Goal: Task Accomplishment & Management: Manage account settings

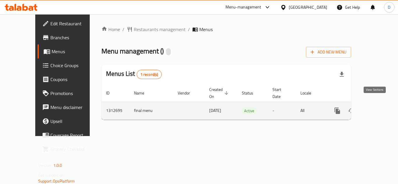
click at [376, 108] on icon "enhanced table" at bounding box center [379, 111] width 7 height 7
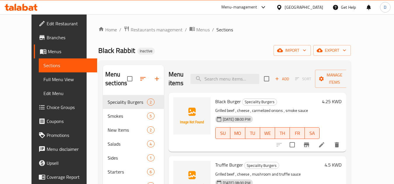
click at [215, 97] on span "Black Burger" at bounding box center [228, 101] width 26 height 9
copy h6 "Black Burger"
click at [215, 161] on span "Truffle Burger" at bounding box center [229, 165] width 28 height 9
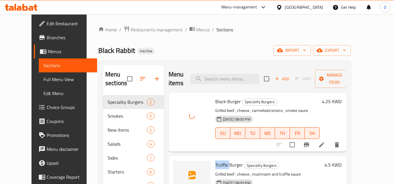
click at [215, 161] on span "Truffle Burger" at bounding box center [229, 165] width 28 height 9
copy span "Truffle"
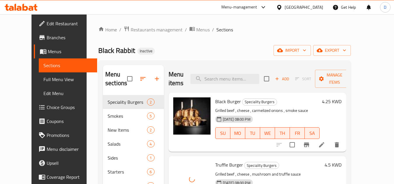
click at [249, 62] on div "Menu sections Speciality Burgers 2 Smokes 5 New Items 2 Salads 4 Sides 1 Starte…" at bounding box center [224, 158] width 252 height 194
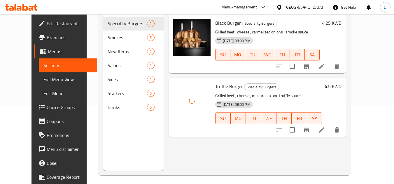
scroll to position [82, 0]
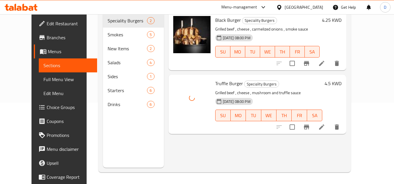
click at [291, 89] on p "Grilled beef , cheese , mushroom and truffle sauce" at bounding box center [268, 92] width 107 height 7
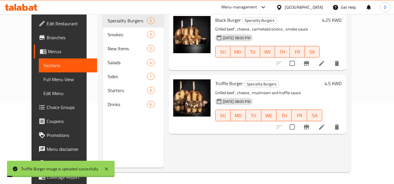
click at [114, 145] on div "Menu sections Speciality Burgers 2 Smokes 5 New Items 2 Salads 4 Sides 1 Starte…" at bounding box center [133, 76] width 61 height 184
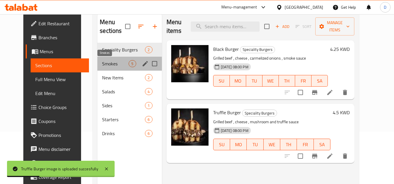
click at [107, 61] on span "Smokes" at bounding box center [115, 63] width 27 height 7
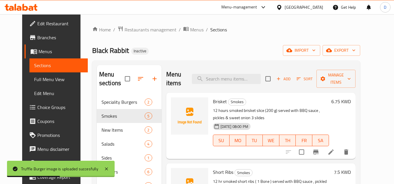
click at [213, 101] on span "Brisket" at bounding box center [220, 101] width 14 height 9
copy h6 "Brisket"
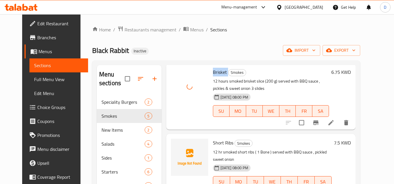
scroll to position [58, 0]
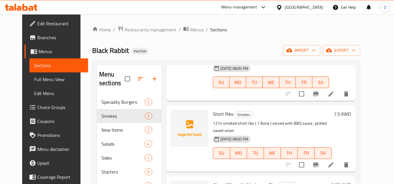
click at [213, 115] on span "Short Ribs" at bounding box center [223, 114] width 20 height 9
copy h6 "Short Ribs"
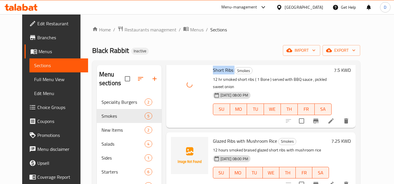
scroll to position [117, 0]
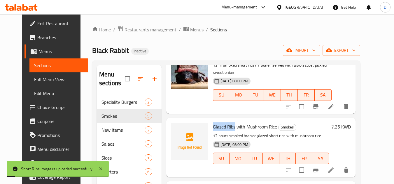
drag, startPoint x: 230, startPoint y: 122, endPoint x: 205, endPoint y: 123, distance: 24.2
click at [210, 123] on div "Glazed Ribs with Mushroom Rice Smokes 12 hours smoked braised glazed short ribs…" at bounding box center [270, 148] width 121 height 54
copy span "Glazed Ribs"
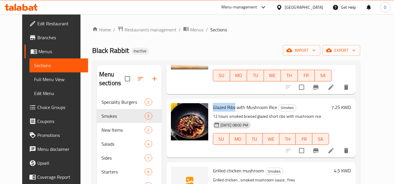
scroll to position [164, 0]
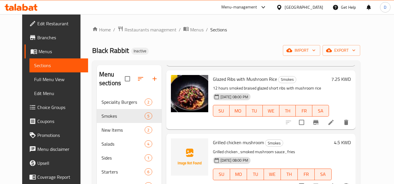
click at [224, 138] on span "Grilled chicken mushroom" at bounding box center [238, 142] width 51 height 9
copy h6 "Grilled chicken mushroom"
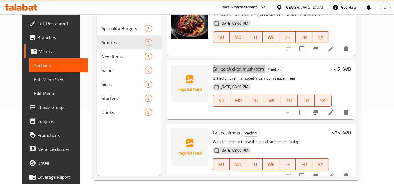
scroll to position [82, 0]
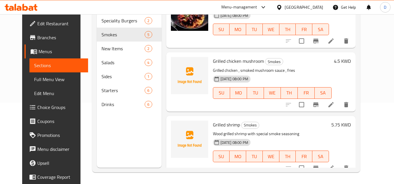
click at [230, 119] on div "Grilled shrimp Smokes Wood grilled shrimp with special smoke seasoning 17-09-20…" at bounding box center [270, 146] width 121 height 54
copy h6 "shrimp"
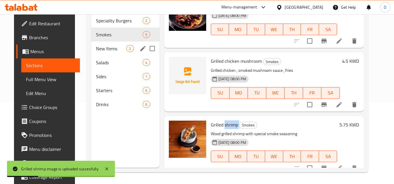
click at [109, 51] on span "New Items" at bounding box center [111, 48] width 30 height 7
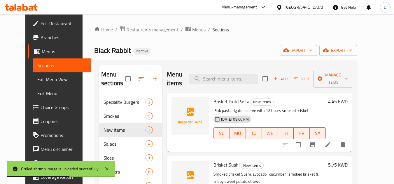
click at [214, 97] on span "Brisket Pink Pasta" at bounding box center [231, 101] width 36 height 9
copy h6 "Brisket Pink Pasta"
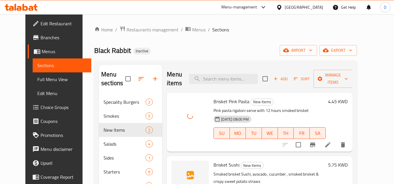
click at [213, 161] on span "Brisket Sushi" at bounding box center [226, 165] width 26 height 9
copy h6 "Brisket Sushi"
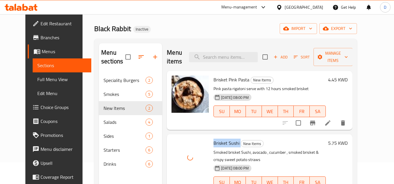
scroll to position [82, 0]
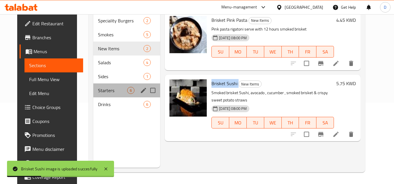
click at [99, 84] on div "Starters 6" at bounding box center [126, 91] width 67 height 14
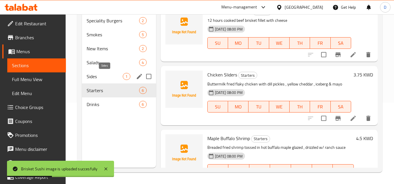
click at [105, 78] on span "Sides" at bounding box center [105, 76] width 36 height 7
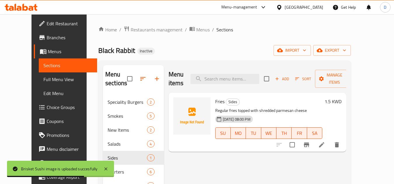
click at [215, 97] on span "Fries" at bounding box center [219, 101] width 9 height 9
copy h6 "Fries"
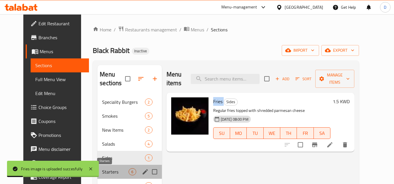
click at [107, 171] on span "Starters" at bounding box center [115, 172] width 27 height 7
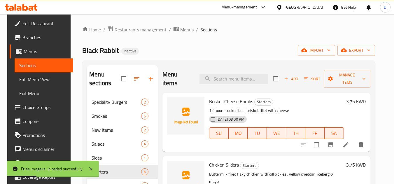
click at [227, 99] on span "Brisket Cheese Bombs" at bounding box center [231, 101] width 44 height 9
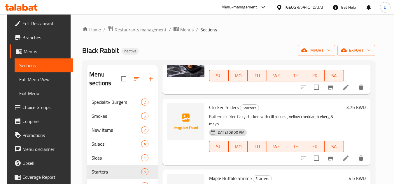
scroll to position [58, 0]
click at [229, 107] on span "Chicken Sliders" at bounding box center [224, 107] width 30 height 9
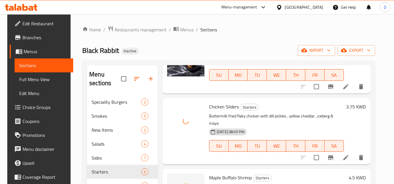
click at [220, 174] on span "Maple Buffalo Shrimp" at bounding box center [230, 178] width 43 height 9
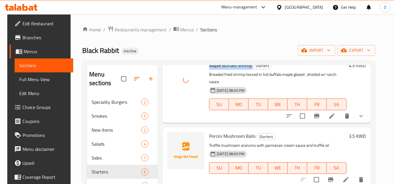
scroll to position [204, 0]
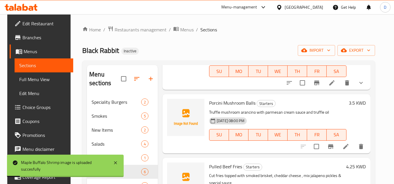
click at [215, 99] on span "Porcini Mushroom Balls" at bounding box center [232, 103] width 46 height 9
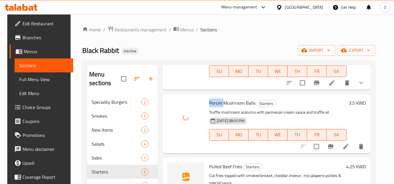
scroll to position [233, 0]
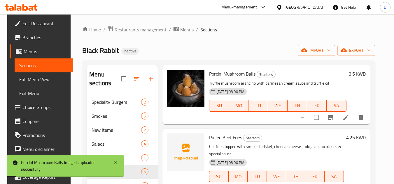
click at [215, 133] on span "Pulled Beef Fries" at bounding box center [225, 137] width 33 height 9
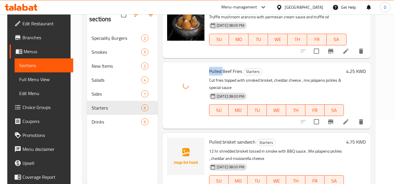
scroll to position [82, 0]
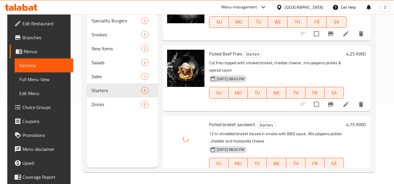
click at [289, 131] on p "12 hr shredded brisket tossed in smoke with BBQ sauce , Mix jalapeno pickles , …" at bounding box center [276, 138] width 135 height 15
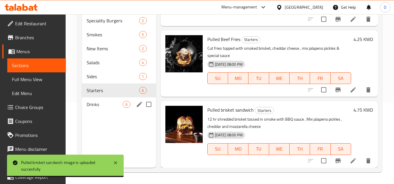
click at [95, 104] on span "Drinks" at bounding box center [105, 104] width 36 height 7
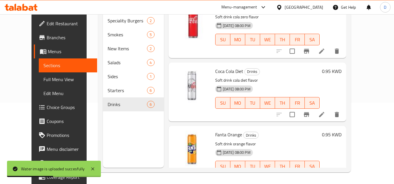
scroll to position [75, 0]
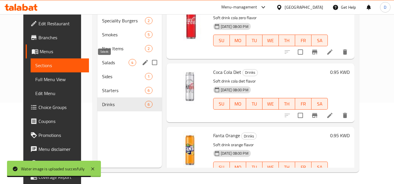
click at [109, 62] on span "Salads" at bounding box center [115, 62] width 27 height 7
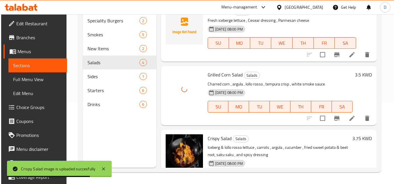
scroll to position [52, 0]
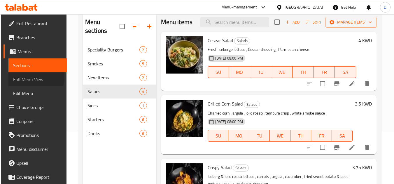
click at [29, 78] on span "Full Menu View" at bounding box center [37, 79] width 49 height 7
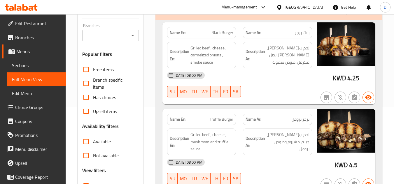
scroll to position [111, 0]
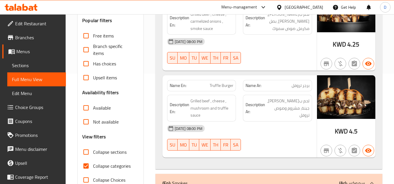
click at [103, 168] on span "Collapse categories" at bounding box center [112, 166] width 38 height 7
click at [93, 168] on input "Collapse categories" at bounding box center [86, 166] width 14 height 14
checkbox input "false"
click at [87, 151] on input "Collapse sections" at bounding box center [86, 152] width 14 height 14
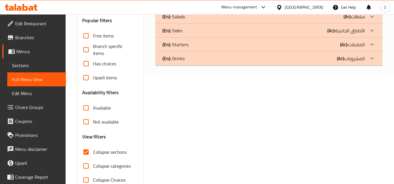
click at [87, 151] on input "Collapse sections" at bounding box center [86, 152] width 14 height 14
checkbox input "false"
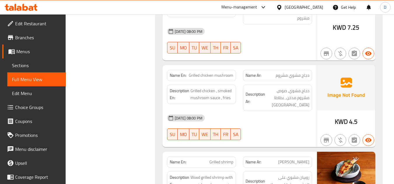
scroll to position [554, 0]
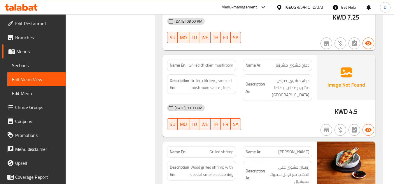
click at [27, 64] on span "Sections" at bounding box center [36, 65] width 49 height 7
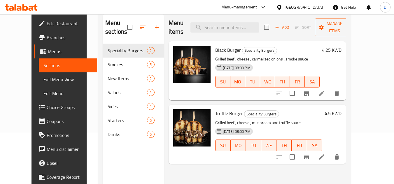
scroll to position [23, 0]
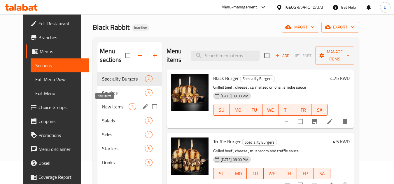
click at [110, 95] on span "Smokes" at bounding box center [123, 92] width 43 height 7
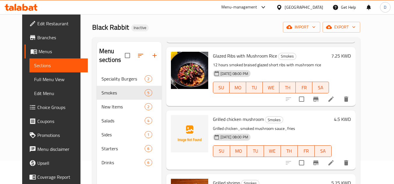
scroll to position [82, 0]
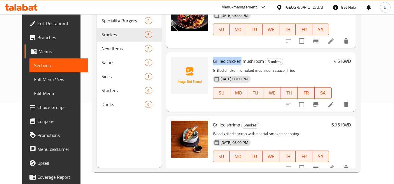
drag, startPoint x: 235, startPoint y: 56, endPoint x: 207, endPoint y: 55, distance: 28.3
click at [210, 55] on div "Grilled chicken mushroom Smokes Grilled chicken , smoked mushroom sauce , fries…" at bounding box center [271, 82] width 123 height 54
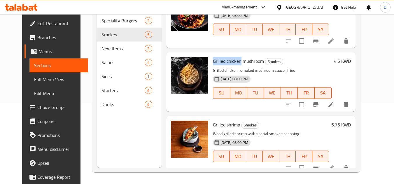
drag, startPoint x: 32, startPoint y: 82, endPoint x: 50, endPoint y: 82, distance: 18.4
click at [34, 82] on span "Full Menu View" at bounding box center [58, 79] width 49 height 7
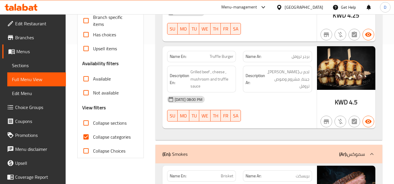
click at [95, 136] on span "Collapse categories" at bounding box center [112, 137] width 38 height 7
click at [93, 136] on input "Collapse categories" at bounding box center [86, 137] width 14 height 14
checkbox input "false"
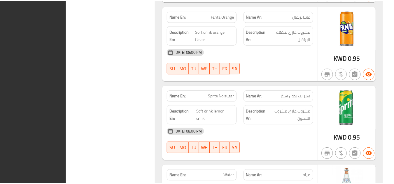
scroll to position [2645, 0]
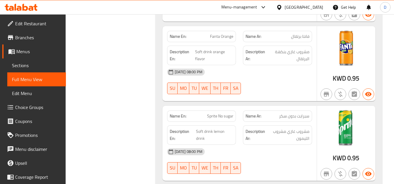
click at [307, 12] on div "[GEOGRAPHIC_DATA]" at bounding box center [299, 7] width 56 height 14
click at [312, 5] on div "[GEOGRAPHIC_DATA]" at bounding box center [303, 7] width 38 height 6
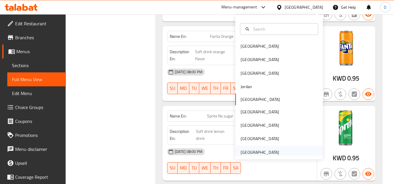
click at [252, 153] on div "[GEOGRAPHIC_DATA]" at bounding box center [259, 152] width 38 height 6
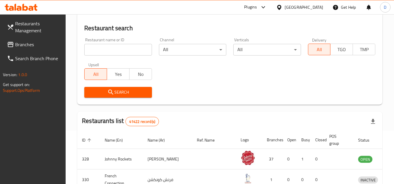
scroll to position [257, 0]
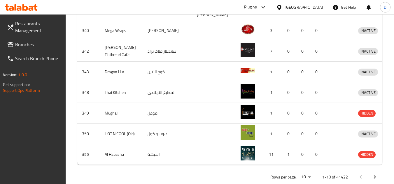
click at [17, 40] on link "Branches" at bounding box center [34, 45] width 64 height 14
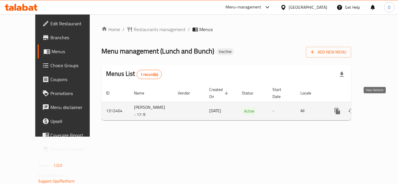
click at [376, 108] on icon "enhanced table" at bounding box center [379, 111] width 7 height 7
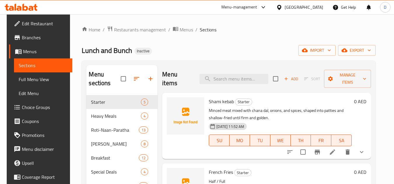
click at [213, 102] on span "Shami kebab" at bounding box center [221, 101] width 25 height 9
copy h6 "Shami kebab"
click at [216, 105] on span "Shami kebab" at bounding box center [221, 101] width 25 height 9
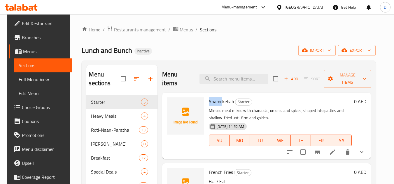
click at [216, 105] on span "Shami kebab" at bounding box center [221, 101] width 25 height 9
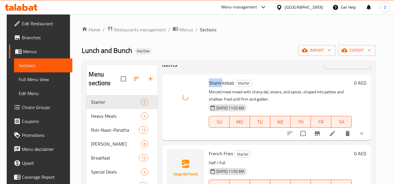
scroll to position [29, 0]
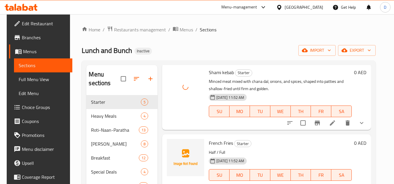
click at [214, 143] on span "French Fries" at bounding box center [221, 143] width 24 height 9
copy h6 "French Fries"
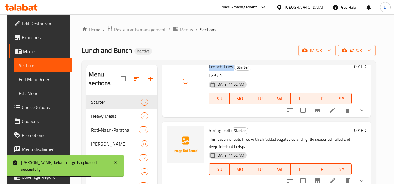
scroll to position [107, 0]
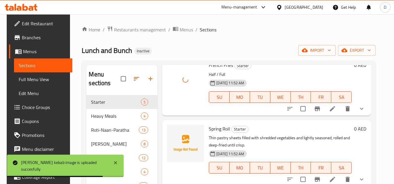
click at [219, 130] on span "Spring Roll" at bounding box center [219, 129] width 21 height 9
copy h6 "Spring Roll"
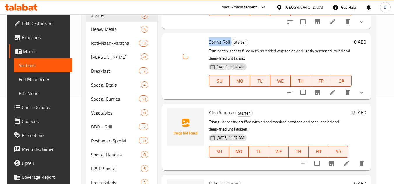
scroll to position [87, 0]
click at [222, 111] on span "Aloo Samosa" at bounding box center [221, 112] width 25 height 9
copy h6 "Aloo Samosa"
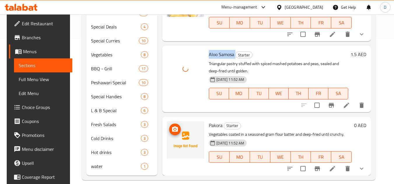
scroll to position [146, 0]
click at [215, 126] on span "Pakora" at bounding box center [216, 125] width 14 height 9
copy h6 "Pakora"
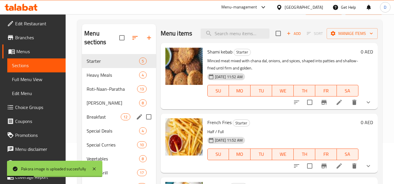
scroll to position [8, 0]
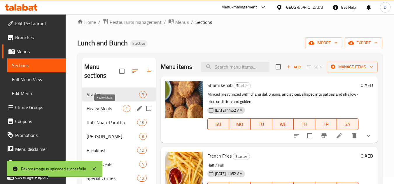
click at [110, 109] on span "Heavy Meals" at bounding box center [105, 108] width 36 height 7
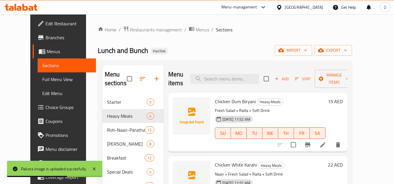
click at [228, 103] on span "Chicken Dum Biryani" at bounding box center [235, 101] width 41 height 9
copy h6 "Chicken Dum Biryani"
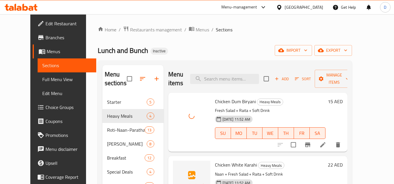
click at [233, 164] on span "Chicken White Karahi" at bounding box center [236, 165] width 42 height 9
copy h6 "Chicken White Karahi"
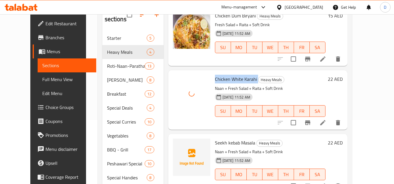
scroll to position [87, 0]
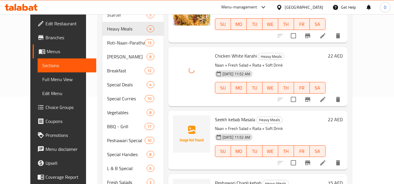
click at [220, 121] on span "Seekh kebab Masala" at bounding box center [235, 119] width 40 height 9
copy h6 "Seekh kebab Masala"
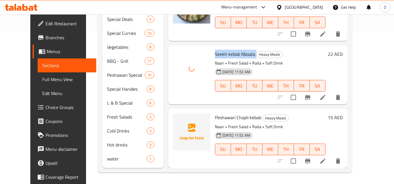
scroll to position [153, 0]
click at [216, 119] on span "Peshawari Chapli kebab" at bounding box center [238, 117] width 46 height 9
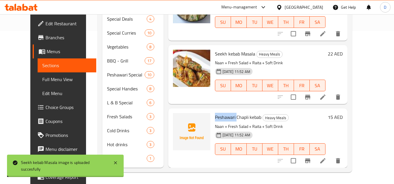
click at [216, 119] on span "Peshawari Chapli kebab" at bounding box center [238, 117] width 46 height 9
copy span "Peshawari"
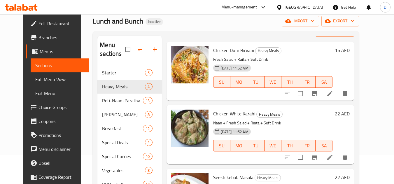
scroll to position [8, 0]
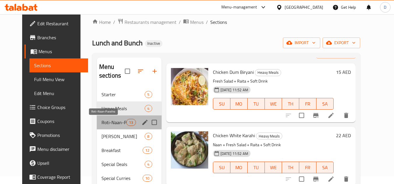
click at [101, 124] on span "Roti-Naan-Paratha" at bounding box center [113, 122] width 25 height 7
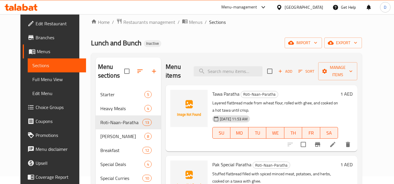
click at [212, 94] on span "Tawa Paratha" at bounding box center [225, 94] width 27 height 9
copy h6 "Tawa Paratha"
click at [212, 94] on span "Tawa Paratha" at bounding box center [225, 94] width 27 height 9
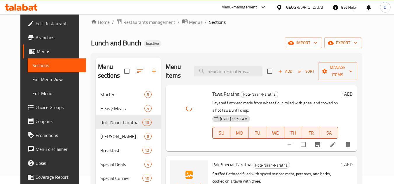
click at [217, 166] on span "Pak Special Paratha" at bounding box center [231, 165] width 39 height 9
drag, startPoint x: 217, startPoint y: 166, endPoint x: 219, endPoint y: 164, distance: 3.5
click at [217, 166] on span "Pak Special Paratha" at bounding box center [231, 165] width 39 height 9
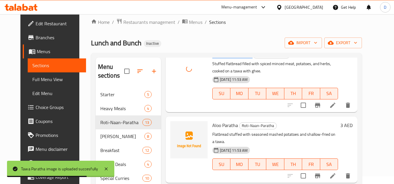
scroll to position [117, 0]
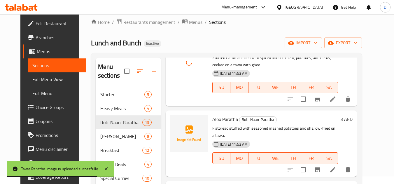
click at [214, 120] on span "Aloo Paratha" at bounding box center [225, 119] width 26 height 9
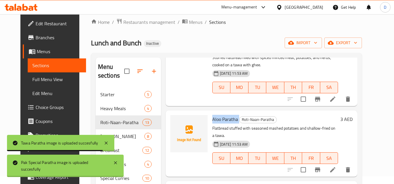
click at [214, 120] on span "Aloo Paratha" at bounding box center [225, 119] width 26 height 9
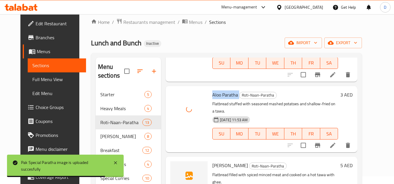
scroll to position [175, 0]
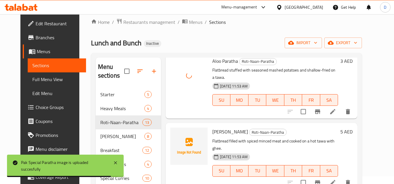
click at [223, 128] on span "Qeema Paratha" at bounding box center [230, 132] width 36 height 9
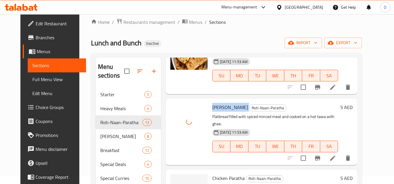
scroll to position [233, 0]
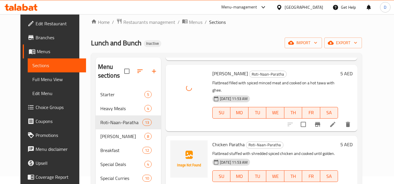
click at [223, 140] on span "Chicken Paratha" at bounding box center [228, 144] width 32 height 9
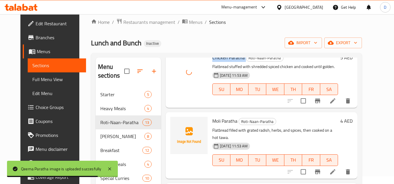
scroll to position [321, 0]
click at [221, 117] on span "Moli Paratha" at bounding box center [224, 121] width 25 height 9
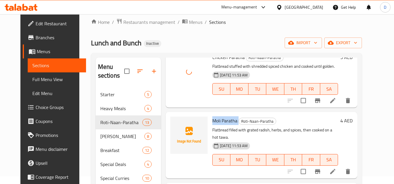
click at [221, 117] on span "Moli Paratha" at bounding box center [224, 121] width 25 height 9
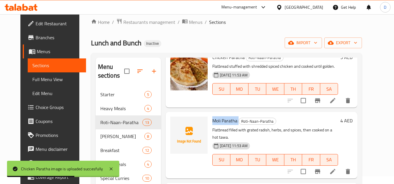
click at [221, 117] on span "Moli Paratha" at bounding box center [224, 121] width 25 height 9
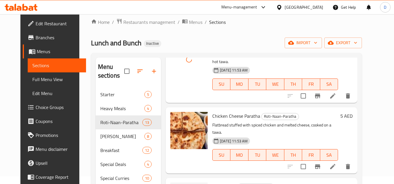
scroll to position [437, 0]
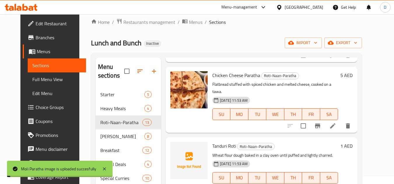
click at [217, 142] on span "Tanduri Roti" at bounding box center [224, 146] width 24 height 9
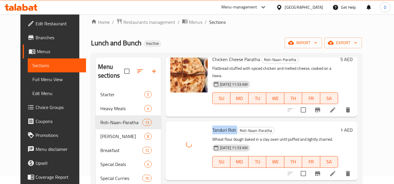
scroll to position [466, 0]
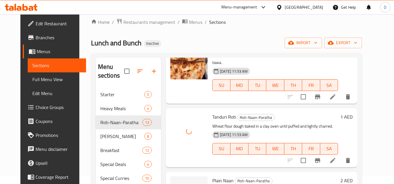
click at [213, 177] on span "Plain Naan" at bounding box center [222, 181] width 21 height 9
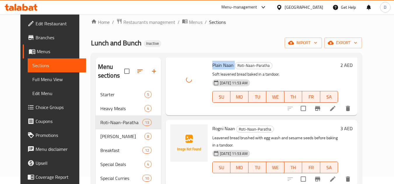
scroll to position [583, 0]
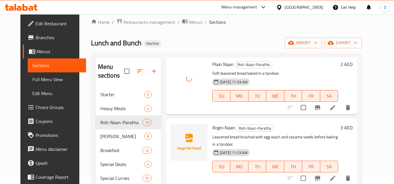
click at [215, 124] on span "Rogni Naan" at bounding box center [223, 128] width 23 height 9
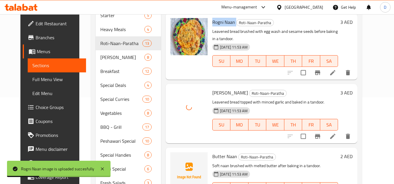
scroll to position [124, 0]
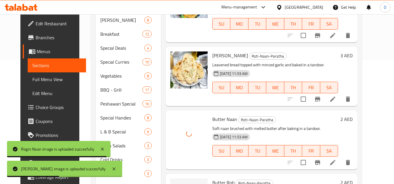
click at [220, 179] on span "Butter Roti" at bounding box center [223, 183] width 22 height 9
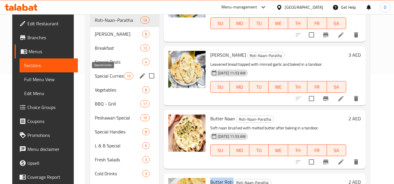
scroll to position [37, 0]
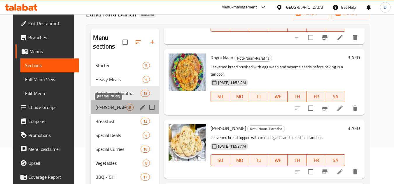
click at [96, 108] on span "Biryani Rice" at bounding box center [110, 107] width 31 height 7
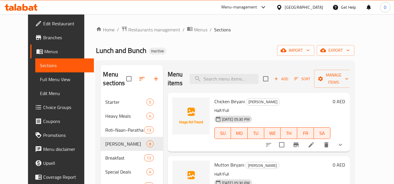
click at [230, 101] on span "Chicken Biryani" at bounding box center [229, 101] width 30 height 9
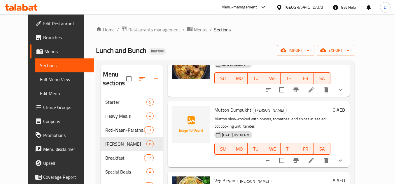
scroll to position [117, 0]
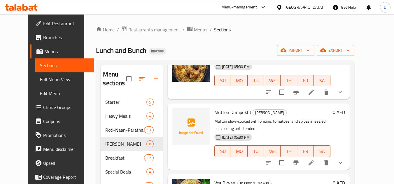
click at [216, 108] on span "Mutton Dumpukht" at bounding box center [232, 112] width 37 height 9
click at [214, 113] on span "Mutton Dumpukht" at bounding box center [232, 112] width 37 height 9
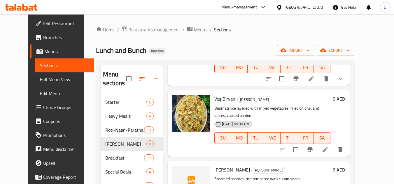
scroll to position [204, 0]
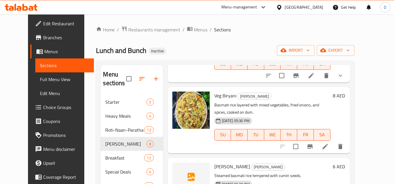
click at [214, 163] on span "Jeera Rice" at bounding box center [232, 167] width 36 height 9
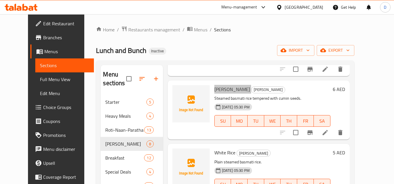
scroll to position [284, 0]
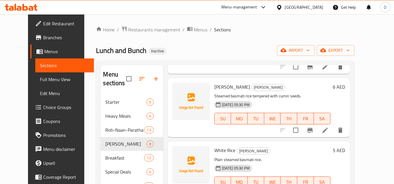
click at [214, 146] on span "White Rice" at bounding box center [224, 150] width 21 height 9
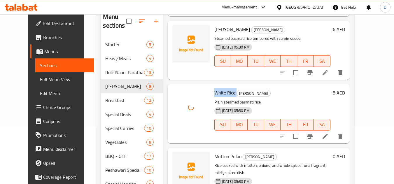
scroll to position [58, 0]
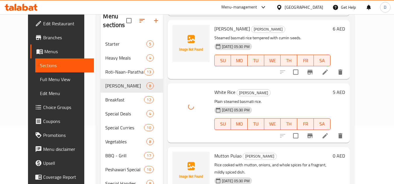
click at [214, 152] on span "Mutton Pulao" at bounding box center [227, 156] width 27 height 9
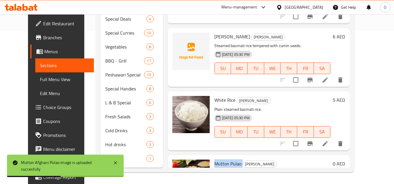
scroll to position [167, 0]
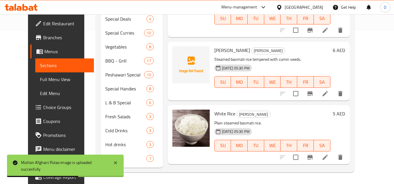
click at [212, 44] on div "Jeera Rice Biryani Rice Steamed basmati rice tempered with cumin seeds. 17-09-2…" at bounding box center [272, 71] width 121 height 54
click at [214, 46] on span "Jeera Rice" at bounding box center [232, 50] width 36 height 9
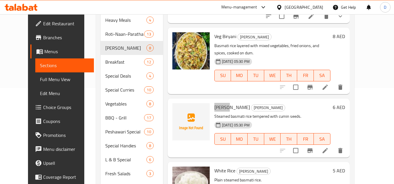
scroll to position [95, 0]
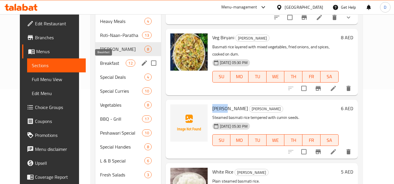
drag, startPoint x: 98, startPoint y: 60, endPoint x: 116, endPoint y: 68, distance: 19.2
click at [100, 60] on span "Breakfast" at bounding box center [113, 63] width 26 height 7
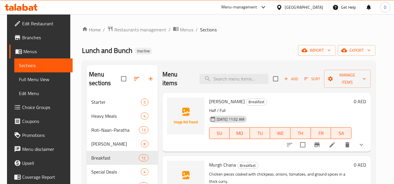
click at [224, 100] on span "Lahori Chana" at bounding box center [227, 101] width 36 height 9
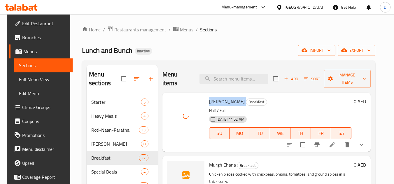
click at [217, 167] on span "Murgh Chana" at bounding box center [222, 165] width 27 height 9
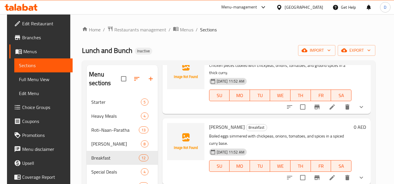
scroll to position [117, 0]
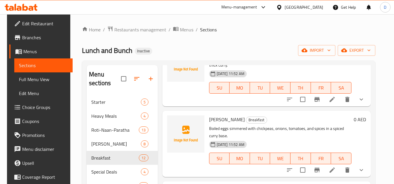
click at [210, 120] on span "Anda Channa" at bounding box center [227, 119] width 36 height 9
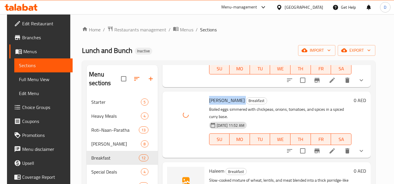
scroll to position [146, 0]
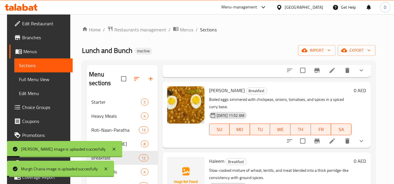
click at [216, 160] on span "Haleem" at bounding box center [216, 161] width 15 height 9
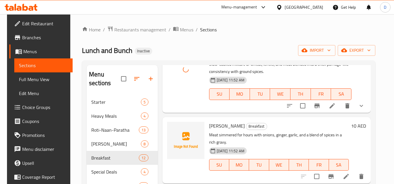
scroll to position [262, 0]
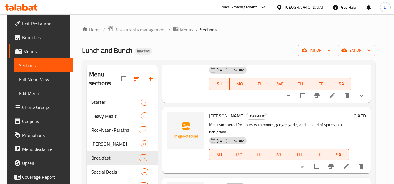
click at [209, 116] on span "Nihari" at bounding box center [227, 116] width 36 height 9
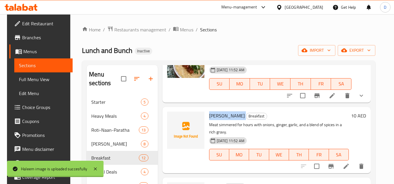
click at [209, 116] on span "Nihari" at bounding box center [227, 116] width 36 height 9
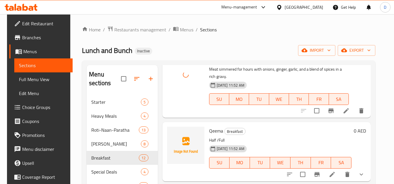
scroll to position [321, 0]
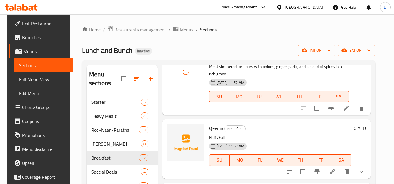
click at [215, 130] on span "Qeema" at bounding box center [216, 128] width 14 height 9
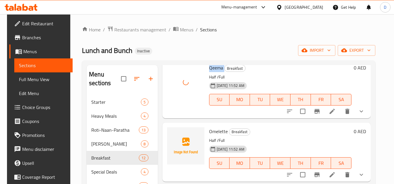
scroll to position [408, 0]
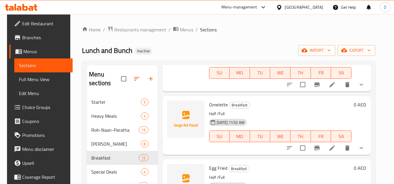
click at [220, 105] on span "Omelette" at bounding box center [218, 105] width 19 height 9
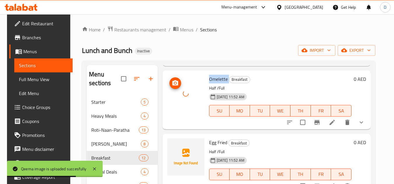
scroll to position [466, 0]
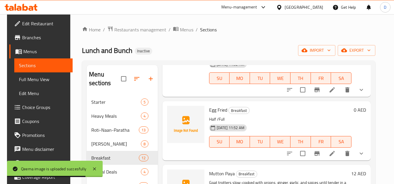
click at [221, 110] on span "Egg Fried" at bounding box center [218, 110] width 18 height 9
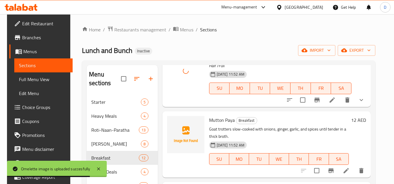
scroll to position [525, 0]
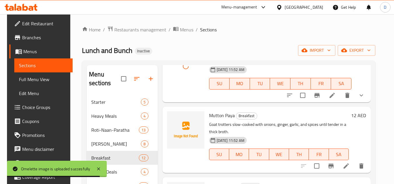
click at [216, 115] on span "Mutton Paya" at bounding box center [222, 115] width 26 height 9
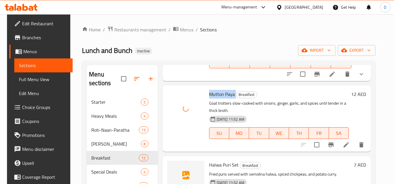
scroll to position [575, 0]
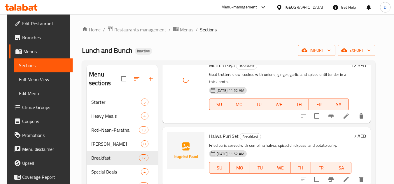
click at [209, 140] on span "Halwa Puri Set" at bounding box center [223, 136] width 29 height 9
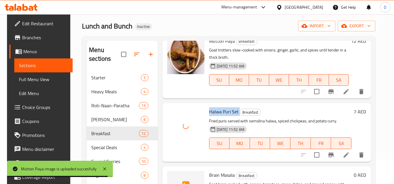
scroll to position [87, 0]
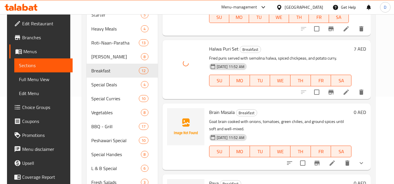
click at [228, 115] on span "Brain Masala" at bounding box center [222, 112] width 26 height 9
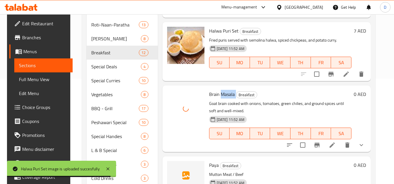
scroll to position [146, 0]
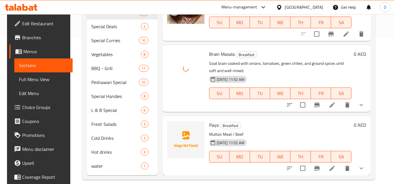
click at [209, 125] on span "Paya" at bounding box center [214, 125] width 10 height 9
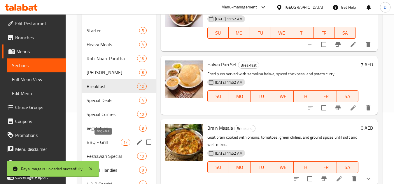
scroll to position [66, 0]
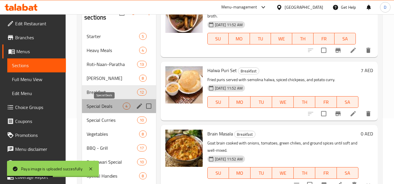
click at [111, 105] on span "Special Deals" at bounding box center [105, 106] width 36 height 7
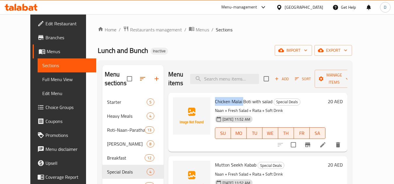
drag, startPoint x: 235, startPoint y: 101, endPoint x: 205, endPoint y: 104, distance: 29.6
click at [212, 104] on div "Chicken Malai Boti with salad Special Deals Naan + Fresh Salad + Raita + Soft D…" at bounding box center [269, 122] width 115 height 54
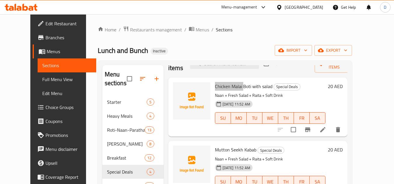
scroll to position [22, 0]
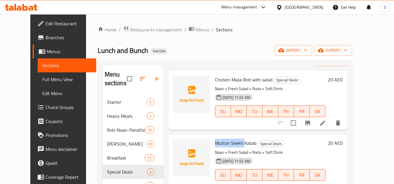
drag, startPoint x: 236, startPoint y: 142, endPoint x: 205, endPoint y: 143, distance: 31.2
click at [212, 143] on div "Mutton Seekh Kabab Special Deals Naan + Fresh Salad + Raita + Soft Drink 17-09-…" at bounding box center [269, 164] width 115 height 54
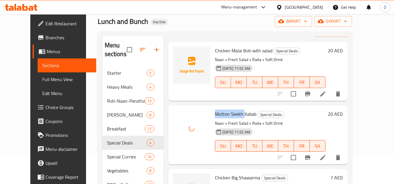
scroll to position [87, 0]
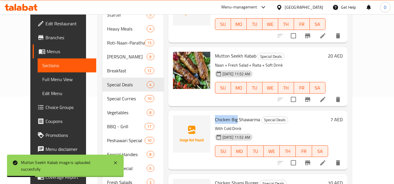
drag, startPoint x: 226, startPoint y: 122, endPoint x: 207, endPoint y: 122, distance: 19.5
click at [212, 122] on div "Chicken Big Shawarma Special Deals With Cold Drink 17-09-2025 11:52 AM SU MO TU…" at bounding box center [271, 140] width 118 height 54
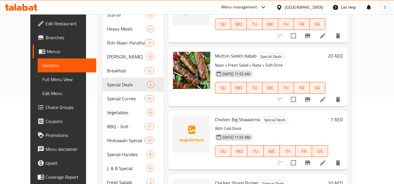
click at [240, 119] on span "Chicken Big Shawarma" at bounding box center [237, 119] width 45 height 9
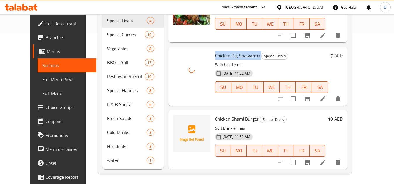
scroll to position [153, 0]
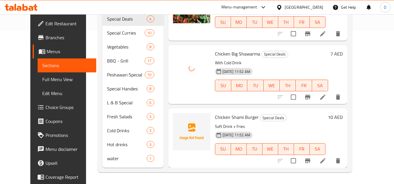
click at [226, 118] on span "Chicken Shami Burger" at bounding box center [237, 117] width 44 height 9
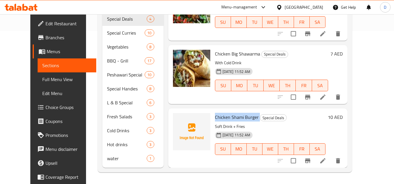
click at [227, 119] on span "Chicken Shami Burger" at bounding box center [237, 117] width 44 height 9
click at [326, 164] on icon at bounding box center [322, 161] width 7 height 7
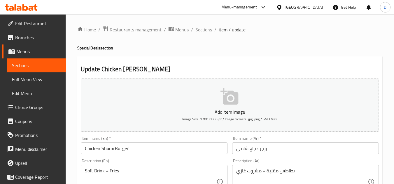
click at [198, 30] on span "Sections" at bounding box center [203, 29] width 17 height 7
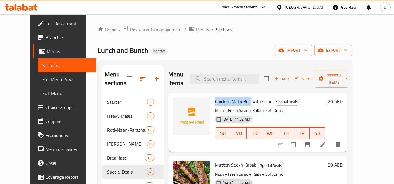
drag, startPoint x: 240, startPoint y: 103, endPoint x: 207, endPoint y: 105, distance: 33.9
click at [212, 105] on div "Chicken Malai Boti with salad Special Deals Naan + Fresh Salad + Raita + Soft D…" at bounding box center [269, 122] width 115 height 54
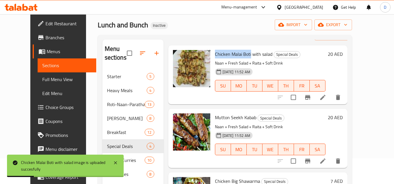
scroll to position [153, 0]
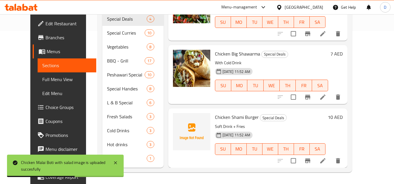
click at [230, 118] on span "Chicken Shami Burger" at bounding box center [237, 117] width 44 height 9
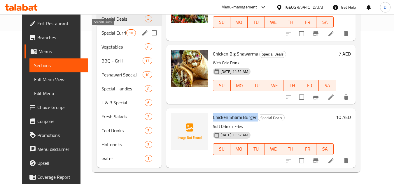
click at [101, 34] on span "Special Curries" at bounding box center [113, 32] width 25 height 7
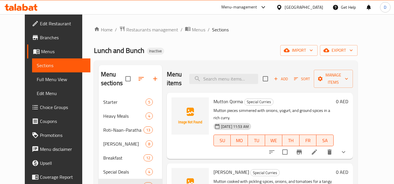
click at [221, 103] on span "Mutton Qorma" at bounding box center [227, 101] width 29 height 9
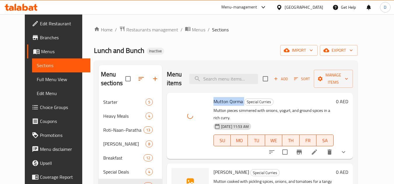
scroll to position [29, 0]
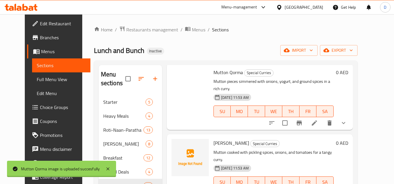
click at [213, 139] on span "Mutton Achari" at bounding box center [231, 143] width 36 height 9
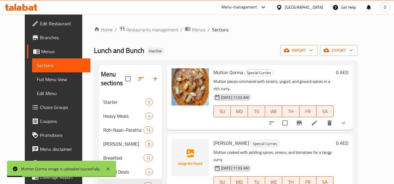
click at [229, 139] on span "Mutton Achari" at bounding box center [231, 143] width 36 height 9
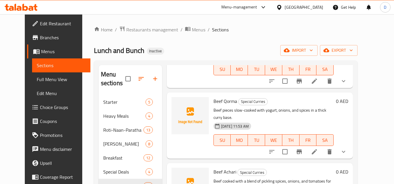
scroll to position [146, 0]
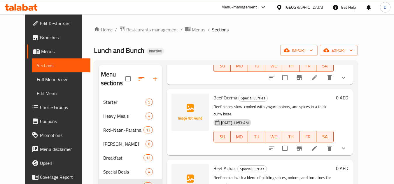
click at [224, 94] on span "Beef Qorma" at bounding box center [225, 98] width 24 height 9
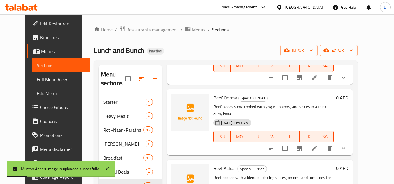
click at [214, 94] on span "Beef Qorma" at bounding box center [225, 98] width 24 height 9
click at [224, 94] on span "Beef Qorma" at bounding box center [225, 98] width 24 height 9
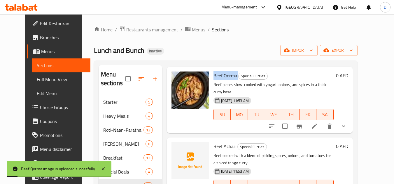
scroll to position [175, 0]
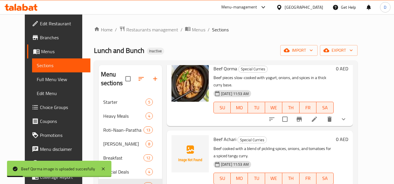
click at [226, 135] on span "Beef Achari" at bounding box center [224, 139] width 23 height 9
click at [222, 135] on span "Beef Achari" at bounding box center [224, 139] width 23 height 9
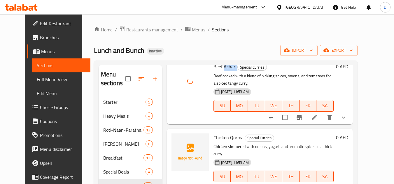
scroll to position [262, 0]
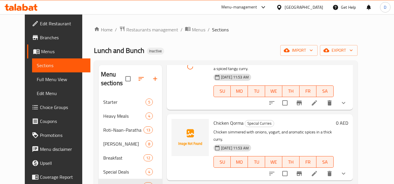
click at [219, 119] on span "Chicken Qorma" at bounding box center [228, 123] width 30 height 9
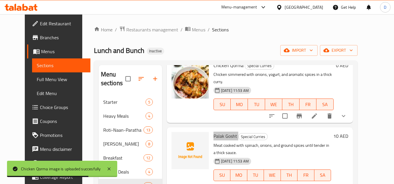
scroll to position [350, 0]
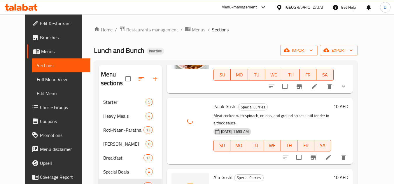
click at [214, 173] on span "Alu Gosht" at bounding box center [223, 177] width 20 height 9
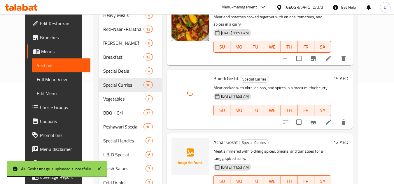
scroll to position [117, 0]
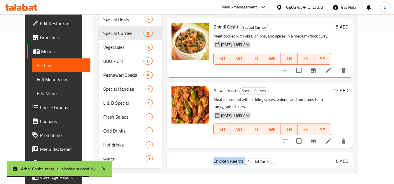
scroll to position [153, 0]
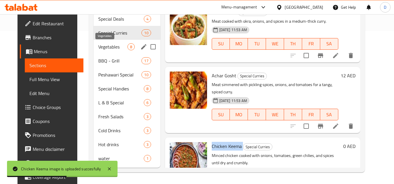
click at [110, 50] on span "Vegetables" at bounding box center [112, 46] width 29 height 7
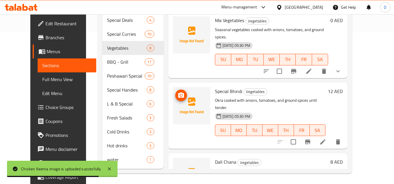
scroll to position [37, 0]
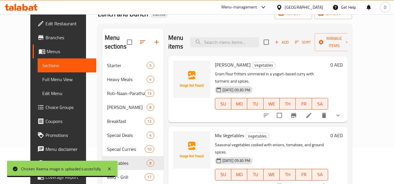
click at [220, 66] on span "Kari Pakora" at bounding box center [233, 65] width 36 height 9
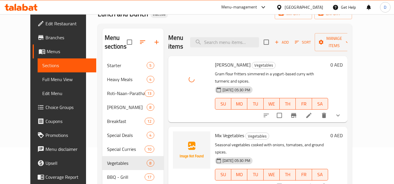
click at [226, 131] on span "Mix Vegetables" at bounding box center [229, 135] width 29 height 9
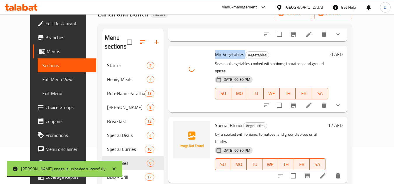
scroll to position [87, 0]
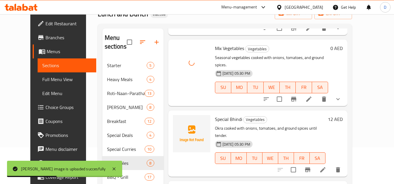
click at [226, 115] on span "Special Bhindi" at bounding box center [228, 119] width 27 height 9
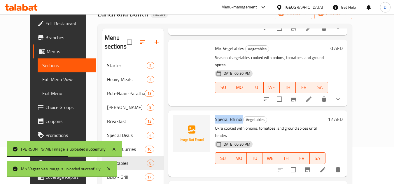
click at [226, 115] on span "Special Bhindi" at bounding box center [228, 119] width 27 height 9
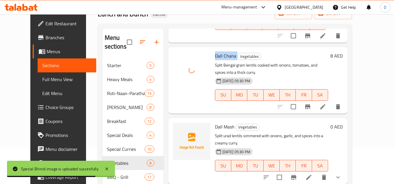
scroll to position [233, 0]
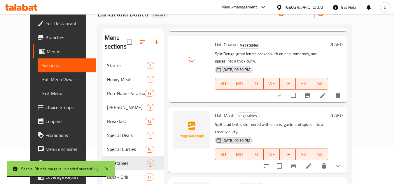
click at [222, 111] on span "Dall Mash" at bounding box center [225, 115] width 20 height 9
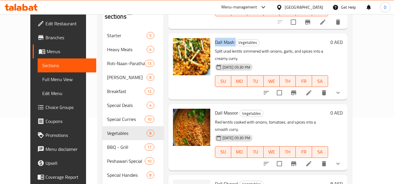
scroll to position [95, 0]
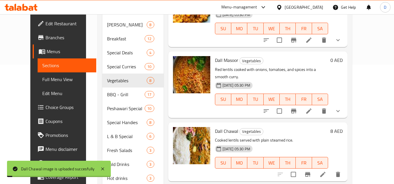
scroll to position [153, 0]
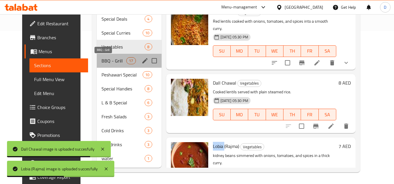
click at [108, 62] on span "BBQ - Grill" at bounding box center [113, 60] width 25 height 7
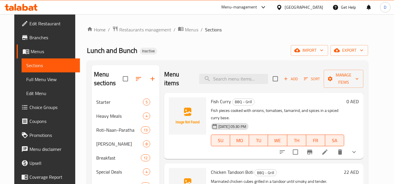
click at [228, 97] on div "Fish Curry BBQ - Grill Fish pieces cooked with onions, tomatoes, tamarind, and …" at bounding box center [277, 126] width 138 height 62
click at [224, 99] on span "Fish Curry" at bounding box center [221, 101] width 20 height 9
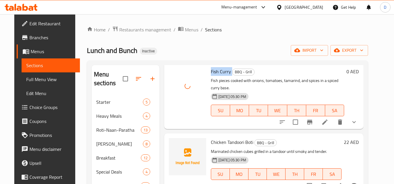
scroll to position [58, 0]
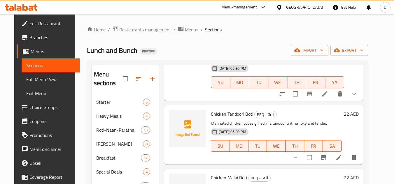
click at [238, 110] on span "Chicken Tandoori Boti" at bounding box center [232, 114] width 42 height 9
click at [233, 110] on span "Chicken Tandoori Boti" at bounding box center [232, 114] width 42 height 9
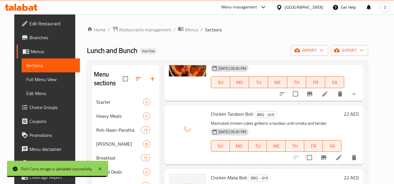
click at [229, 174] on span "Chicken Malai Boti" at bounding box center [229, 178] width 36 height 9
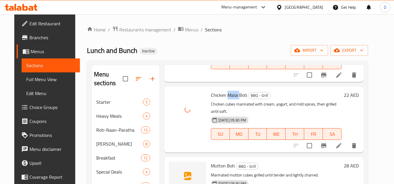
scroll to position [175, 0]
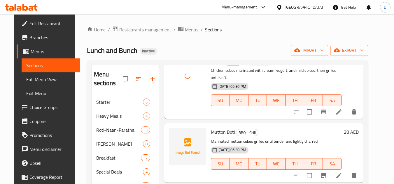
click at [215, 128] on span "Mutton Boti" at bounding box center [223, 132] width 24 height 9
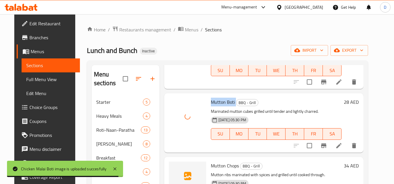
scroll to position [233, 0]
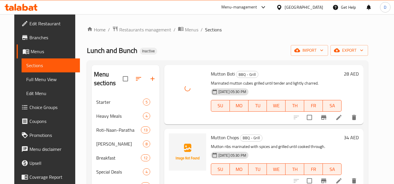
click at [228, 133] on span "Mutton Chops" at bounding box center [225, 137] width 28 height 9
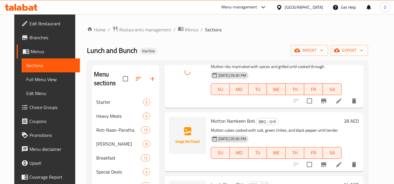
scroll to position [321, 0]
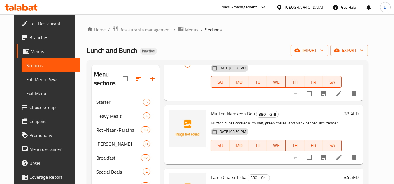
click at [232, 110] on span "Mutton Namkeen Boti" at bounding box center [233, 114] width 44 height 9
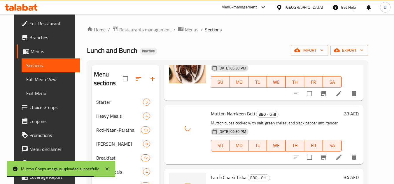
click at [222, 173] on span "Lamb Charsi Tikka" at bounding box center [229, 177] width 36 height 9
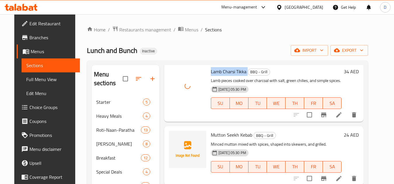
scroll to position [437, 0]
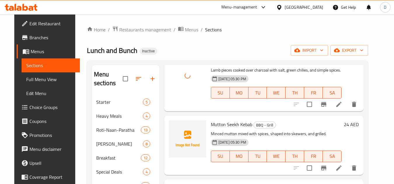
click at [228, 120] on span "Mutton Seekh Kebab" at bounding box center [231, 124] width 41 height 9
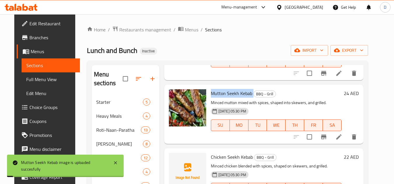
scroll to position [466, 0]
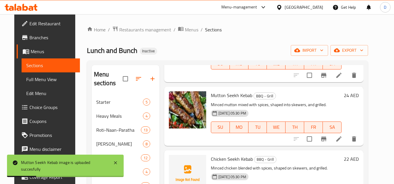
click at [231, 155] on span "Chicken Seekh Kebab" at bounding box center [232, 159] width 42 height 9
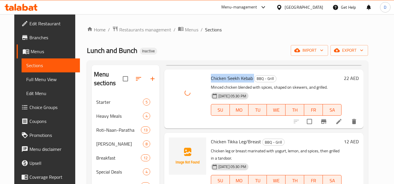
scroll to position [554, 0]
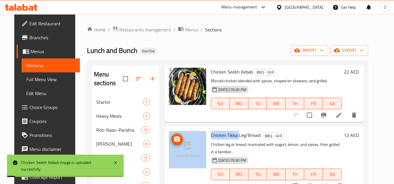
drag, startPoint x: 216, startPoint y: 120, endPoint x: 195, endPoint y: 122, distance: 21.4
click at [195, 129] on div "Chicken Tikka Leg/Breast BBQ - Grill Chicken leg or breast marinated with yogur…" at bounding box center [263, 160] width 194 height 62
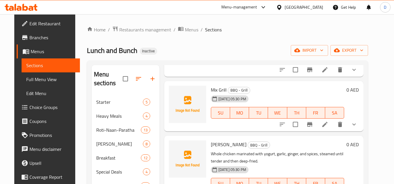
scroll to position [641, 0]
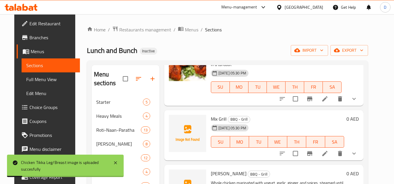
click at [212, 115] on span "Mix Grill" at bounding box center [219, 119] width 16 height 9
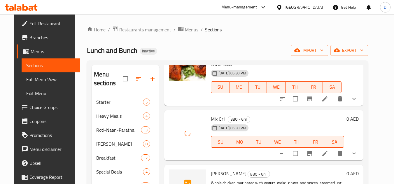
click at [211, 170] on span "Lahori Chargha" at bounding box center [229, 174] width 36 height 9
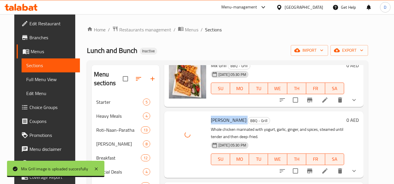
scroll to position [758, 0]
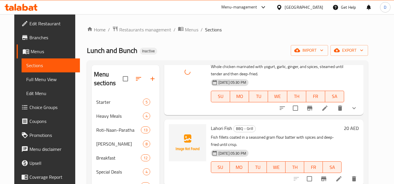
click at [216, 124] on span "Lahori Fish" at bounding box center [221, 128] width 21 height 9
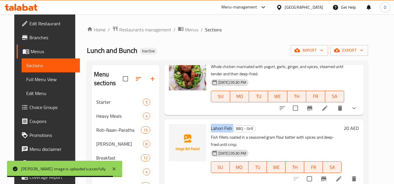
click at [226, 124] on span "Lahori Fish" at bounding box center [221, 128] width 21 height 9
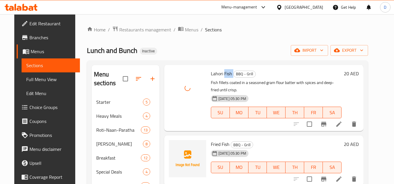
scroll to position [816, 0]
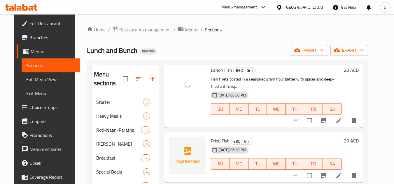
click at [221, 137] on span "Fried Fish" at bounding box center [220, 141] width 19 height 9
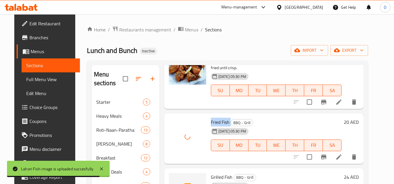
scroll to position [845, 0]
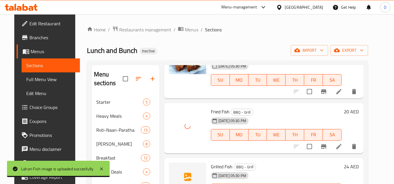
click at [212, 163] on span "Grilled Fish" at bounding box center [222, 167] width 22 height 9
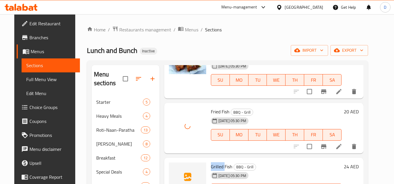
click at [212, 163] on span "Grilled Fish" at bounding box center [222, 167] width 22 height 9
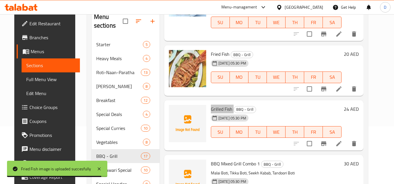
scroll to position [58, 0]
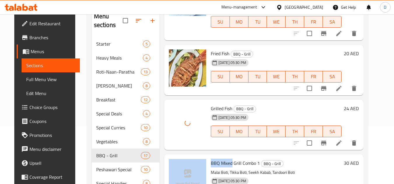
drag, startPoint x: 228, startPoint y: 149, endPoint x: 202, endPoint y: 154, distance: 26.6
click at [202, 157] on div "BBQ Mixed Grill Combo 1 BBQ - Grill Malai Boti, Tikka Boti, Seekh Kabab, Tandoo…" at bounding box center [263, 184] width 194 height 54
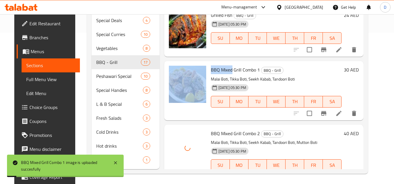
scroll to position [153, 0]
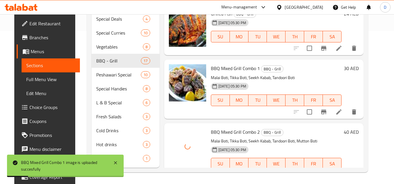
click at [284, 126] on div "BBQ Mixed Grill Combo 2 BBQ - Grill Malai Boti, Tikka Boti, Seekh Kabab, Tandoo…" at bounding box center [275, 153] width 135 height 54
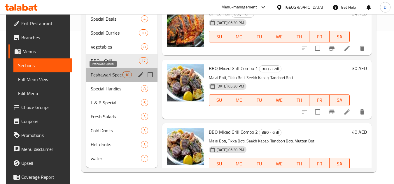
click at [115, 75] on span "Peshawari Special" at bounding box center [106, 74] width 31 height 7
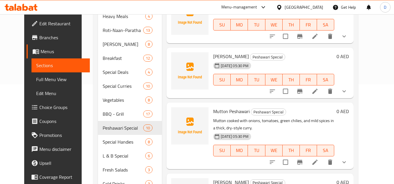
scroll to position [8, 0]
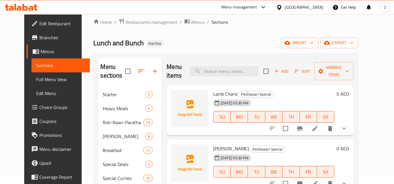
click at [221, 92] on span "Lamb Charsi" at bounding box center [225, 94] width 24 height 9
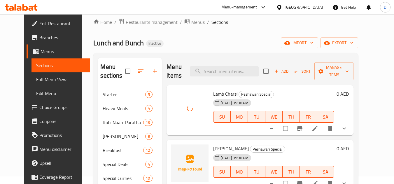
click at [238, 151] on span "Mutton Shinwari" at bounding box center [231, 149] width 36 height 9
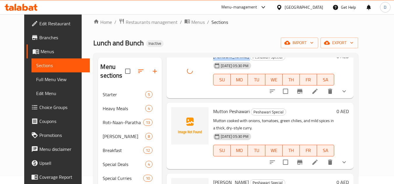
scroll to position [117, 0]
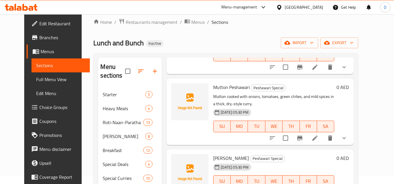
click at [237, 86] on span "Mutton Peshawari" at bounding box center [231, 87] width 36 height 9
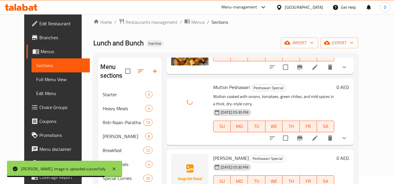
click at [214, 159] on span "Mutton Koyla" at bounding box center [231, 158] width 36 height 9
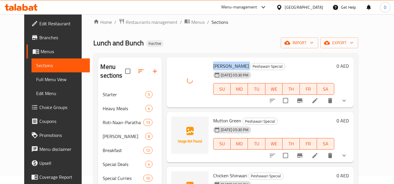
scroll to position [233, 0]
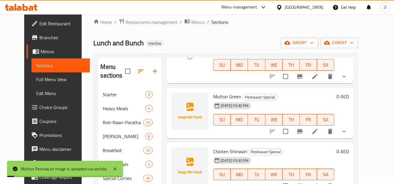
click at [218, 96] on span "Mutton Green" at bounding box center [227, 96] width 28 height 9
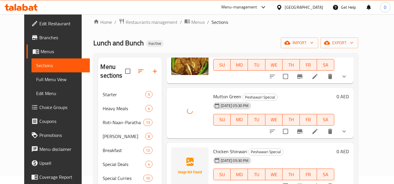
click at [213, 149] on span "Chicken Shinwari" at bounding box center [230, 151] width 34 height 9
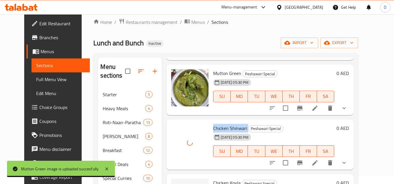
scroll to position [321, 0]
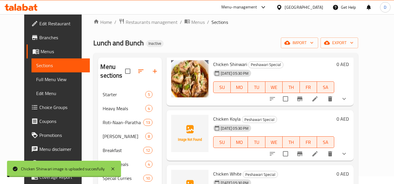
click at [227, 119] on span "Chicken Koyla" at bounding box center [226, 119] width 27 height 9
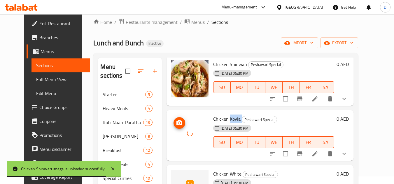
scroll to position [333, 0]
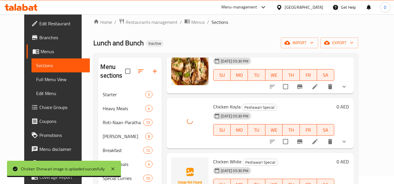
click at [227, 161] on span "Chicken White" at bounding box center [227, 162] width 28 height 9
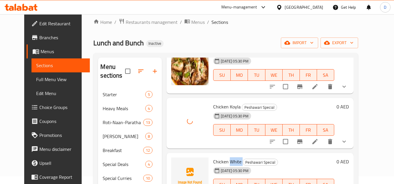
click at [227, 161] on span "Chicken White" at bounding box center [227, 162] width 28 height 9
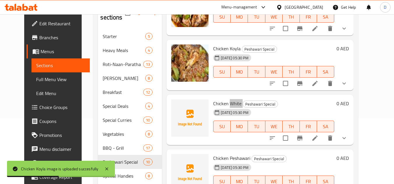
scroll to position [95, 0]
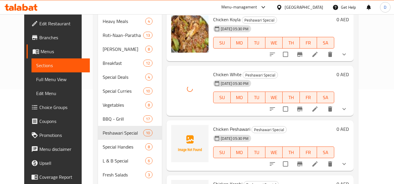
click at [222, 129] on span "Chicken Peshawari" at bounding box center [231, 129] width 37 height 9
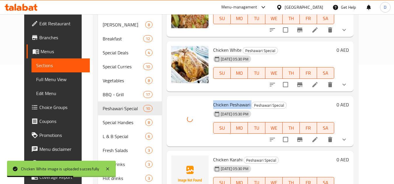
scroll to position [153, 0]
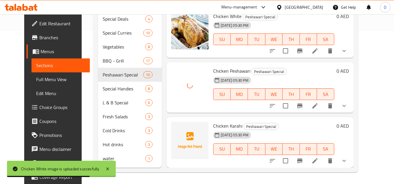
click at [226, 126] on span "Chicken Karahi" at bounding box center [227, 126] width 29 height 9
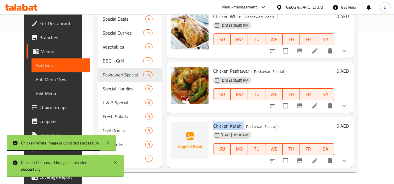
click at [226, 126] on span "Chicken Karahi" at bounding box center [227, 126] width 29 height 9
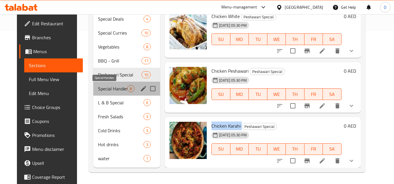
click at [110, 90] on span "Special Handies" at bounding box center [112, 88] width 29 height 7
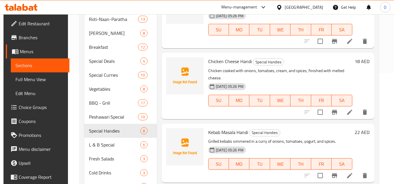
scroll to position [8, 0]
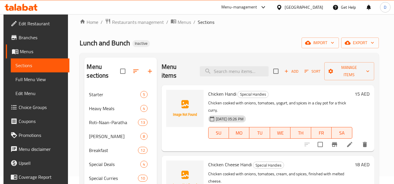
click at [228, 90] on span "Chicken Handi" at bounding box center [222, 94] width 28 height 9
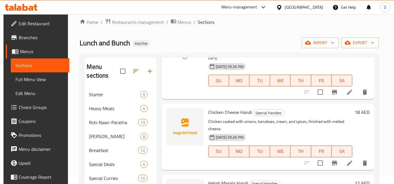
scroll to position [58, 0]
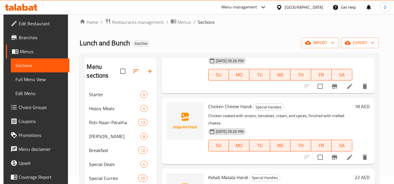
click at [234, 103] on span "Chicken Cheese Handi" at bounding box center [229, 106] width 43 height 9
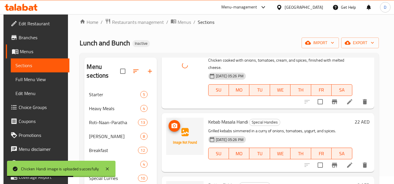
scroll to position [117, 0]
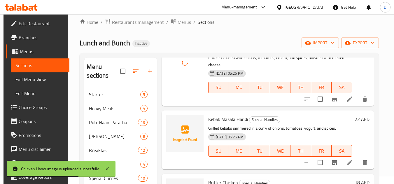
click at [229, 119] on span "Kebab Masala Handi" at bounding box center [228, 119] width 40 height 9
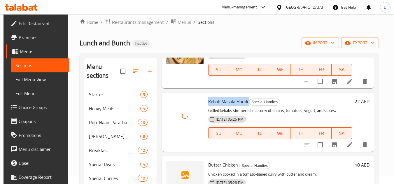
scroll to position [175, 0]
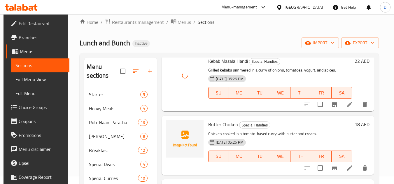
click at [217, 126] on span "Butter Chicken" at bounding box center [223, 124] width 30 height 9
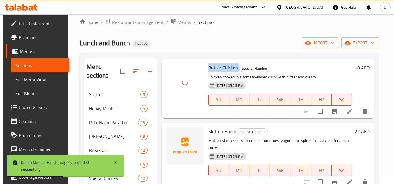
scroll to position [233, 0]
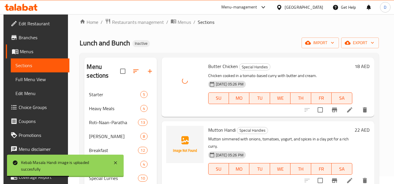
click at [222, 133] on span "Mutton Handi" at bounding box center [221, 130] width 27 height 9
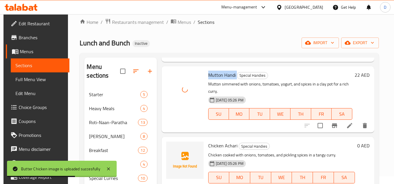
scroll to position [297, 0]
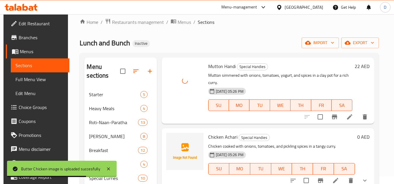
click at [215, 135] on span "Chicken Achari" at bounding box center [222, 137] width 29 height 9
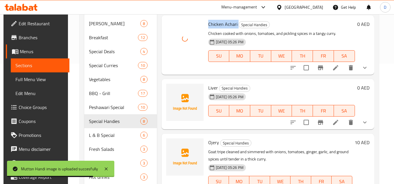
scroll to position [124, 0]
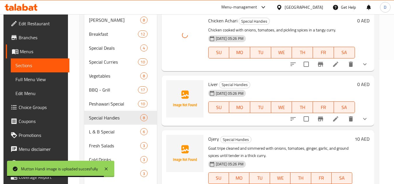
click at [213, 85] on span "Liver" at bounding box center [213, 84] width 10 height 9
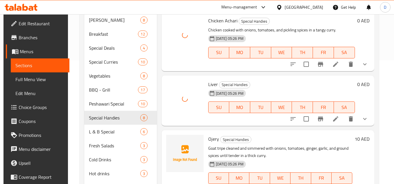
click at [209, 140] on span "Ojery" at bounding box center [213, 139] width 11 height 9
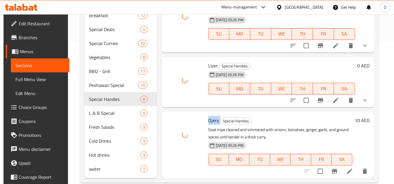
scroll to position [153, 0]
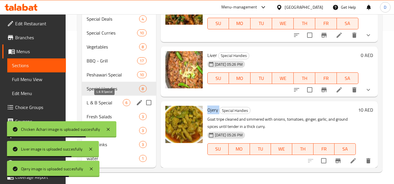
click at [104, 102] on span "L & B Special" at bounding box center [105, 102] width 36 height 7
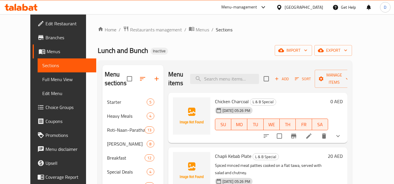
click at [215, 101] on span "Chicken Charcoal" at bounding box center [232, 101] width 34 height 9
click at [229, 156] on span "Chapli Kebab Plate" at bounding box center [233, 156] width 36 height 9
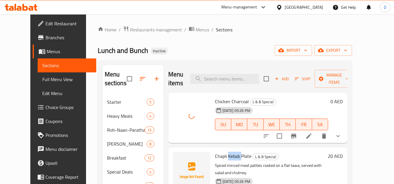
click at [229, 156] on span "Chapli Kebab Plate" at bounding box center [233, 156] width 36 height 9
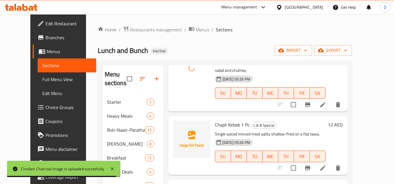
scroll to position [117, 0]
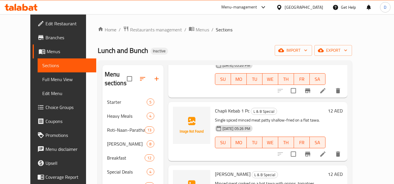
click at [223, 107] on span "Chapli Kebab 1 Pc" at bounding box center [232, 111] width 35 height 9
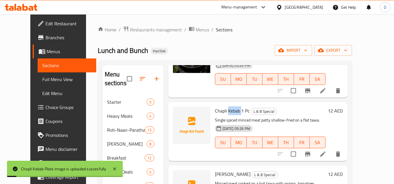
click at [229, 107] on span "Chapli Kebab 1 Pc" at bounding box center [232, 111] width 35 height 9
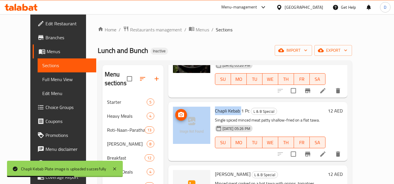
drag, startPoint x: 233, startPoint y: 103, endPoint x: 199, endPoint y: 104, distance: 34.1
click at [199, 105] on div "Chapli Kebab 1 Pc L & B Special Single spiced minced meat patty shallow-fried o…" at bounding box center [257, 132] width 174 height 54
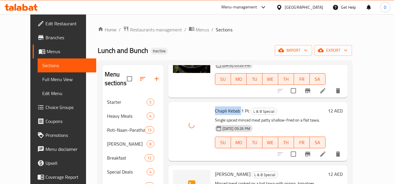
scroll to position [140, 0]
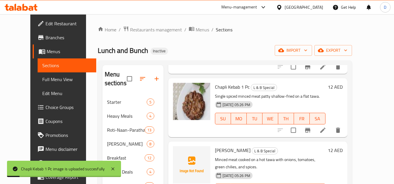
click at [222, 146] on span "Tawa Qeema" at bounding box center [233, 150] width 36 height 9
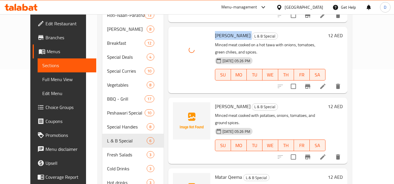
scroll to position [117, 0]
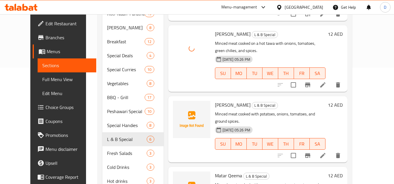
click at [224, 101] on span "Alu Qeema" at bounding box center [233, 105] width 36 height 9
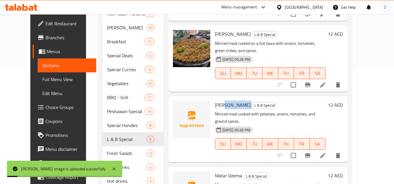
click at [224, 101] on span "Alu Qeema" at bounding box center [233, 105] width 36 height 9
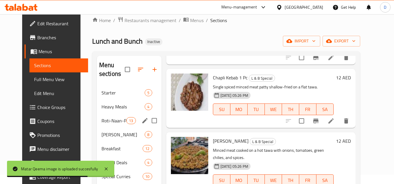
scroll to position [153, 0]
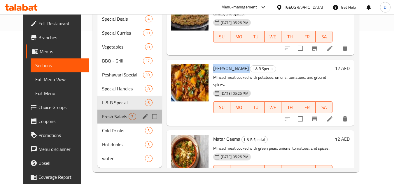
click at [123, 121] on div "Fresh Salads 3" at bounding box center [129, 117] width 64 height 14
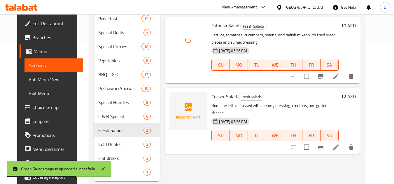
scroll to position [146, 0]
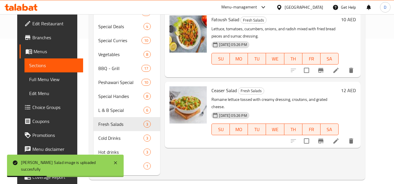
click at [208, 144] on div "Menu items Add Sort Manage items Green Salad Fresh Salads Fresh cucumbers, lett…" at bounding box center [260, 48] width 200 height 256
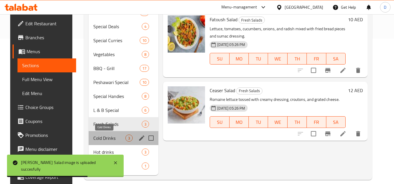
click at [107, 142] on span "Cold Drinks" at bounding box center [109, 138] width 32 height 7
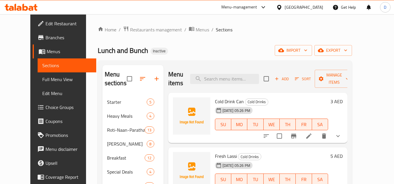
click at [224, 97] on span "Cold Drink Can" at bounding box center [229, 101] width 29 height 9
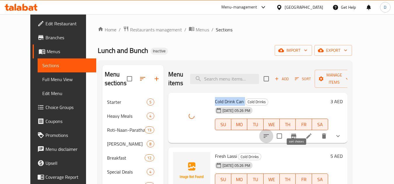
click at [270, 133] on icon "sort-choices" at bounding box center [266, 136] width 7 height 7
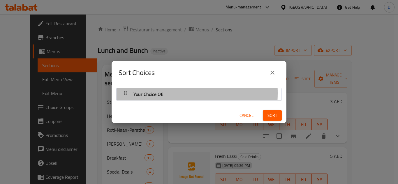
click at [125, 93] on icon "button" at bounding box center [125, 93] width 7 height 7
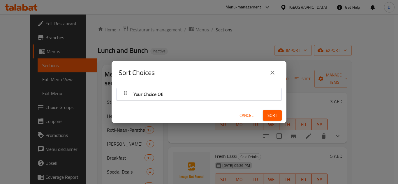
click at [126, 93] on icon "button" at bounding box center [125, 93] width 3 height 5
click at [275, 72] on icon "close" at bounding box center [272, 72] width 7 height 7
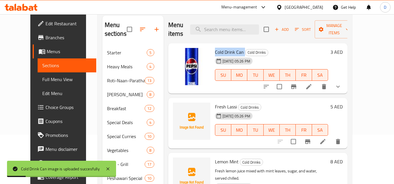
scroll to position [58, 0]
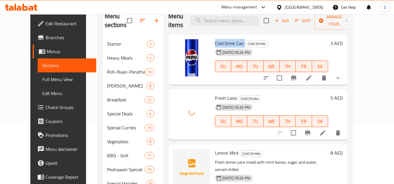
click at [215, 149] on span "Lemon Mint" at bounding box center [227, 153] width 24 height 9
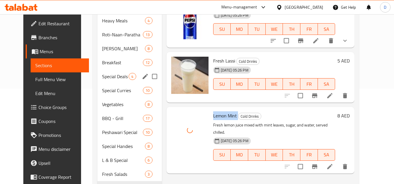
scroll to position [153, 0]
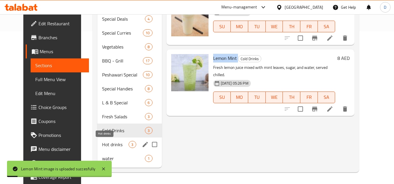
click at [112, 143] on span "Hot drinks" at bounding box center [115, 144] width 27 height 7
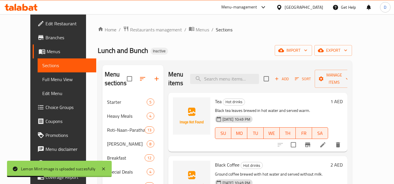
click at [215, 97] on span "Tea" at bounding box center [218, 101] width 7 height 9
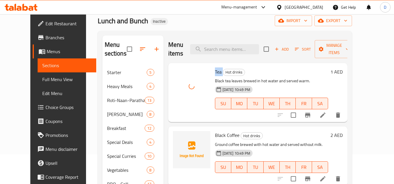
scroll to position [87, 0]
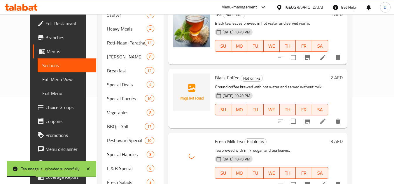
click at [224, 73] on span "Black Coffee" at bounding box center [227, 77] width 24 height 9
click at [227, 73] on span "Black Coffee" at bounding box center [227, 77] width 24 height 9
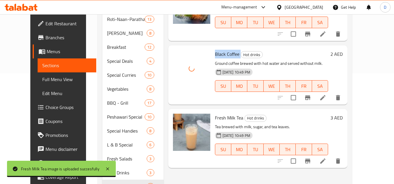
scroll to position [153, 0]
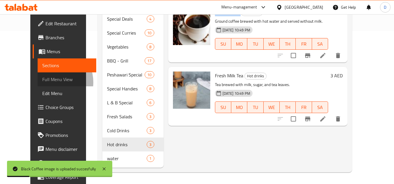
click at [42, 82] on span "Full Menu View" at bounding box center [66, 79] width 49 height 7
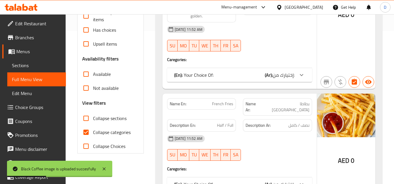
drag, startPoint x: 100, startPoint y: 131, endPoint x: 104, endPoint y: 119, distance: 12.5
click at [100, 131] on span "Collapse categories" at bounding box center [112, 132] width 38 height 7
click at [93, 131] on input "Collapse categories" at bounding box center [86, 133] width 14 height 14
checkbox input "false"
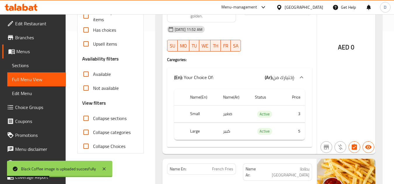
click at [109, 113] on label "Collapse sections" at bounding box center [102, 119] width 47 height 14
click at [93, 113] on input "Collapse sections" at bounding box center [86, 119] width 14 height 14
checkbox input "true"
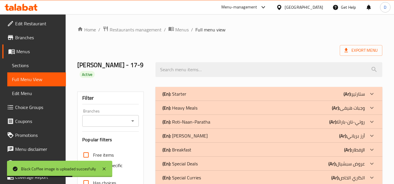
click at [356, 95] on p "(Ar): ستارتير" at bounding box center [353, 94] width 21 height 7
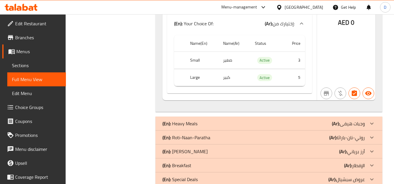
scroll to position [932, 0]
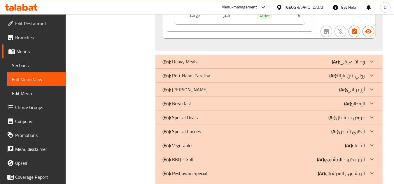
click at [291, 58] on div "(En): Heavy Meals (Ar): وجبات هيفى" at bounding box center [263, 61] width 202 height 7
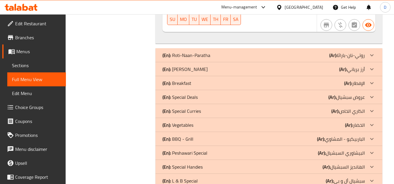
scroll to position [1311, 0]
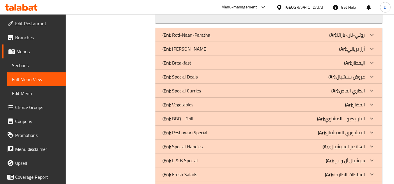
click at [306, 31] on div "(En): Roti-Naan-Paratha (Ar): روتي-نان-باراثا" at bounding box center [263, 34] width 202 height 7
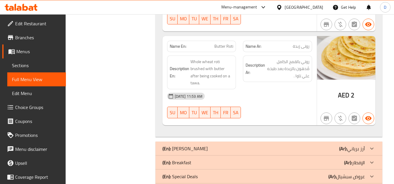
scroll to position [2477, 0]
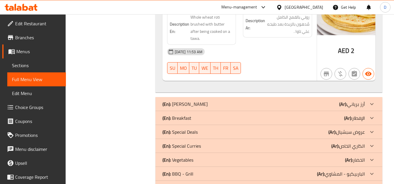
click at [298, 101] on div "(En): Biryani Rice (Ar): أرز برياني" at bounding box center [263, 104] width 202 height 7
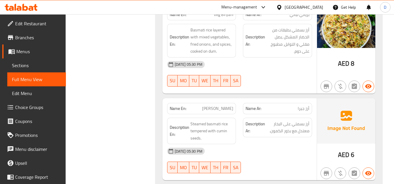
scroll to position [3176, 0]
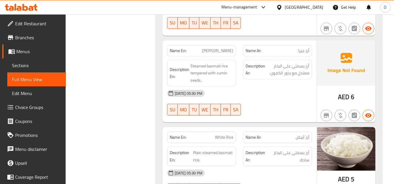
click at [223, 48] on span "Jeera Rice" at bounding box center [217, 51] width 31 height 6
click at [31, 62] on link "Sections" at bounding box center [36, 66] width 59 height 14
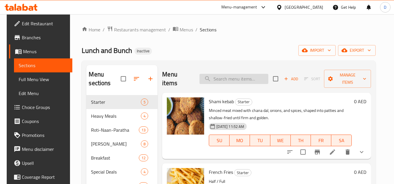
click at [229, 80] on input "search" at bounding box center [233, 79] width 69 height 10
paste input "Jeera Rice"
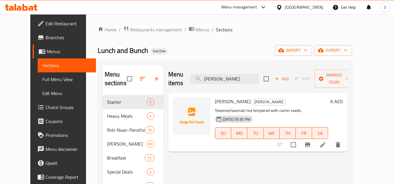
type input "Jeera Rice"
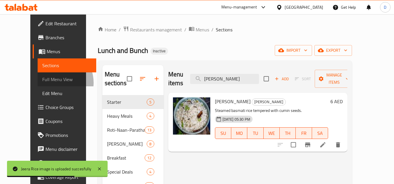
click at [42, 83] on span "Full Menu View" at bounding box center [66, 79] width 49 height 7
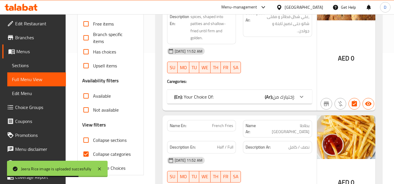
scroll to position [146, 0]
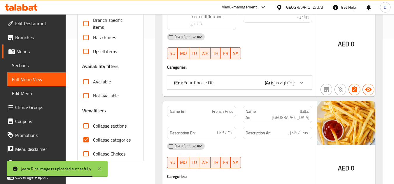
click at [99, 140] on span "Collapse categories" at bounding box center [112, 140] width 38 height 7
click at [93, 140] on input "Collapse categories" at bounding box center [86, 140] width 14 height 14
checkbox input "false"
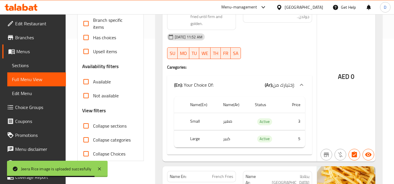
click at [100, 128] on span "Collapse sections" at bounding box center [110, 126] width 34 height 7
click at [93, 128] on input "Collapse sections" at bounding box center [86, 126] width 14 height 14
checkbox input "true"
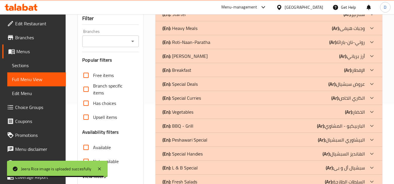
scroll to position [58, 0]
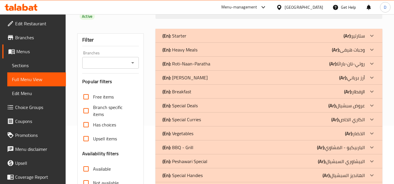
click at [350, 62] on p "(Ar): روتي-نان-باراثا" at bounding box center [347, 63] width 36 height 7
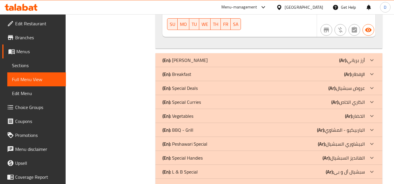
scroll to position [1311, 0]
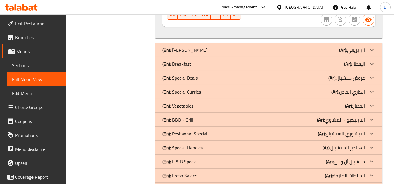
click at [335, 51] on div "(En): Biryani Rice (Ar): أرز برياني" at bounding box center [263, 50] width 202 height 7
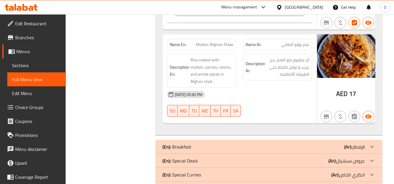
scroll to position [2360, 0]
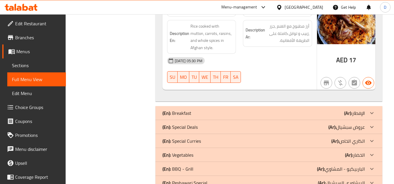
click at [312, 116] on div "(En): Breakfast (Ar): الإفطار" at bounding box center [263, 113] width 202 height 7
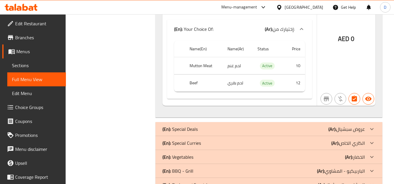
scroll to position [4342, 0]
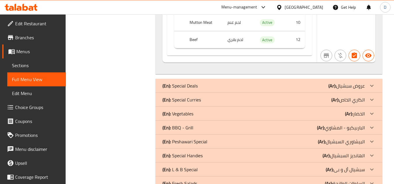
drag, startPoint x: 350, startPoint y: 77, endPoint x: 347, endPoint y: 78, distance: 3.0
click at [351, 82] on p "(Ar): عروض سبشيال" at bounding box center [346, 85] width 36 height 7
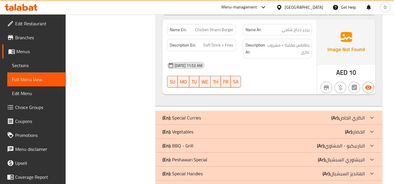
scroll to position [4662, 0]
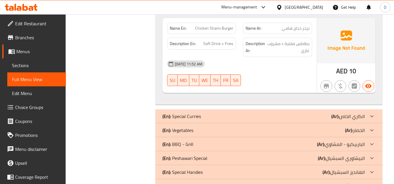
drag, startPoint x: 310, startPoint y: 110, endPoint x: 291, endPoint y: 104, distance: 19.3
click at [310, 113] on div "(En): Special Curries (Ar): الكاري الخاص" at bounding box center [263, 116] width 202 height 7
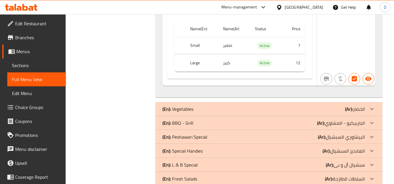
scroll to position [6236, 0]
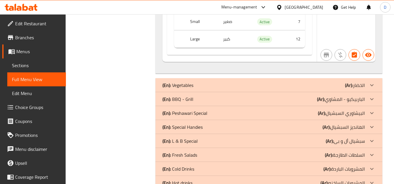
click at [326, 82] on div "(En): Vegetables (Ar): الخضار" at bounding box center [263, 85] width 202 height 7
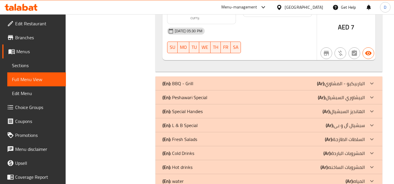
scroll to position [7401, 0]
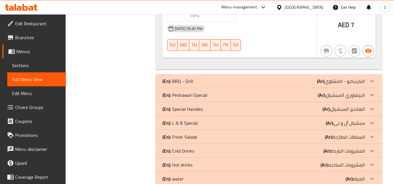
click at [328, 78] on p "(Ar): الباربيكيو - المشاوي" at bounding box center [341, 81] width 48 height 7
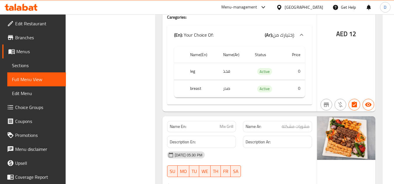
drag, startPoint x: 238, startPoint y: 88, endPoint x: 237, endPoint y: 103, distance: 15.5
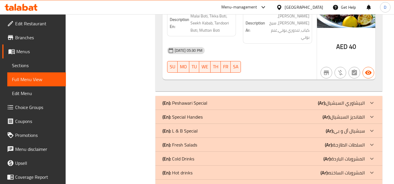
scroll to position [9309, 0]
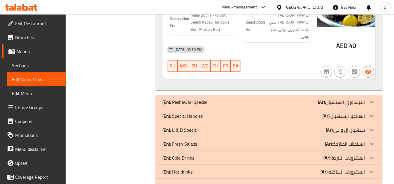
click at [290, 95] on div "(En): Peshawari Special (Ar): البيشاوري السبشيال" at bounding box center [268, 102] width 227 height 14
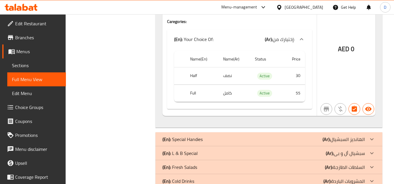
scroll to position [11043, 0]
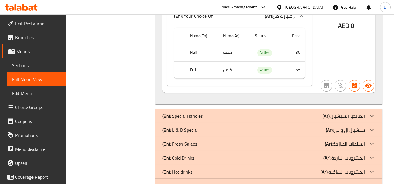
click at [312, 113] on div "(En): Special Handies (Ar): الهانديز السبشيال" at bounding box center [263, 116] width 202 height 7
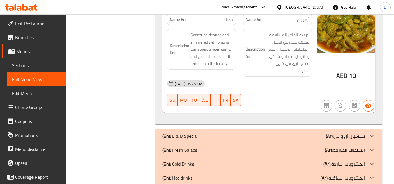
scroll to position [11999, 0]
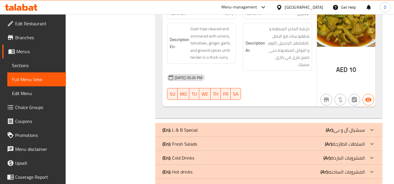
click at [329, 126] on b "(Ar):" at bounding box center [329, 130] width 8 height 9
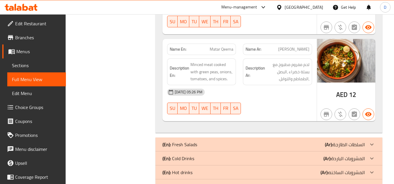
scroll to position [12643, 0]
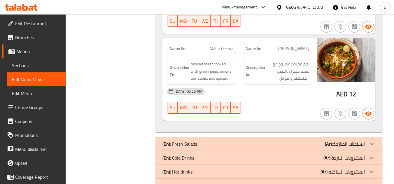
click at [327, 140] on b "(Ar):" at bounding box center [329, 144] width 8 height 9
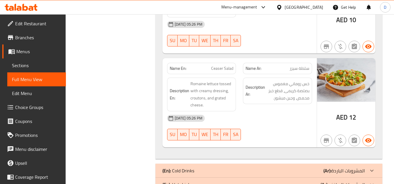
scroll to position [12944, 0]
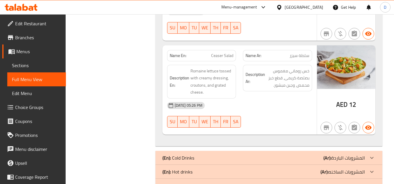
click at [315, 155] on div "(En): Cold Drinks (Ar): المشروبات الباردة" at bounding box center [263, 158] width 202 height 7
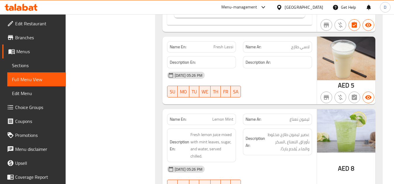
scroll to position [13350, 0]
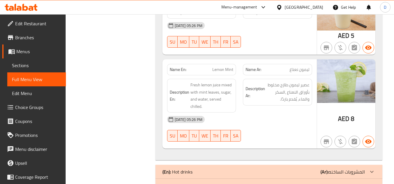
click at [291, 169] on div "(En): Hot drinks (Ar): المشروبات الساخنه" at bounding box center [263, 172] width 202 height 7
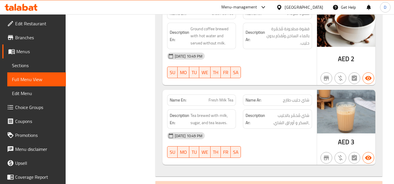
scroll to position [13622, 0]
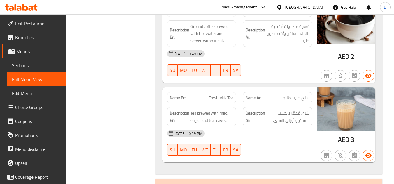
click at [247, 183] on div "(En): water (Ar): المياه" at bounding box center [263, 186] width 202 height 7
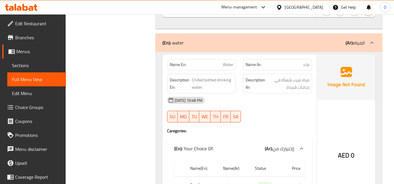
click at [224, 62] on span "Water" at bounding box center [228, 65] width 10 height 6
click at [11, 64] on link "Sections" at bounding box center [36, 66] width 59 height 14
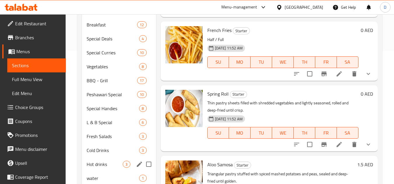
scroll to position [153, 0]
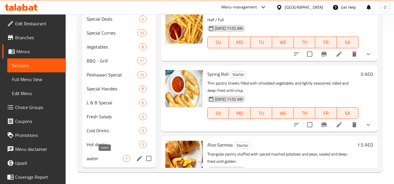
click at [101, 160] on span "water" at bounding box center [105, 158] width 36 height 7
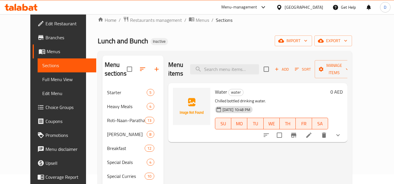
scroll to position [8, 0]
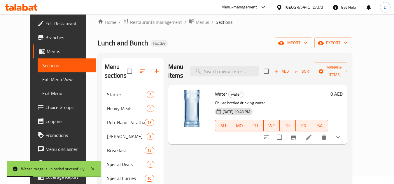
click at [42, 80] on span "Full Menu View" at bounding box center [66, 79] width 49 height 7
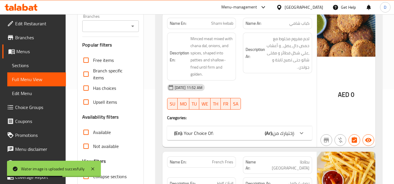
scroll to position [124, 0]
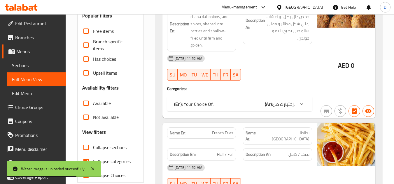
click at [112, 161] on span "Collapse categories" at bounding box center [112, 161] width 38 height 7
click at [93, 161] on input "Collapse categories" at bounding box center [86, 162] width 14 height 14
checkbox input "false"
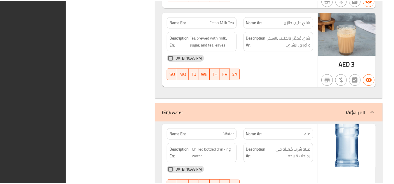
scroll to position [14969, 0]
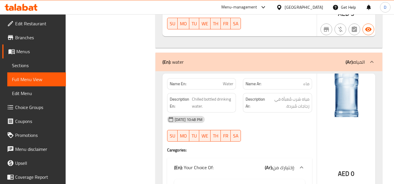
click at [312, 6] on div "United Arab Emirates" at bounding box center [303, 7] width 38 height 6
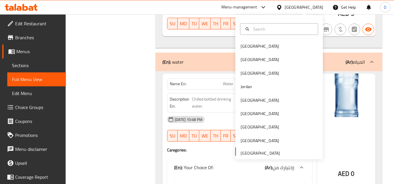
click at [304, 6] on div "United Arab Emirates" at bounding box center [303, 7] width 38 height 6
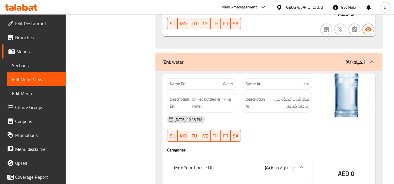
click at [31, 37] on span "Branches" at bounding box center [38, 37] width 46 height 7
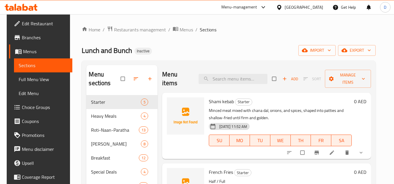
click at [301, 7] on div "[GEOGRAPHIC_DATA]" at bounding box center [303, 7] width 38 height 6
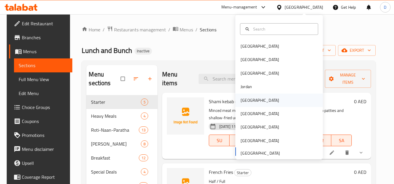
click at [252, 100] on div "[GEOGRAPHIC_DATA]" at bounding box center [260, 100] width 48 height 13
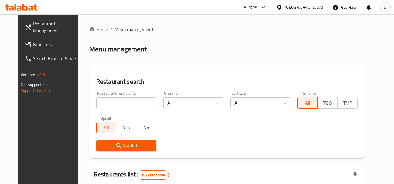
click at [33, 47] on span "Branches" at bounding box center [56, 44] width 46 height 7
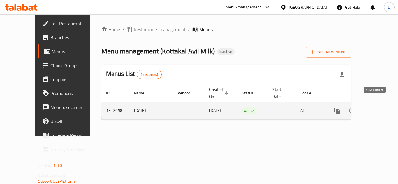
click at [374, 104] on link "enhanced table" at bounding box center [379, 111] width 14 height 14
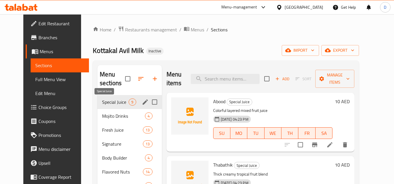
click at [102, 102] on span "Special Juice" at bounding box center [115, 102] width 27 height 7
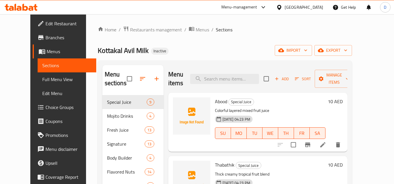
click at [215, 102] on span "Abood" at bounding box center [221, 101] width 12 height 9
copy h6 "Abood"
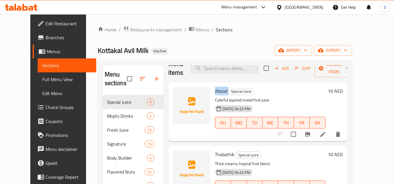
scroll to position [29, 0]
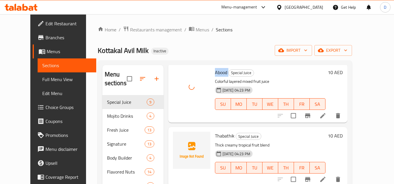
click at [215, 139] on span "Thabathik" at bounding box center [225, 136] width 20 height 9
copy h6 "Thabathik"
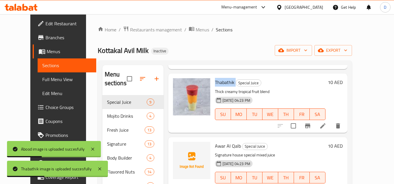
scroll to position [87, 0]
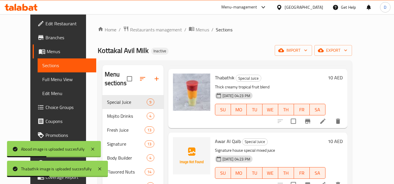
click at [292, 83] on div "Thabathik Special Juice Thick creamy tropical fruit blend 17-09-2025 04:23 PM S…" at bounding box center [269, 98] width 115 height 54
click at [217, 142] on span "Awar Al Qalb" at bounding box center [228, 141] width 26 height 9
copy h6 "Awar Al Qalb"
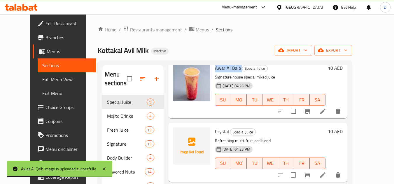
scroll to position [175, 0]
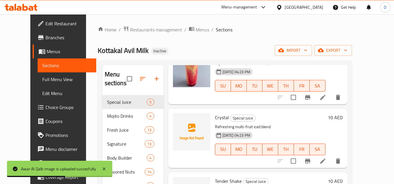
click at [215, 121] on span "Crystal" at bounding box center [222, 117] width 14 height 9
drag, startPoint x: 210, startPoint y: 121, endPoint x: 218, endPoint y: 119, distance: 7.9
click at [215, 121] on span "Crystal" at bounding box center [222, 117] width 14 height 9
copy span "Crystal"
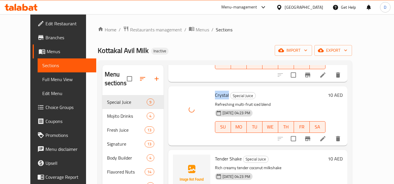
scroll to position [204, 0]
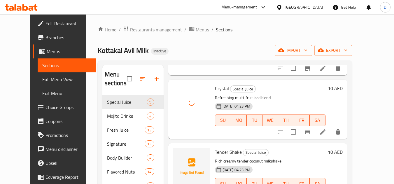
click at [215, 153] on span "Tender Shake" at bounding box center [228, 152] width 27 height 9
copy h6 "Tender Shake"
click at [215, 153] on span "Tender Shake" at bounding box center [228, 152] width 27 height 9
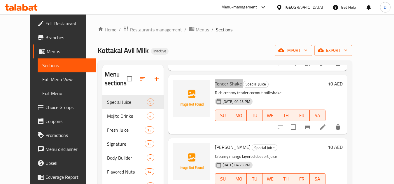
scroll to position [262, 0]
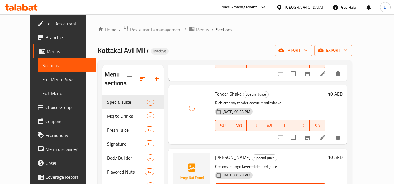
click at [215, 159] on span "Mango Shikuf" at bounding box center [233, 157] width 36 height 9
copy h6 "Mango Shikuf"
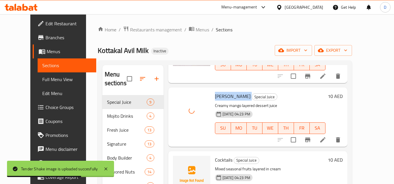
scroll to position [350, 0]
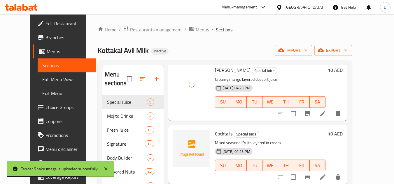
click at [219, 136] on span "Cocktails" at bounding box center [223, 134] width 17 height 9
copy h6 "Cocktails"
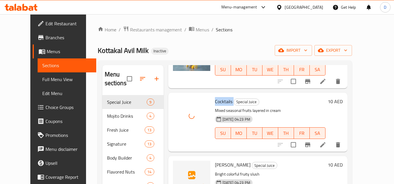
scroll to position [29, 0]
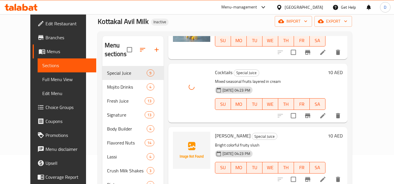
click at [216, 139] on span "Berley yoyo" at bounding box center [233, 136] width 36 height 9
copy h6 "Berley yoyo"
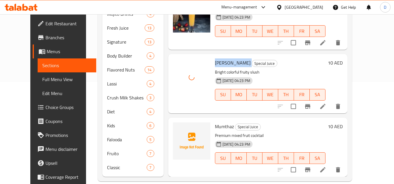
scroll to position [111, 0]
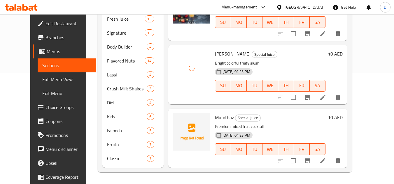
click at [215, 120] on span "Mumthaz" at bounding box center [224, 117] width 19 height 9
copy h6 "Mumthaz"
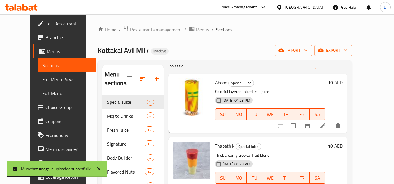
scroll to position [29, 0]
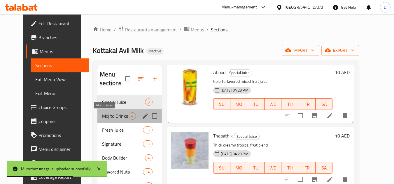
click at [110, 115] on span "Mojito Drinks" at bounding box center [115, 116] width 27 height 7
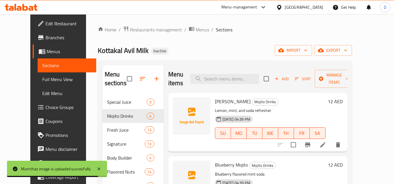
click at [232, 102] on span "Lemon Mojito" at bounding box center [233, 101] width 36 height 9
copy h6 "Mojito"
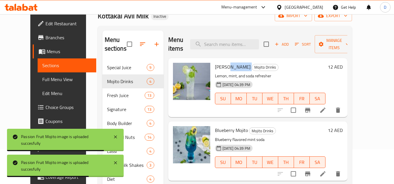
scroll to position [24, 0]
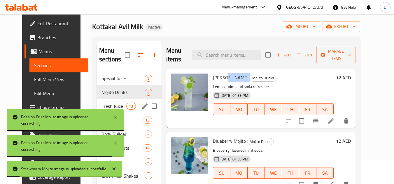
click at [97, 102] on div "Fresh Juice 13" at bounding box center [129, 106] width 65 height 14
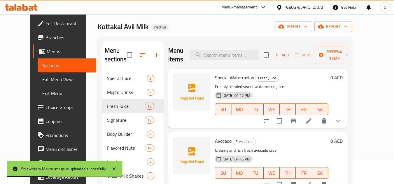
click at [215, 77] on span "Special Watermelon" at bounding box center [234, 77] width 39 height 9
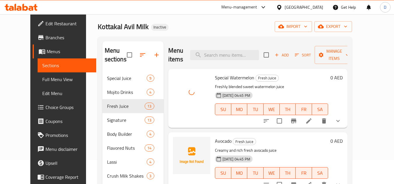
click at [217, 144] on span "Avocado" at bounding box center [223, 141] width 17 height 9
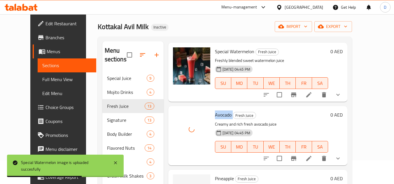
scroll to position [87, 0]
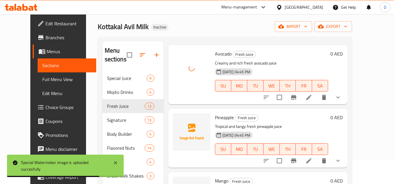
click at [218, 119] on span "Pineapple" at bounding box center [224, 117] width 19 height 9
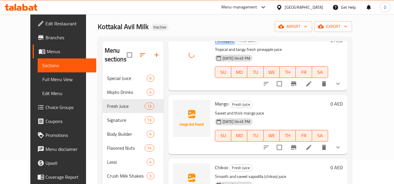
scroll to position [175, 0]
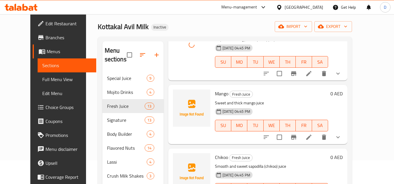
click at [215, 94] on span "Mango" at bounding box center [221, 93] width 13 height 9
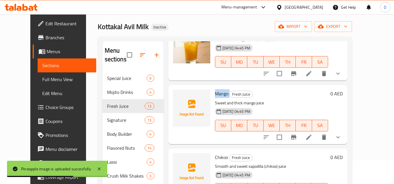
scroll to position [146, 0]
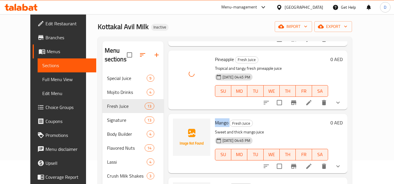
click at [217, 128] on div "Mango Fresh Juice Sweet and thick mango juice 17-09-2025 04:45 PM SU MO TU WE T…" at bounding box center [271, 144] width 118 height 54
click at [217, 124] on span "Mango" at bounding box center [221, 123] width 13 height 9
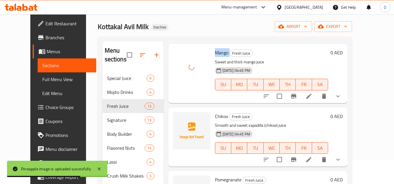
scroll to position [233, 0]
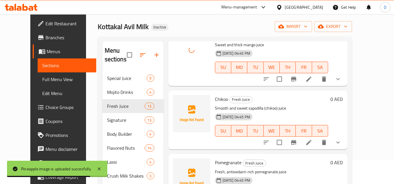
click at [217, 96] on span "Chikoo" at bounding box center [221, 99] width 13 height 9
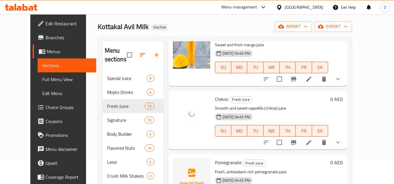
click at [216, 162] on span "Pomegranate" at bounding box center [228, 163] width 27 height 9
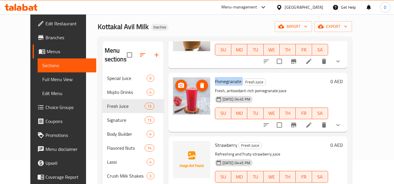
scroll to position [321, 0]
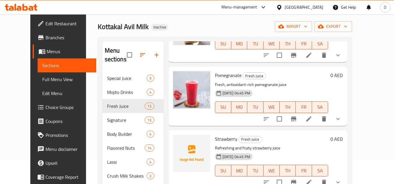
click at [218, 141] on span "Strawberry" at bounding box center [226, 139] width 22 height 9
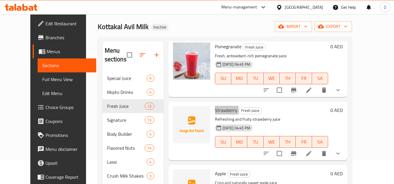
scroll to position [350, 0]
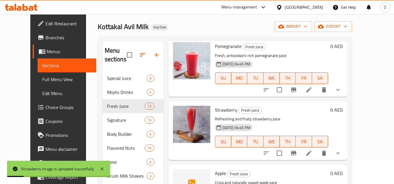
click at [215, 174] on span "Apple" at bounding box center [220, 173] width 11 height 9
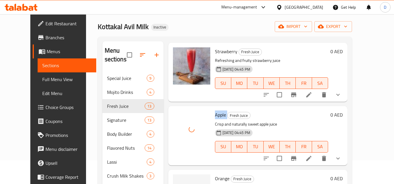
scroll to position [437, 0]
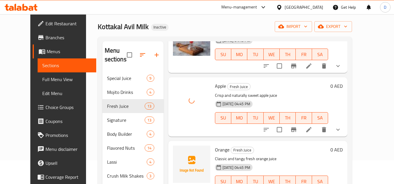
click at [215, 153] on span "Orange" at bounding box center [222, 150] width 15 height 9
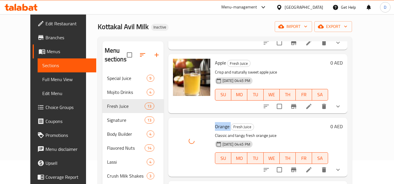
scroll to position [554, 0]
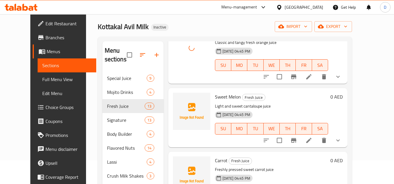
click at [216, 98] on span "Sweet Melon" at bounding box center [228, 97] width 26 height 9
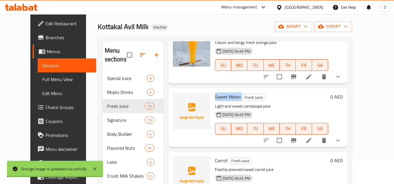
click at [216, 98] on span "Sweet Melon" at bounding box center [228, 97] width 26 height 9
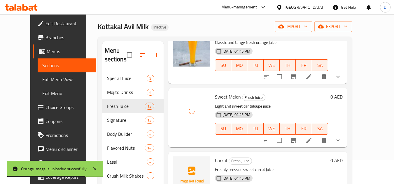
click at [215, 159] on span "Carrot" at bounding box center [221, 160] width 13 height 9
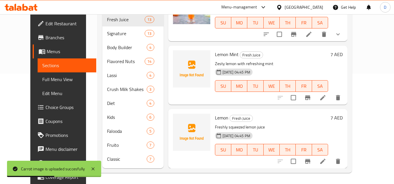
scroll to position [111, 0]
click at [215, 54] on span "Lemon Mint" at bounding box center [227, 54] width 24 height 9
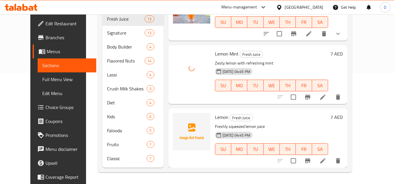
click at [215, 119] on span "Lemon" at bounding box center [221, 117] width 13 height 9
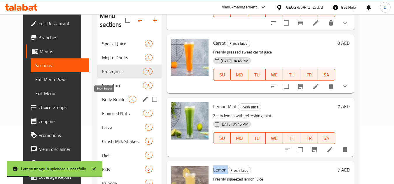
scroll to position [53, 0]
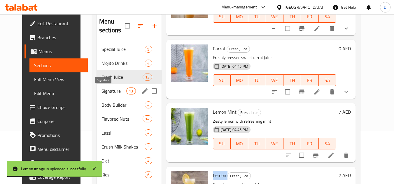
click at [101, 93] on span "Signature" at bounding box center [113, 91] width 25 height 7
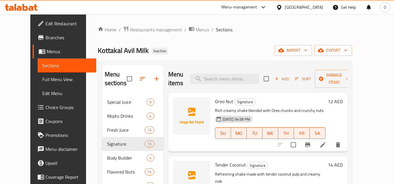
click at [224, 100] on span "Oreo Nut" at bounding box center [224, 101] width 18 height 9
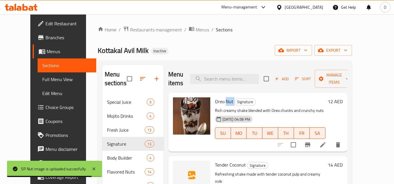
click at [247, 166] on div "Signature" at bounding box center [257, 165] width 21 height 7
click at [230, 163] on span "Tender Coconut" at bounding box center [230, 165] width 31 height 9
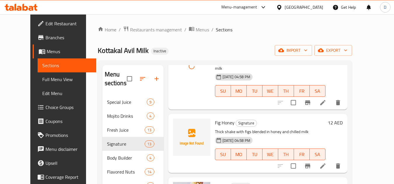
scroll to position [117, 0]
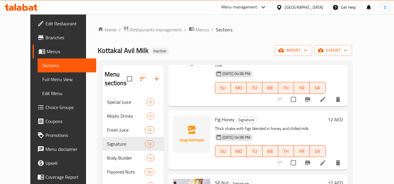
click at [217, 115] on span "Fig Honey" at bounding box center [225, 119] width 20 height 9
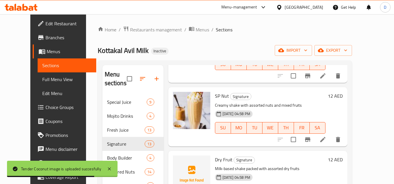
scroll to position [204, 0]
click at [215, 155] on span "Dry Fruit" at bounding box center [223, 159] width 17 height 9
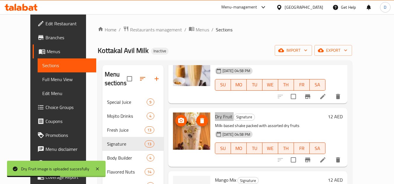
scroll to position [321, 0]
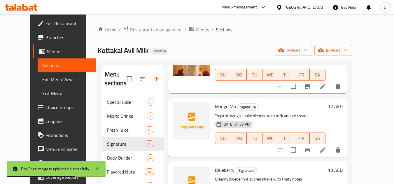
click at [218, 102] on span "Mango Mix" at bounding box center [225, 106] width 21 height 9
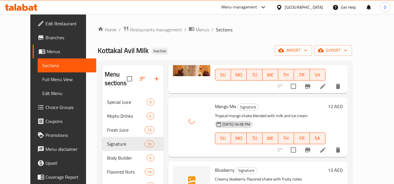
click at [220, 166] on span "Blueberry" at bounding box center [225, 170] width 20 height 9
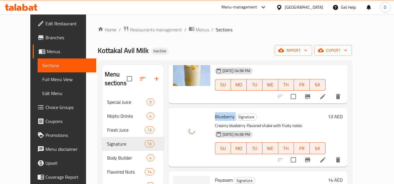
scroll to position [408, 0]
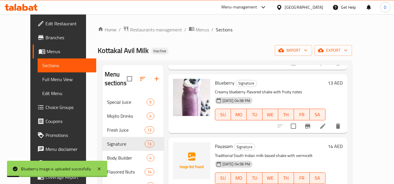
click at [215, 142] on span "Payasam" at bounding box center [224, 146] width 18 height 9
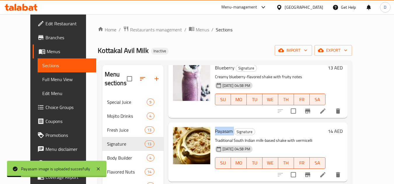
scroll to position [495, 0]
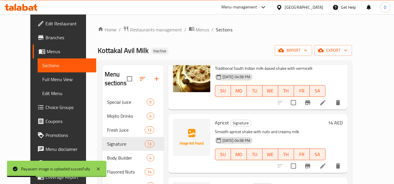
click at [218, 119] on span "Apricot" at bounding box center [222, 123] width 14 height 9
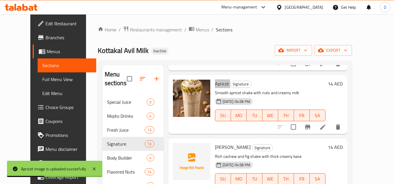
scroll to position [554, 0]
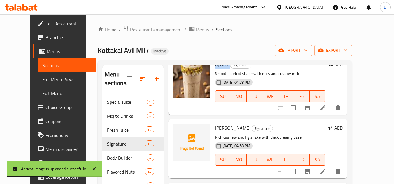
click at [223, 124] on span "Kaju Anjeer" at bounding box center [233, 128] width 36 height 9
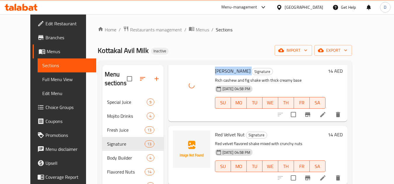
scroll to position [612, 0]
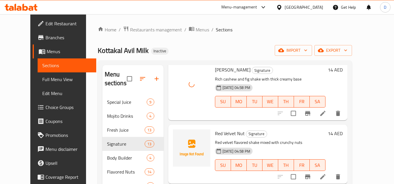
click at [222, 129] on span "Red Velvet Nut" at bounding box center [230, 133] width 30 height 9
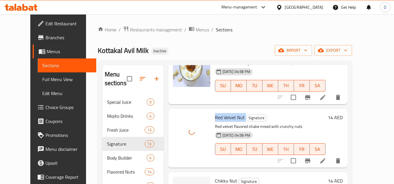
scroll to position [637, 0]
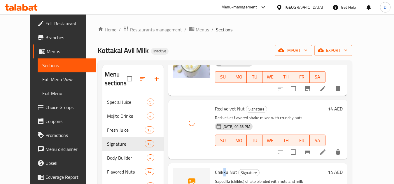
click at [217, 168] on span "Chikku Nut" at bounding box center [226, 172] width 22 height 9
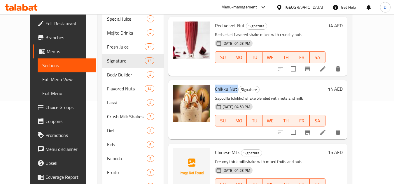
scroll to position [87, 0]
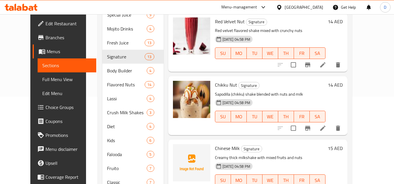
click at [220, 144] on span "Chinese Milk" at bounding box center [227, 148] width 25 height 9
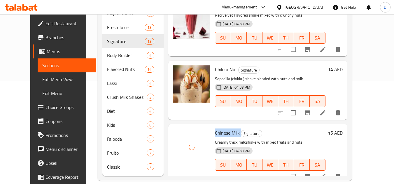
scroll to position [111, 0]
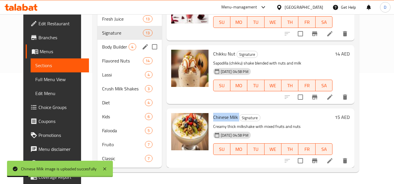
click at [107, 46] on span "Body Builder" at bounding box center [115, 46] width 27 height 7
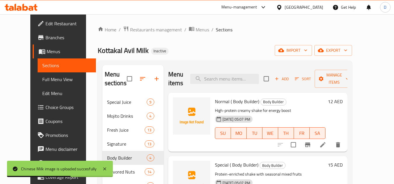
click at [219, 103] on span "Normal ( Body Builder)" at bounding box center [237, 101] width 44 height 9
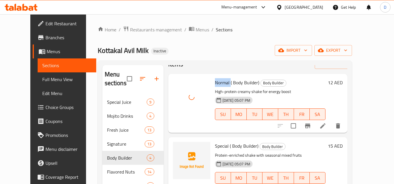
scroll to position [29, 0]
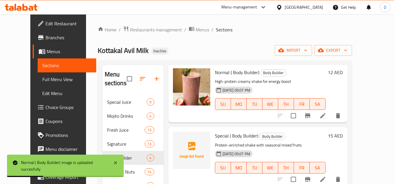
click at [215, 135] on span "Special ( Body Builder)" at bounding box center [236, 136] width 43 height 9
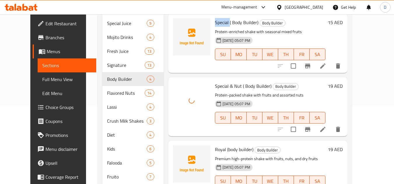
scroll to position [87, 0]
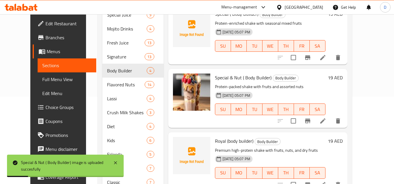
click at [215, 142] on span "Royal (body builder)" at bounding box center [234, 141] width 38 height 9
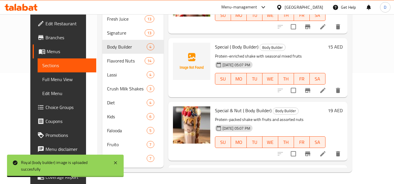
scroll to position [0, 0]
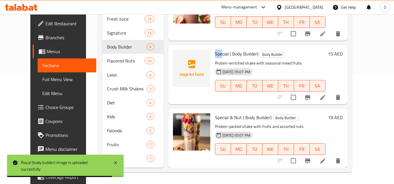
drag, startPoint x: 213, startPoint y: 54, endPoint x: 206, endPoint y: 56, distance: 7.3
click at [212, 56] on div "Special ( Body Builder) Body Builder Protein-enriched shake with seasonal mixed…" at bounding box center [269, 74] width 115 height 54
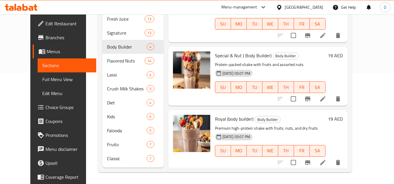
scroll to position [64, 0]
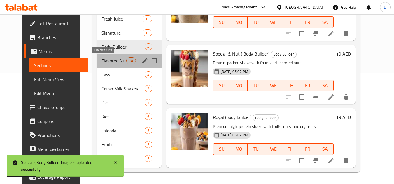
click at [101, 62] on span "Flavored Nuts" at bounding box center [113, 60] width 25 height 7
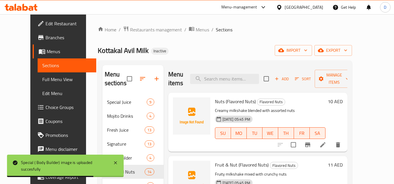
click at [215, 103] on span "Nuts (Flavored Nuts)" at bounding box center [235, 101] width 41 height 9
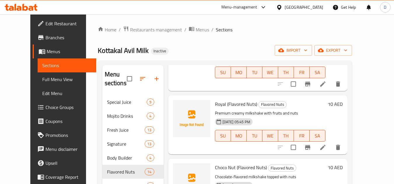
scroll to position [117, 0]
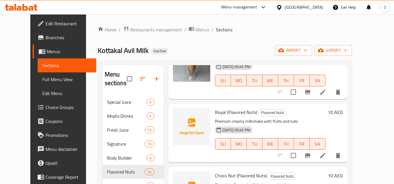
click at [215, 115] on span "Royal (Flavored Nuts)" at bounding box center [236, 112] width 42 height 9
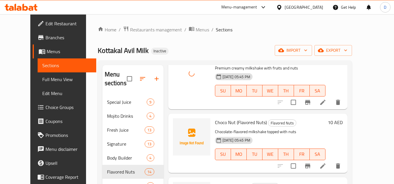
scroll to position [175, 0]
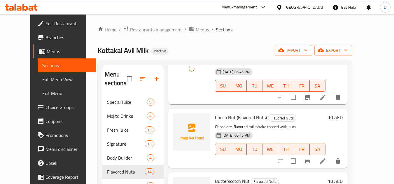
click at [215, 119] on span "Choco Nut (Flavored Nuts)" at bounding box center [241, 117] width 52 height 9
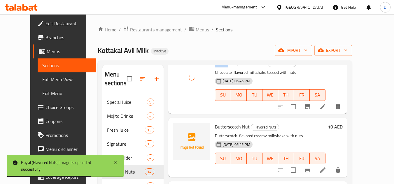
scroll to position [233, 0]
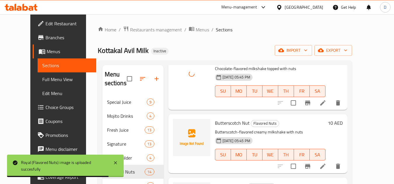
click at [226, 124] on span "Butterscotch Nut" at bounding box center [232, 123] width 35 height 9
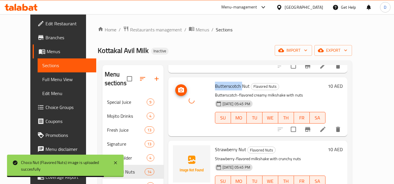
scroll to position [291, 0]
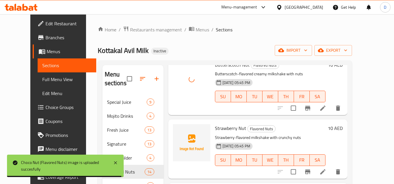
click at [219, 128] on span "Strawberry Nut" at bounding box center [230, 128] width 31 height 9
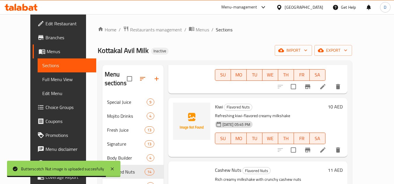
scroll to position [379, 0]
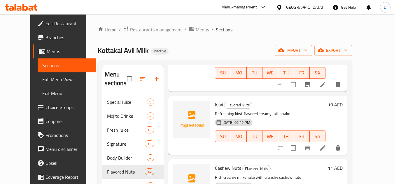
click at [215, 106] on span "Kiwi" at bounding box center [219, 105] width 8 height 9
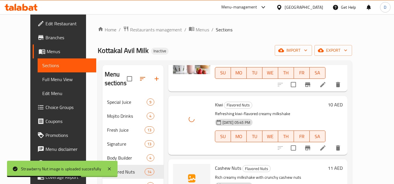
click at [218, 168] on span "Cashew Nuts" at bounding box center [228, 168] width 26 height 9
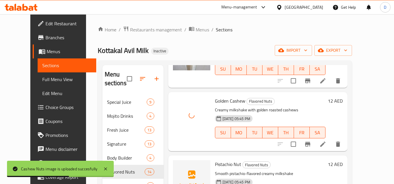
scroll to position [525, 0]
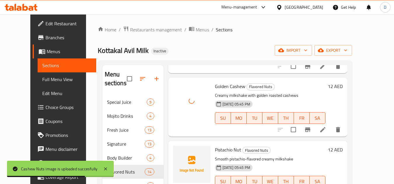
click at [216, 153] on span "Pistachio Nut" at bounding box center [228, 150] width 26 height 9
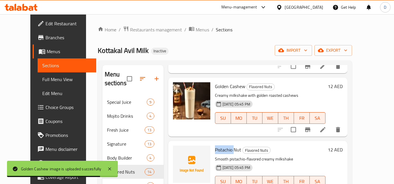
click at [215, 152] on span "Pistachio Nut" at bounding box center [228, 150] width 26 height 9
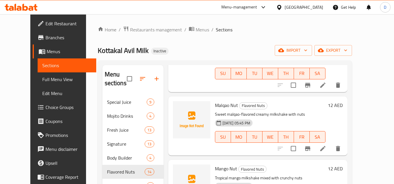
scroll to position [641, 0]
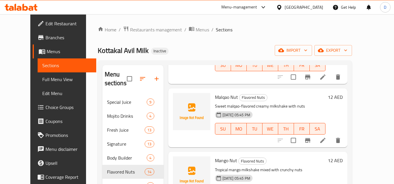
click at [217, 98] on span "Malqao Nut" at bounding box center [226, 97] width 23 height 9
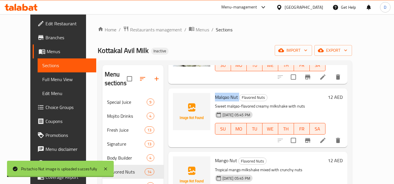
click at [217, 98] on span "Malqao Nut" at bounding box center [226, 97] width 23 height 9
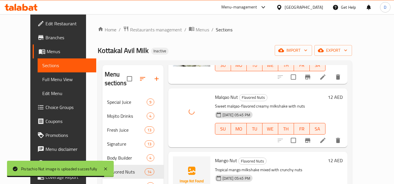
click at [215, 161] on span "Mango Nut" at bounding box center [226, 160] width 22 height 9
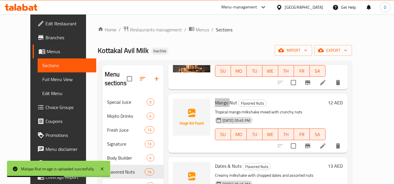
scroll to position [699, 0]
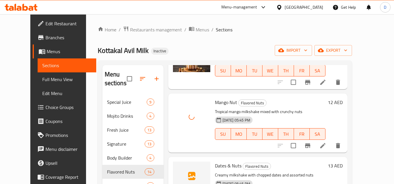
click at [215, 166] on span "Dates & Nuts" at bounding box center [228, 166] width 27 height 9
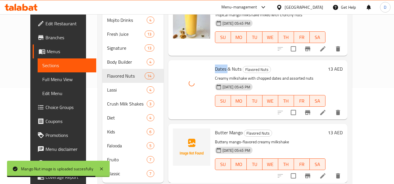
scroll to position [111, 0]
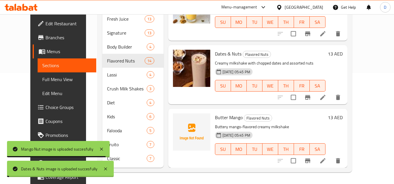
click at [226, 114] on span "Butter Mango" at bounding box center [229, 117] width 28 height 9
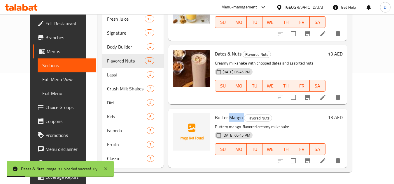
click at [226, 114] on span "Butter Mango" at bounding box center [229, 117] width 28 height 9
click at [224, 117] on span "Butter Mango" at bounding box center [229, 117] width 28 height 9
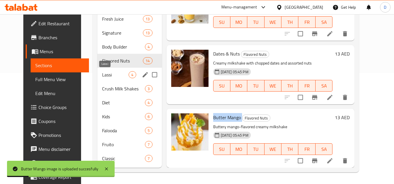
click at [102, 76] on span "Lassi" at bounding box center [115, 74] width 27 height 7
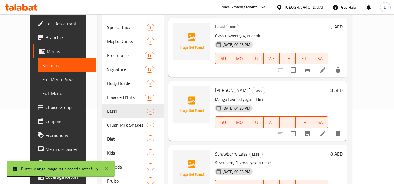
scroll to position [24, 0]
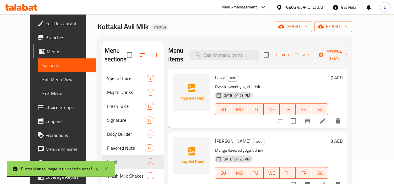
click at [215, 79] on span "Lassi" at bounding box center [220, 77] width 10 height 9
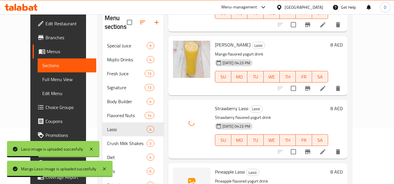
scroll to position [111, 0]
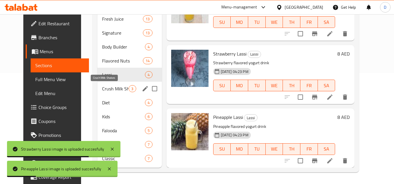
click at [102, 87] on span "Crush Milk Shakes" at bounding box center [115, 88] width 27 height 7
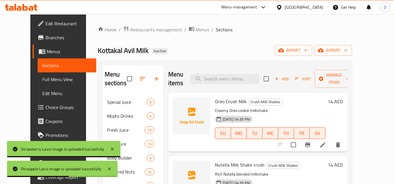
click at [231, 97] on span "Oreo Crush Milk" at bounding box center [231, 101] width 32 height 9
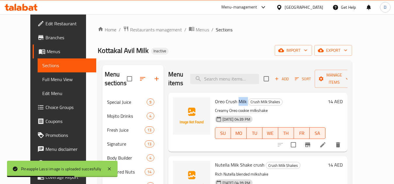
click at [231, 97] on span "Oreo Crush Milk" at bounding box center [231, 101] width 32 height 9
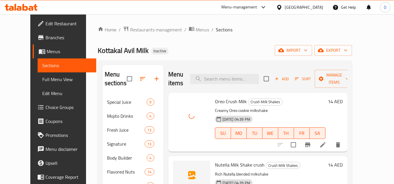
click at [217, 161] on span "Nutella Milk Shake crush" at bounding box center [240, 165] width 50 height 9
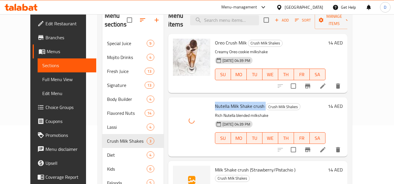
scroll to position [87, 0]
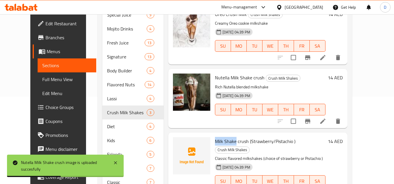
drag, startPoint x: 228, startPoint y: 134, endPoint x: 207, endPoint y: 137, distance: 21.2
click at [215, 137] on span "Milk Shake crush (Strawberry/Pistachio )" at bounding box center [255, 141] width 80 height 9
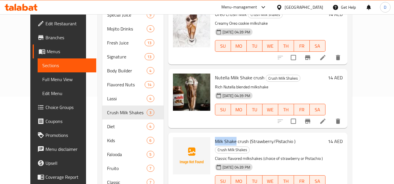
click at [236, 137] on span "Milk Shake crush (Strawberry/Pistachio )" at bounding box center [255, 141] width 80 height 9
click at [228, 137] on span "Milk Shake crush (Strawberry/Pistachio )" at bounding box center [255, 141] width 80 height 9
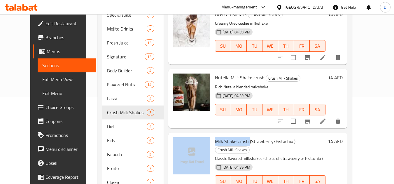
drag, startPoint x: 241, startPoint y: 133, endPoint x: 201, endPoint y: 133, distance: 39.9
click at [201, 135] on div "Milk Shake crush (Strawberry/Pistachio ) Crush Milk Shakes Classic flavored mil…" at bounding box center [257, 166] width 174 height 63
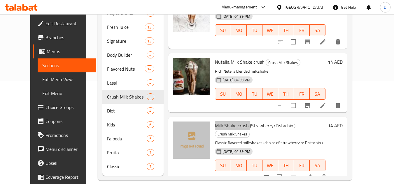
scroll to position [111, 0]
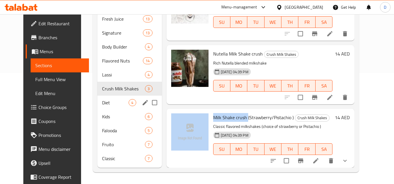
click at [108, 105] on span "Diet" at bounding box center [115, 102] width 27 height 7
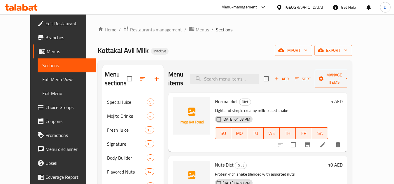
click at [212, 96] on div "Normal diet Diet Light and simple creamy milk-based shake 17-09-2025 04:58 PM S…" at bounding box center [271, 122] width 118 height 54
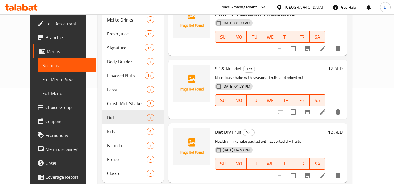
scroll to position [111, 0]
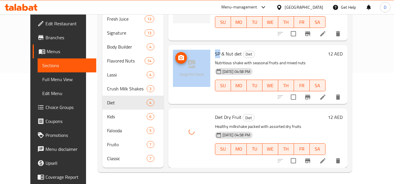
drag, startPoint x: 213, startPoint y: 53, endPoint x: 199, endPoint y: 55, distance: 14.1
click at [199, 55] on div "SP & Nut diet Diet Nutritious shake with seasonal fruits and mixed nuts 17-09-2…" at bounding box center [257, 74] width 174 height 54
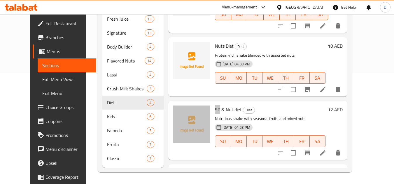
scroll to position [6, 0]
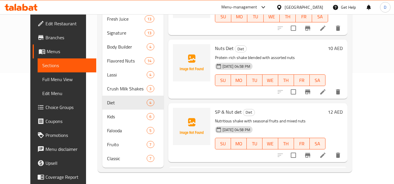
click at [221, 48] on span "Nuts Diet" at bounding box center [224, 48] width 19 height 9
click at [215, 47] on span "Nuts Diet" at bounding box center [224, 48] width 19 height 9
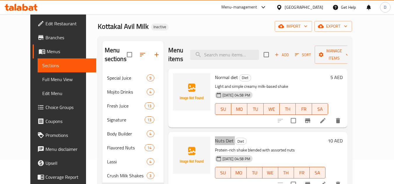
scroll to position [24, 0]
click at [217, 76] on span "Normal diet" at bounding box center [226, 77] width 23 height 9
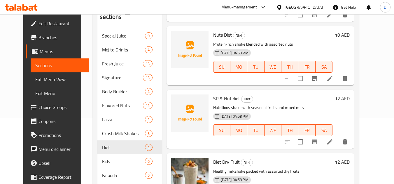
scroll to position [111, 0]
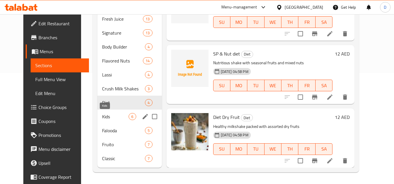
click at [102, 116] on span "Kids" at bounding box center [115, 116] width 27 height 7
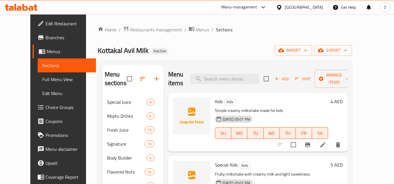
click at [215, 101] on span "Kids" at bounding box center [219, 101] width 8 height 9
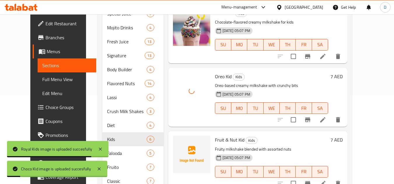
scroll to position [111, 0]
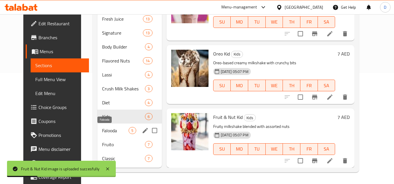
click at [113, 132] on span "Falooda" at bounding box center [115, 130] width 27 height 7
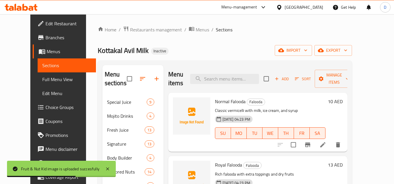
click at [234, 100] on span "Normal Falooda" at bounding box center [230, 101] width 31 height 9
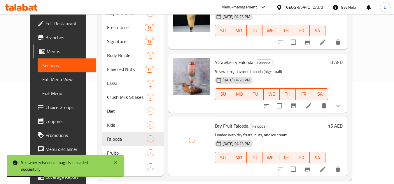
scroll to position [111, 0]
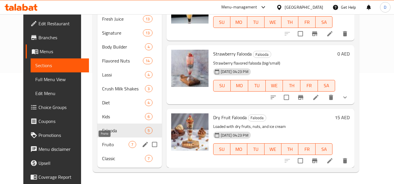
click at [102, 142] on span "Fruito" at bounding box center [115, 144] width 27 height 7
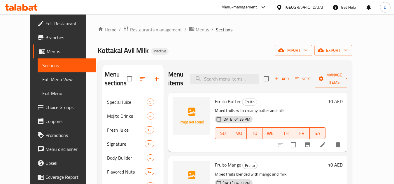
click at [222, 102] on span "Fruito Butter" at bounding box center [228, 101] width 26 height 9
click at [215, 105] on span "Fruito Butter" at bounding box center [228, 101] width 26 height 9
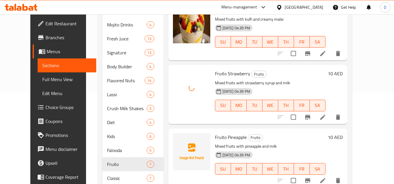
scroll to position [111, 0]
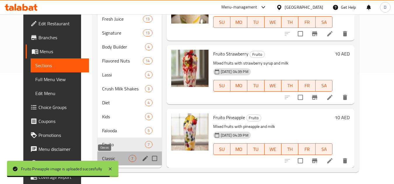
click at [114, 159] on span "Classic" at bounding box center [115, 158] width 27 height 7
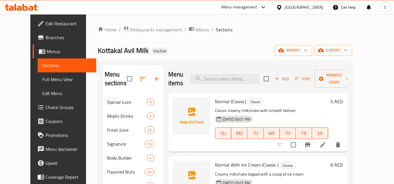
click at [231, 103] on span "Normal (Classic)" at bounding box center [230, 101] width 31 height 9
click at [215, 104] on span "Normal (Classic)" at bounding box center [230, 101] width 31 height 9
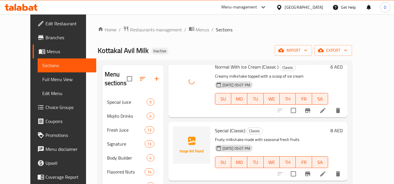
scroll to position [117, 0]
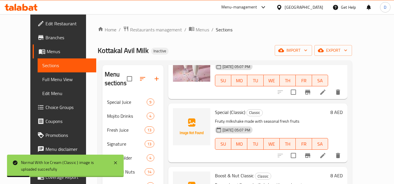
click at [215, 113] on span "Special (Classic)" at bounding box center [230, 112] width 30 height 9
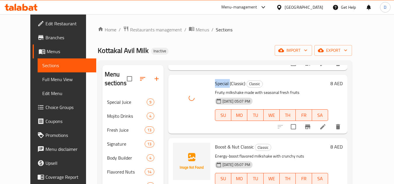
scroll to position [146, 0]
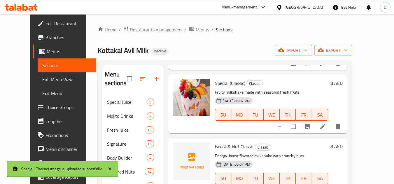
click at [215, 147] on span "Boost & Nut Classic" at bounding box center [234, 146] width 39 height 9
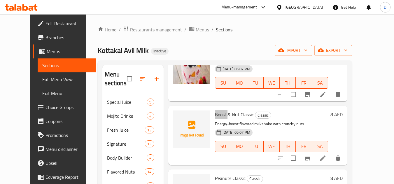
scroll to position [204, 0]
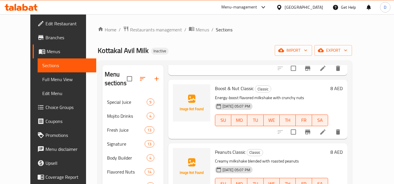
click at [215, 154] on span "Peanuts Classic" at bounding box center [230, 152] width 31 height 9
click at [216, 153] on span "Peanuts Classic" at bounding box center [230, 152] width 31 height 9
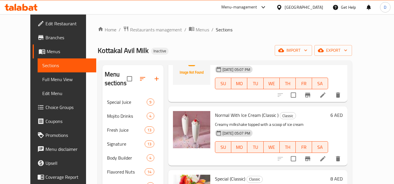
scroll to position [0, 0]
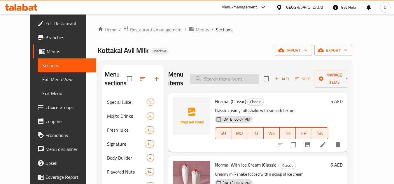
click at [237, 74] on input "search" at bounding box center [224, 79] width 69 height 10
paste input "Peanuts"
type input "Peanuts"
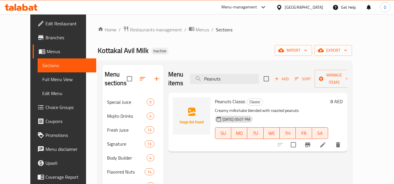
drag, startPoint x: 236, startPoint y: 75, endPoint x: 204, endPoint y: 82, distance: 32.2
click at [204, 82] on div "Menu items Peanuts Add Sort Manage items" at bounding box center [257, 79] width 179 height 28
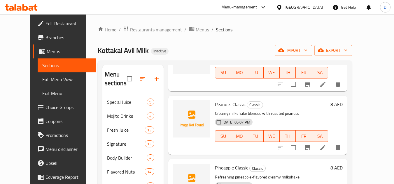
scroll to position [255, 0]
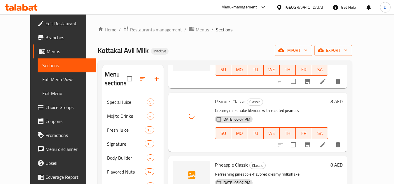
click at [215, 161] on span "Pineapple Classic" at bounding box center [231, 165] width 33 height 9
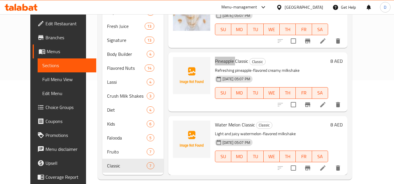
scroll to position [111, 0]
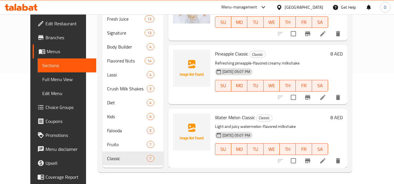
click at [219, 115] on span "Water Melon Classic" at bounding box center [235, 117] width 40 height 9
click at [217, 56] on span "Pineapple Classic" at bounding box center [231, 54] width 33 height 9
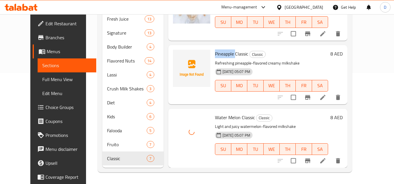
click at [217, 56] on span "Pineapple Classic" at bounding box center [231, 54] width 33 height 9
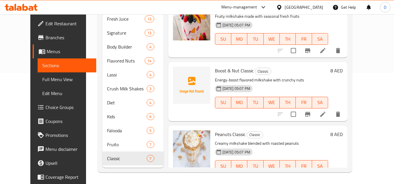
scroll to position [109, 0]
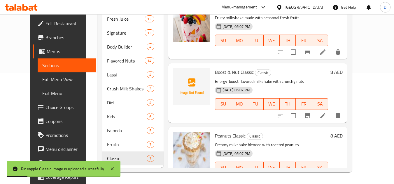
click at [239, 70] on span "Boost & Nut Classic" at bounding box center [234, 72] width 39 height 9
click at [228, 71] on span "Boost & Nut Classic" at bounding box center [234, 72] width 39 height 9
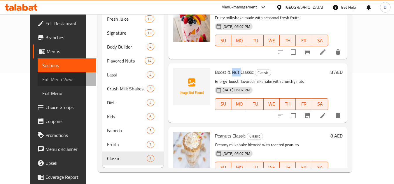
drag, startPoint x: 38, startPoint y: 82, endPoint x: 62, endPoint y: 69, distance: 27.0
click at [42, 82] on span "Full Menu View" at bounding box center [66, 79] width 49 height 7
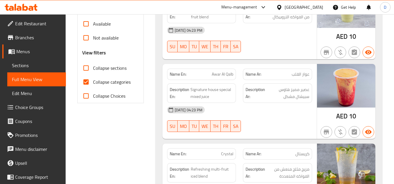
scroll to position [199, 0]
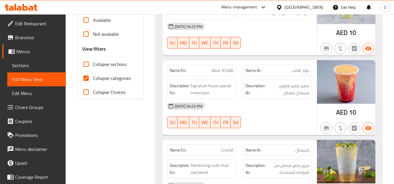
click at [101, 78] on span "Collapse categories" at bounding box center [112, 78] width 38 height 7
click at [93, 78] on input "Collapse categories" at bounding box center [86, 78] width 14 height 14
checkbox input "false"
click at [105, 64] on span "Collapse sections" at bounding box center [110, 64] width 34 height 7
click at [93, 64] on input "Collapse sections" at bounding box center [86, 64] width 14 height 14
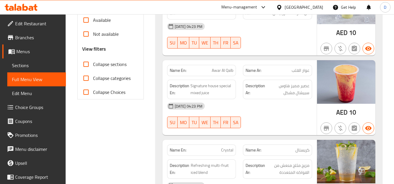
checkbox input "true"
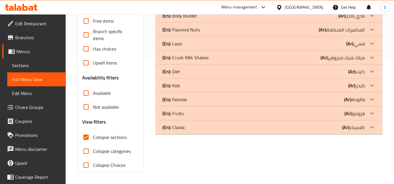
scroll to position [126, 0]
click at [105, 64] on span "Upsell items" at bounding box center [105, 62] width 24 height 7
click at [93, 64] on input "Upsell items" at bounding box center [86, 63] width 14 height 14
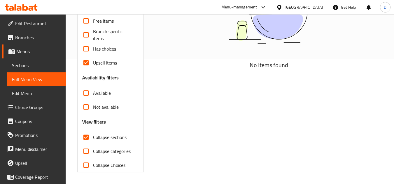
click at [103, 60] on span "Upsell items" at bounding box center [105, 62] width 24 height 7
click at [93, 60] on input "Upsell items" at bounding box center [86, 63] width 14 height 14
checkbox input "false"
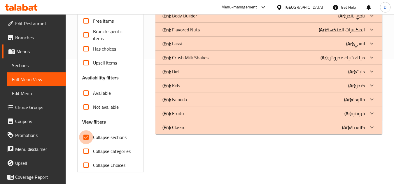
drag, startPoint x: 85, startPoint y: 137, endPoint x: 156, endPoint y: 120, distance: 73.4
click at [85, 137] on input "Collapse sections" at bounding box center [86, 138] width 14 height 14
checkbox input "false"
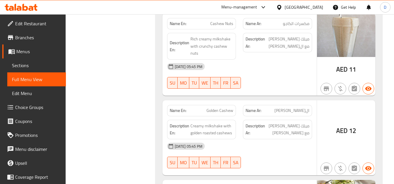
scroll to position [5474, 0]
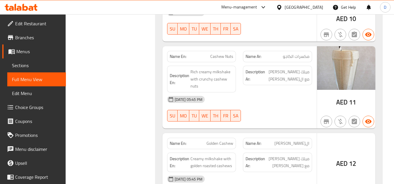
click at [337, 133] on div "AED 12" at bounding box center [346, 170] width 58 height 75
click at [358, 133] on div "AED 12" at bounding box center [346, 170] width 58 height 75
click at [342, 133] on div "AED 12" at bounding box center [346, 170] width 58 height 75
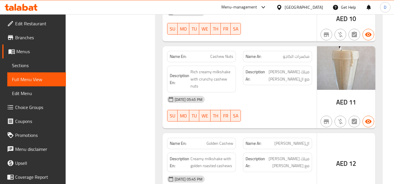
click at [191, 177] on span "17-09-2025 05:45 PM" at bounding box center [188, 180] width 32 height 6
click at [217, 141] on span "Golden Cashew" at bounding box center [219, 144] width 27 height 6
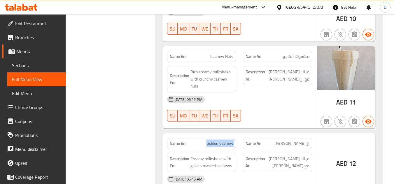
click at [217, 141] on span "Golden Cashew" at bounding box center [219, 144] width 27 height 6
click at [25, 66] on span "Sections" at bounding box center [36, 65] width 49 height 7
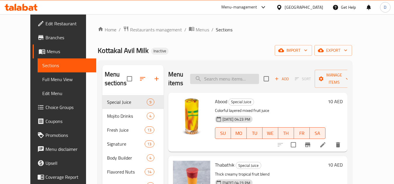
click at [234, 77] on input "search" at bounding box center [224, 79] width 69 height 10
paste input "Golden Cashew"
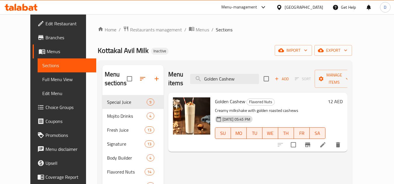
type input "Golden Cashew"
click at [42, 81] on span "Full Menu View" at bounding box center [66, 79] width 49 height 7
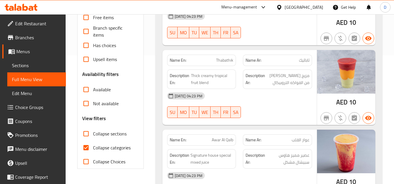
scroll to position [146, 0]
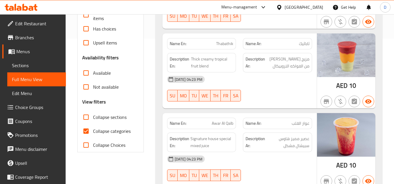
click at [94, 131] on span "Collapse categories" at bounding box center [112, 131] width 38 height 7
click at [93, 131] on input "Collapse categories" at bounding box center [86, 131] width 14 height 14
checkbox input "false"
click at [99, 117] on span "Collapse sections" at bounding box center [110, 117] width 34 height 7
click at [93, 117] on input "Collapse sections" at bounding box center [86, 117] width 14 height 14
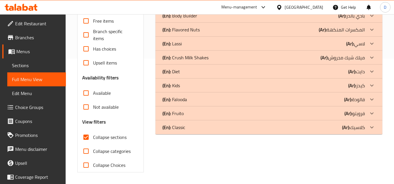
scroll to position [126, 0]
click at [336, 32] on p "(Ar): المكسرات المنكهة" at bounding box center [342, 29] width 46 height 7
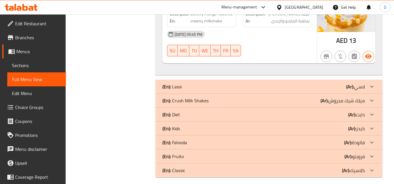
scroll to position [1318, 0]
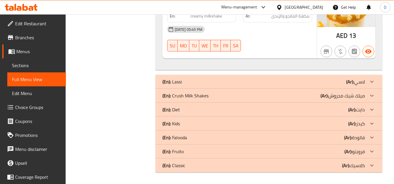
click at [327, 169] on div "(En): Classic (Ar): كلاسيك" at bounding box center [263, 165] width 202 height 7
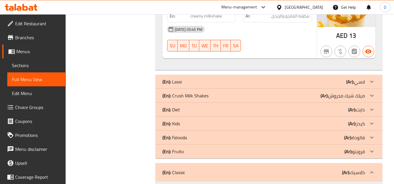
click at [334, 153] on div "(En): Fruito (Ar): فرويتو" at bounding box center [263, 151] width 202 height 7
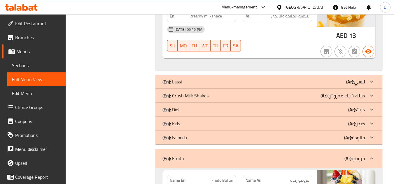
click at [334, 138] on div "(En): Falooda (Ar): فالودة" at bounding box center [263, 137] width 202 height 7
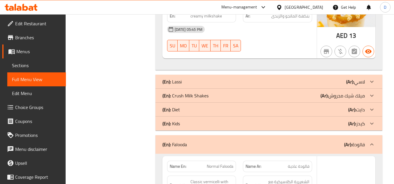
click at [335, 125] on div "(En): Kids (Ar): كيدز" at bounding box center [263, 123] width 202 height 7
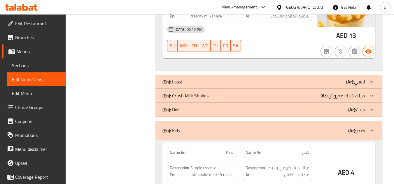
click at [337, 109] on div "(En): Diet (Ar): دايت" at bounding box center [263, 109] width 202 height 7
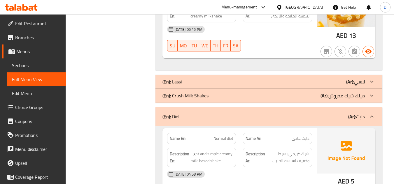
drag, startPoint x: 337, startPoint y: 99, endPoint x: 342, endPoint y: 80, distance: 19.3
click at [337, 97] on p "(Ar): ميلك شيك مجروش" at bounding box center [342, 95] width 44 height 7
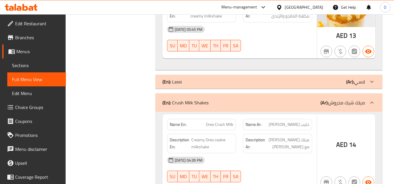
click at [342, 80] on div "(En): Lassi (Ar): لاسي" at bounding box center [263, 81] width 202 height 7
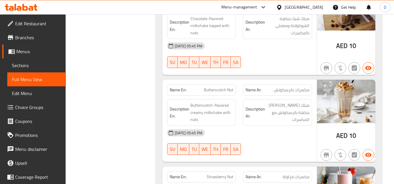
scroll to position [0, 0]
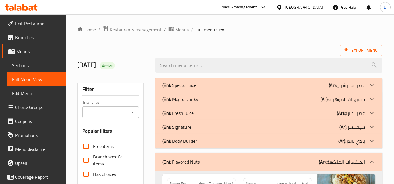
drag, startPoint x: 281, startPoint y: 167, endPoint x: 271, endPoint y: 23, distance: 144.6
drag, startPoint x: 263, startPoint y: 40, endPoint x: 175, endPoint y: 78, distance: 96.7
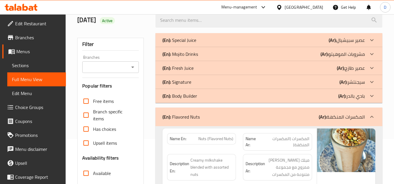
scroll to position [117, 0]
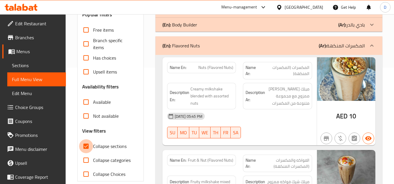
click at [85, 144] on input "Collapse sections" at bounding box center [86, 147] width 14 height 14
checkbox input "false"
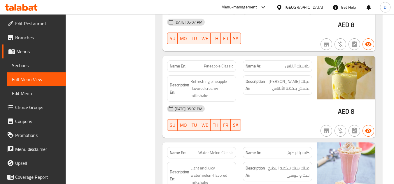
scroll to position [9342, 0]
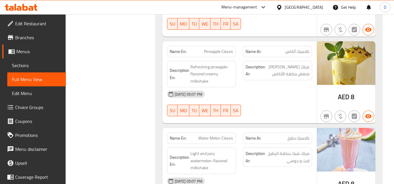
drag, startPoint x: 291, startPoint y: 6, endPoint x: 291, endPoint y: 13, distance: 7.0
click at [291, 6] on div "United Arab Emirates" at bounding box center [303, 7] width 38 height 6
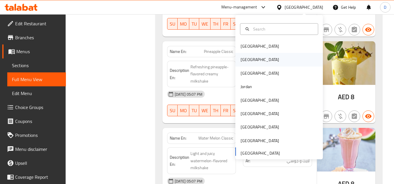
click at [250, 58] on div "Egypt" at bounding box center [260, 59] width 48 height 13
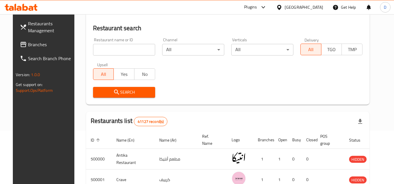
scroll to position [257, 0]
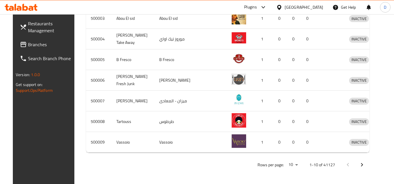
click at [28, 47] on span "Branches" at bounding box center [51, 44] width 46 height 7
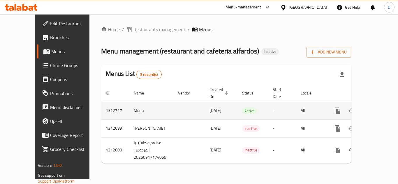
click at [376, 108] on icon "enhanced table" at bounding box center [379, 111] width 7 height 7
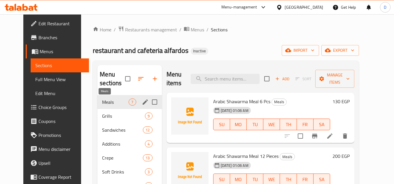
click at [107, 103] on span "Meals" at bounding box center [115, 102] width 27 height 7
click at [102, 115] on span "Grills" at bounding box center [115, 116] width 27 height 7
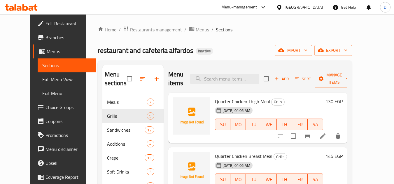
click at [326, 139] on icon at bounding box center [322, 136] width 7 height 7
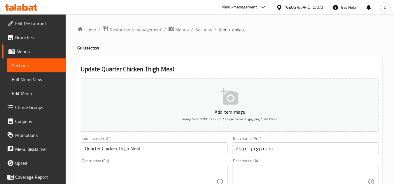
click at [203, 31] on span "Sections" at bounding box center [203, 29] width 17 height 7
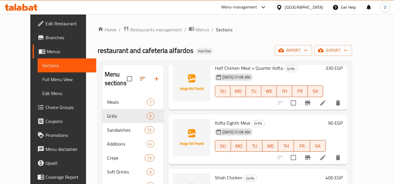
scroll to position [262, 0]
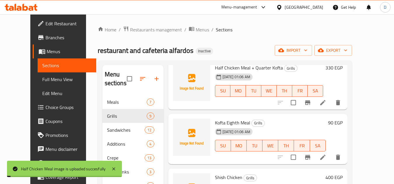
click at [226, 124] on span "Kofta Eighth Meal" at bounding box center [232, 123] width 35 height 9
click at [325, 157] on icon at bounding box center [322, 157] width 5 height 5
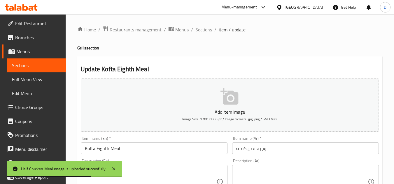
click at [204, 33] on span "Sections" at bounding box center [203, 29] width 17 height 7
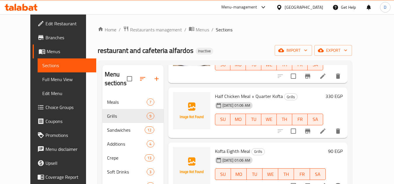
scroll to position [233, 0]
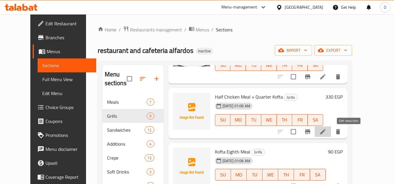
click at [326, 132] on icon at bounding box center [322, 132] width 7 height 7
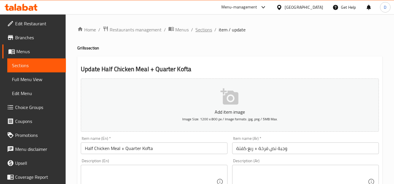
click at [206, 28] on span "Sections" at bounding box center [203, 29] width 17 height 7
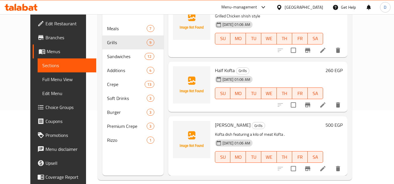
scroll to position [82, 0]
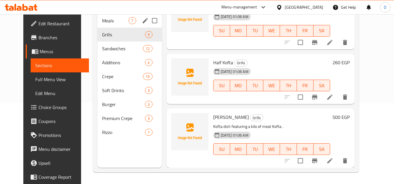
click at [107, 21] on span "Meals" at bounding box center [115, 20] width 27 height 7
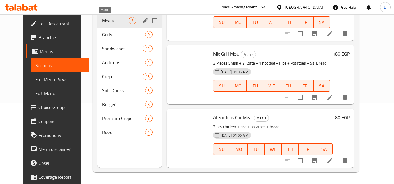
scroll to position [267, 0]
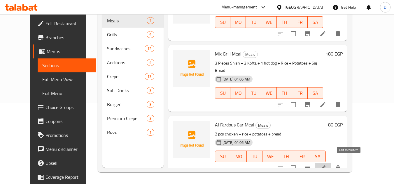
click at [325, 166] on icon at bounding box center [322, 168] width 5 height 5
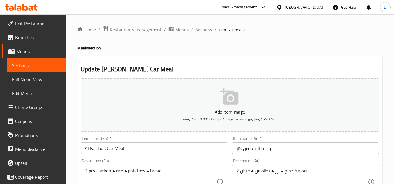
click at [202, 31] on span "Sections" at bounding box center [203, 29] width 17 height 7
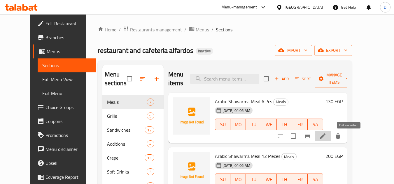
click at [325, 138] on icon at bounding box center [322, 136] width 5 height 5
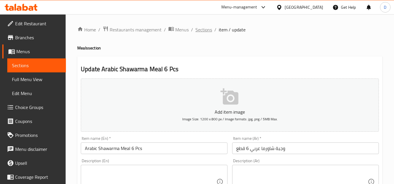
click at [205, 29] on span "Sections" at bounding box center [203, 29] width 17 height 7
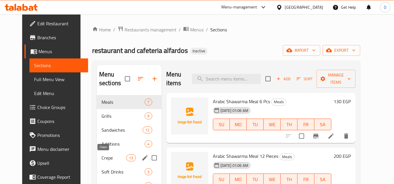
click at [103, 159] on span "Crepe" at bounding box center [113, 158] width 25 height 7
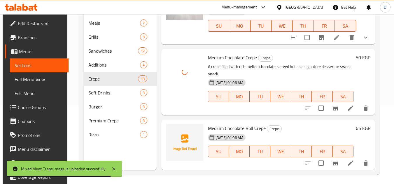
scroll to position [82, 0]
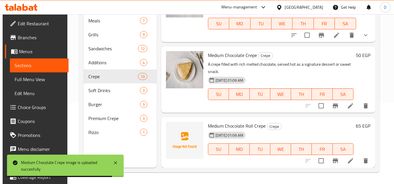
click at [241, 124] on span "Medium Chocolate Roll Crepe" at bounding box center [237, 126] width 58 height 9
copy h6 "Medium Chocolate Roll Crepe"
click at [241, 124] on span "Medium Chocolate Roll Crepe" at bounding box center [237, 126] width 58 height 9
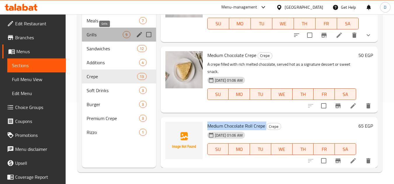
click at [100, 32] on span "Grills" at bounding box center [105, 34] width 36 height 7
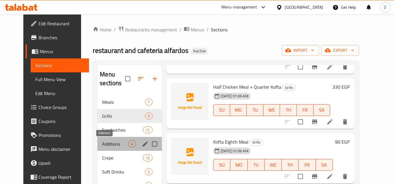
click at [105, 146] on span "Additions" at bounding box center [115, 144] width 27 height 7
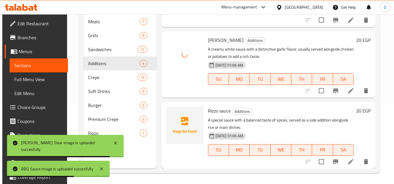
scroll to position [82, 0]
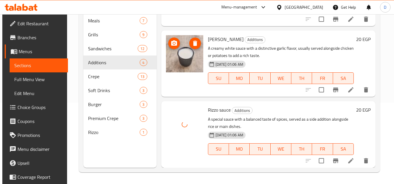
click at [187, 64] on img at bounding box center [184, 53] width 37 height 37
click at [187, 126] on div at bounding box center [184, 124] width 37 height 37
click at [237, 132] on div "18-09-2025 01:06 AM" at bounding box center [227, 135] width 38 height 7
click at [215, 112] on span "Rizzo sauce" at bounding box center [219, 110] width 23 height 9
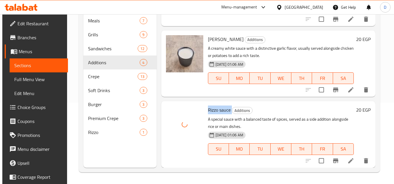
click at [215, 112] on span "Rizzo sauce" at bounding box center [219, 110] width 23 height 9
click at [249, 118] on p "A special sauce with a balanced taste of spices, served as a side addition alon…" at bounding box center [281, 123] width 146 height 15
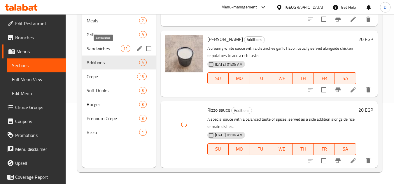
click at [104, 49] on span "Sandwiches" at bounding box center [104, 48] width 34 height 7
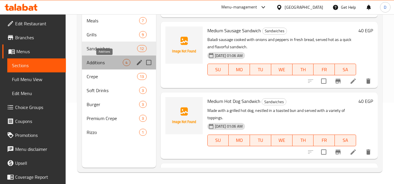
click at [103, 64] on span "Additions" at bounding box center [105, 62] width 36 height 7
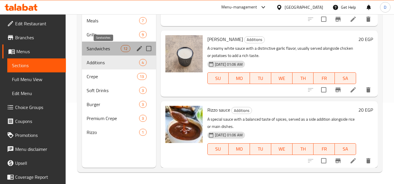
click at [105, 51] on span "Sandwiches" at bounding box center [104, 48] width 34 height 7
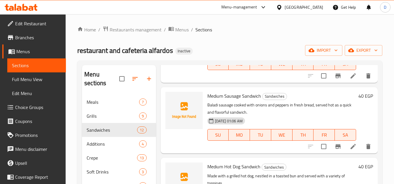
scroll to position [146, 0]
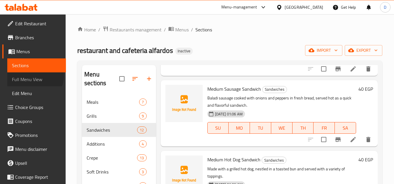
click at [33, 76] on span "Full Menu View" at bounding box center [36, 79] width 49 height 7
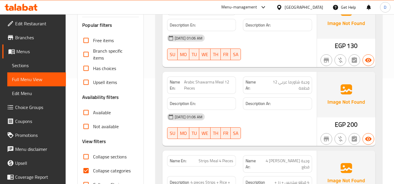
scroll to position [117, 0]
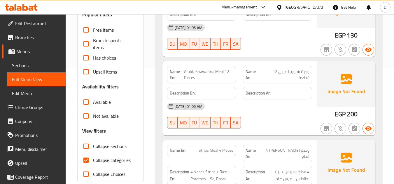
click at [94, 161] on span "Collapse categories" at bounding box center [112, 160] width 38 height 7
click at [93, 161] on input "Collapse categories" at bounding box center [86, 161] width 14 height 14
checkbox input "false"
click at [108, 147] on span "Collapse sections" at bounding box center [110, 146] width 34 height 7
click at [93, 147] on input "Collapse sections" at bounding box center [86, 147] width 14 height 14
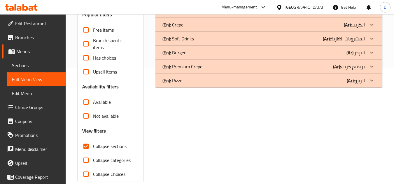
click at [108, 147] on span "Collapse sections" at bounding box center [110, 146] width 34 height 7
click at [93, 147] on input "Collapse sections" at bounding box center [86, 147] width 14 height 14
checkbox input "false"
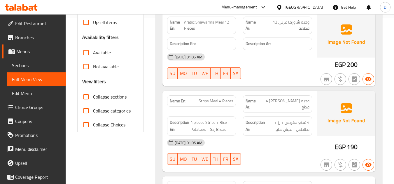
scroll to position [175, 0]
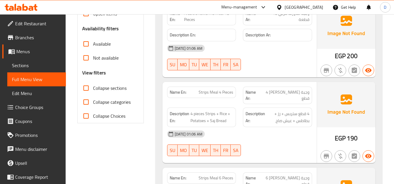
click at [295, 95] on span "وجبة ستريس 4 قطع" at bounding box center [284, 95] width 49 height 12
copy span "ستريس"
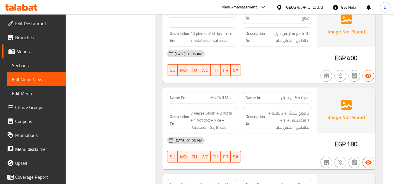
scroll to position [408, 0]
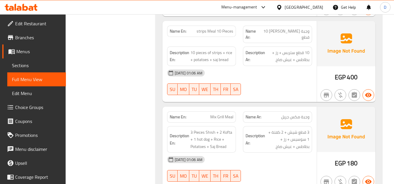
drag, startPoint x: 32, startPoint y: 66, endPoint x: 48, endPoint y: 67, distance: 15.7
click at [32, 66] on span "Sections" at bounding box center [36, 65] width 49 height 7
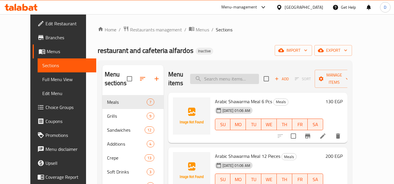
click at [226, 80] on input "search" at bounding box center [224, 79] width 69 height 10
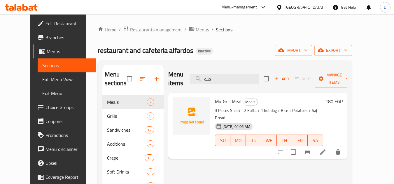
drag, startPoint x: 228, startPoint y: 76, endPoint x: 196, endPoint y: 75, distance: 33.0
click at [196, 75] on div "Menu items مك Add Sort Manage items" at bounding box center [257, 79] width 179 height 28
paste input "COCA-COLA"
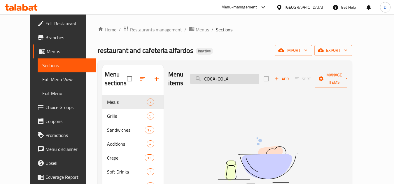
drag, startPoint x: 225, startPoint y: 76, endPoint x: 254, endPoint y: 73, distance: 29.6
click at [254, 74] on input "COCA-COLA" at bounding box center [224, 79] width 69 height 10
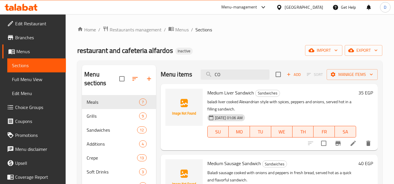
type input "C"
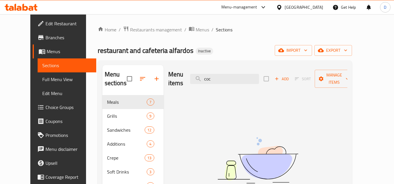
drag, startPoint x: 221, startPoint y: 80, endPoint x: 212, endPoint y: 82, distance: 9.5
click at [212, 82] on div "Menu items coc Add Sort Manage items" at bounding box center [257, 79] width 179 height 28
drag, startPoint x: 225, startPoint y: 76, endPoint x: 215, endPoint y: 77, distance: 9.7
click at [215, 77] on input "coc" at bounding box center [224, 79] width 69 height 10
paste input "CRISPY burger"
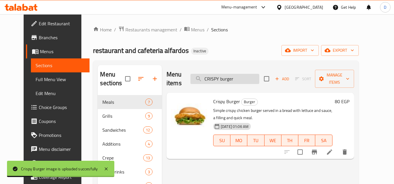
click at [226, 75] on input "CRISPY burger" at bounding box center [224, 79] width 69 height 10
paste input "FANTA"
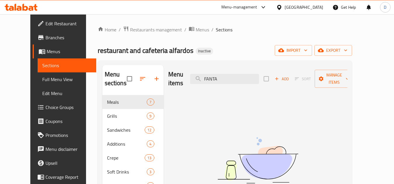
drag, startPoint x: 231, startPoint y: 74, endPoint x: 206, endPoint y: 80, distance: 25.6
click at [206, 80] on div "Menu items FANTA Add Sort Manage items" at bounding box center [257, 79] width 179 height 28
paste input "garlic"
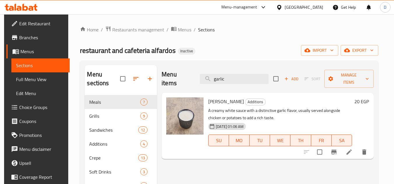
click at [200, 79] on div "Menu items garlic Add Sort Manage items" at bounding box center [267, 79] width 212 height 28
paste input "lemon"
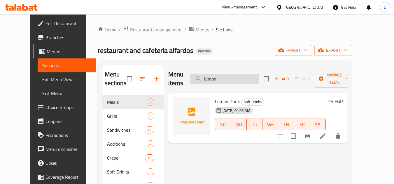
drag, startPoint x: 231, startPoint y: 76, endPoint x: 207, endPoint y: 75, distance: 23.6
click at [207, 75] on input "lemon" at bounding box center [224, 79] width 69 height 10
paste input "Rizo"
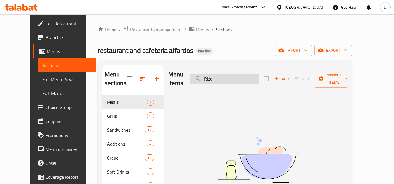
drag, startPoint x: 207, startPoint y: 76, endPoint x: 203, endPoint y: 77, distance: 4.4
click at [203, 77] on input "Rizo" at bounding box center [224, 79] width 69 height 10
paste input "بطاطس سوري"
click at [222, 77] on input "بطاطس سوري" at bounding box center [224, 79] width 69 height 10
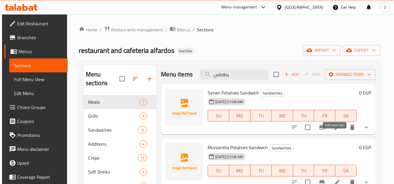
type input "بطاطس"
click at [333, 131] on icon at bounding box center [336, 127] width 7 height 7
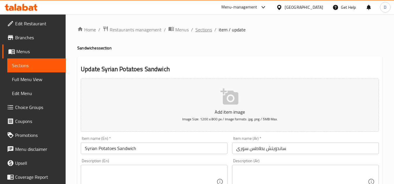
click at [198, 29] on span "Sections" at bounding box center [203, 29] width 17 height 7
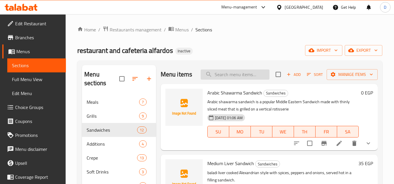
click at [230, 80] on input "search" at bounding box center [234, 75] width 69 height 10
paste input "بطاطس سوري"
click at [219, 78] on input "بطاطس سوري" at bounding box center [234, 75] width 69 height 10
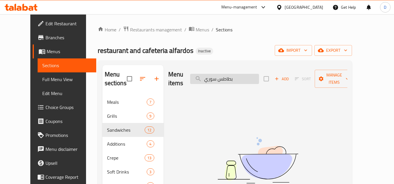
click at [219, 78] on input "بطاطس سوري" at bounding box center [224, 79] width 69 height 10
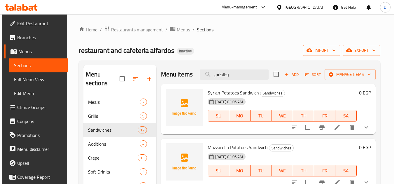
type input "بطاطس"
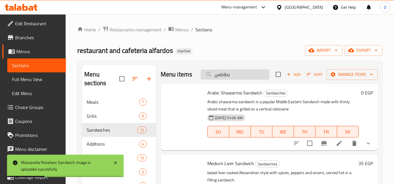
click at [221, 78] on input "بطاطس" at bounding box center [234, 75] width 69 height 10
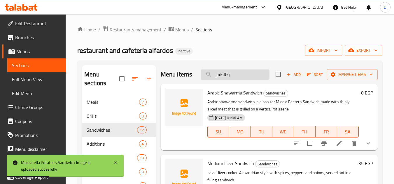
click at [221, 78] on input "بطاطس" at bounding box center [234, 75] width 69 height 10
click at [235, 79] on input "search" at bounding box center [234, 75] width 69 height 10
paste input "ربع صدر"
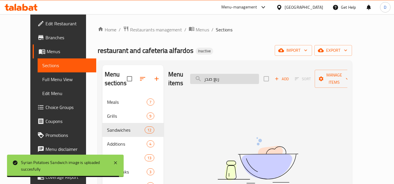
click at [226, 78] on input "ربع صدر" at bounding box center [224, 79] width 69 height 10
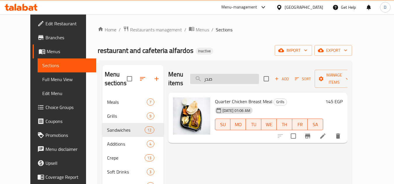
click at [219, 74] on input "صدر" at bounding box center [224, 79] width 69 height 10
paste input "اندوتش زنج"
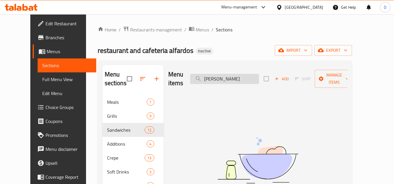
click at [235, 77] on input "ساندوتش زنجر" at bounding box center [224, 79] width 69 height 10
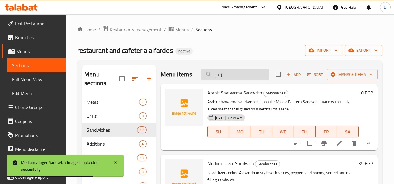
drag, startPoint x: 215, startPoint y: 80, endPoint x: 211, endPoint y: 82, distance: 4.8
click at [211, 80] on input "زنجر" at bounding box center [234, 75] width 69 height 10
paste input "ندوتش سجق"
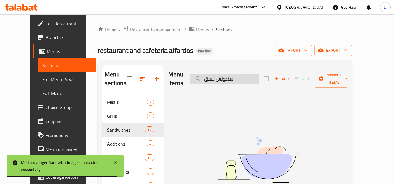
click at [235, 76] on input "سندوتش سجق" at bounding box center [224, 79] width 69 height 10
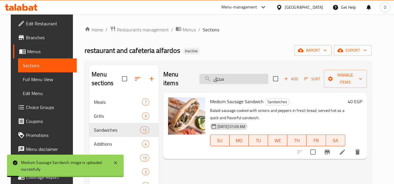
click at [219, 76] on input "سجق" at bounding box center [233, 79] width 69 height 10
paste input "وسيس وبطاطس"
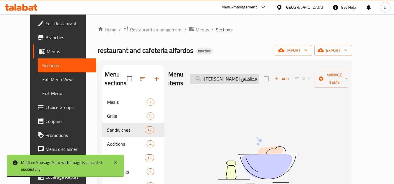
drag, startPoint x: 233, startPoint y: 74, endPoint x: 206, endPoint y: 77, distance: 26.7
click at [206, 77] on input "سوسيس وبطاطس" at bounding box center [224, 79] width 69 height 10
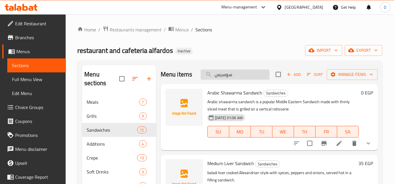
click at [234, 78] on input "سوسيس" at bounding box center [234, 75] width 69 height 10
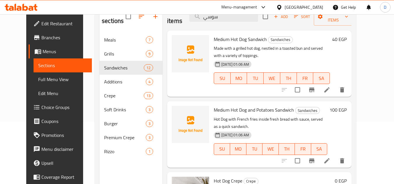
scroll to position [52, 0]
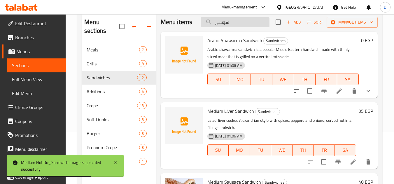
click at [222, 27] on input "سوسي" at bounding box center [234, 22] width 69 height 10
paste input "اورما وبطاطس"
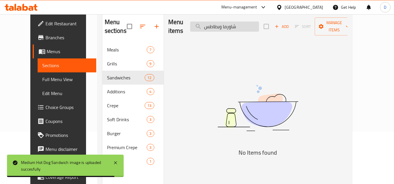
click at [230, 27] on input "شاورما وبطاطس" at bounding box center [224, 27] width 69 height 10
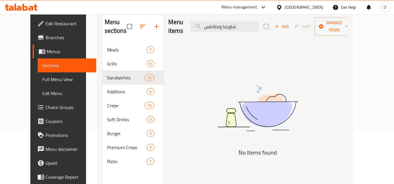
drag, startPoint x: 232, startPoint y: 24, endPoint x: 210, endPoint y: 28, distance: 22.6
click at [210, 28] on div "Menu items شاورما وبطاطس Add Sort Manage items" at bounding box center [257, 27] width 179 height 28
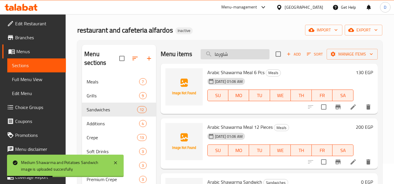
scroll to position [0, 0]
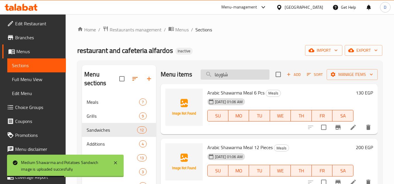
click at [219, 79] on input "شاورما" at bounding box center [234, 75] width 69 height 10
paste input "يش طاووق ساندوتش"
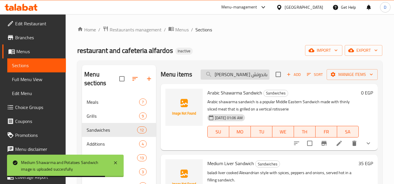
click at [226, 79] on input "شيش طاووق ساندوتش" at bounding box center [234, 75] width 69 height 10
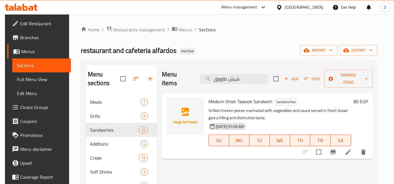
type input "شيش طاووق"
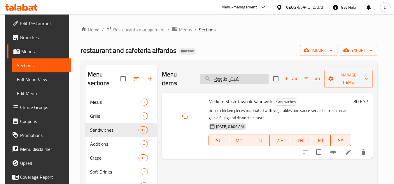
click at [215, 77] on input "شيش طاووق" at bounding box center [234, 79] width 69 height 10
paste input "search"
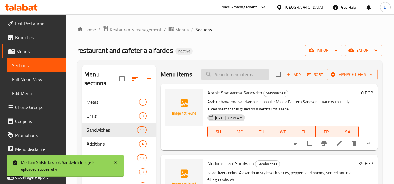
paste input ";"
click at [227, 79] on input "search" at bounding box center [234, 75] width 69 height 10
type input ";"
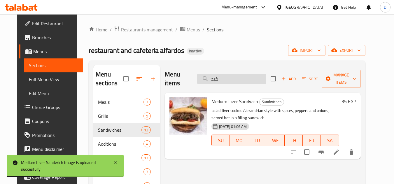
drag, startPoint x: 223, startPoint y: 73, endPoint x: 211, endPoint y: 77, distance: 12.4
click at [211, 77] on input "كبد" at bounding box center [231, 79] width 69 height 10
paste input "سبي شيدر"
click at [221, 75] on input "كرسبي شيدر" at bounding box center [231, 79] width 69 height 10
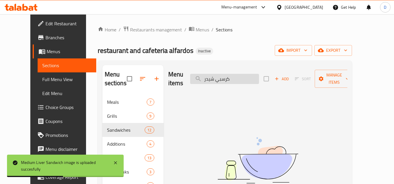
click at [221, 75] on input "كرسبي شيدر" at bounding box center [224, 79] width 69 height 10
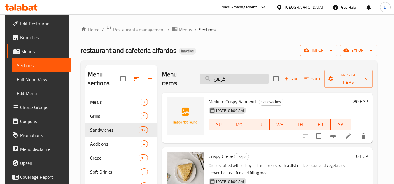
click at [220, 80] on input "كريس" at bounding box center [234, 79] width 69 height 10
paste input "فتة مشوية"
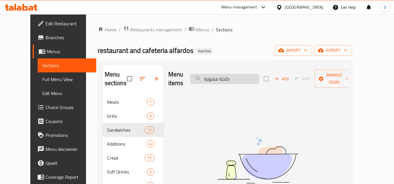
click at [221, 78] on input "كفتة مشوية" at bounding box center [224, 79] width 69 height 10
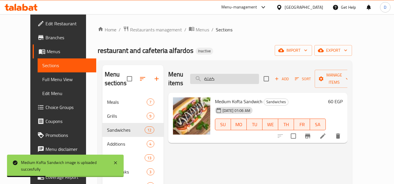
click at [224, 76] on input "كفتة" at bounding box center [224, 79] width 69 height 10
paste input "كلاسيك برجر"
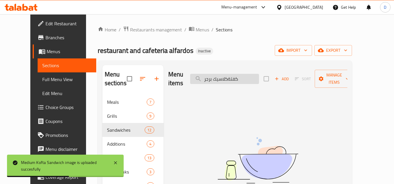
click at [226, 79] on input "كفتةكلاسيك برجر" at bounding box center [224, 79] width 69 height 10
paste input "search"
click at [219, 76] on input "كلاسيك برجر" at bounding box center [224, 79] width 69 height 10
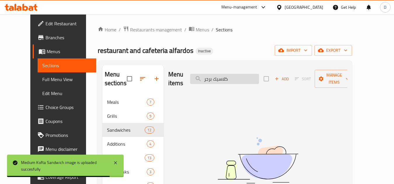
click at [219, 76] on input "كلاسيك برجر" at bounding box center [224, 79] width 69 height 10
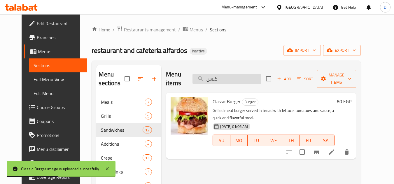
click at [219, 76] on input "كلاس" at bounding box center [226, 79] width 69 height 10
paste input "يك تشيز برجر"
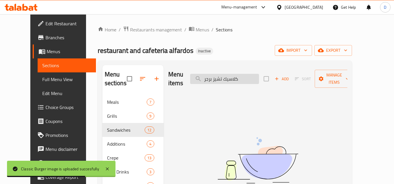
click at [240, 75] on input "كلاسيك تشيز برجر" at bounding box center [224, 79] width 69 height 10
click at [215, 75] on input "تشيز برجر" at bounding box center [224, 79] width 69 height 10
click at [218, 75] on input "تشيز برجر" at bounding box center [224, 79] width 69 height 10
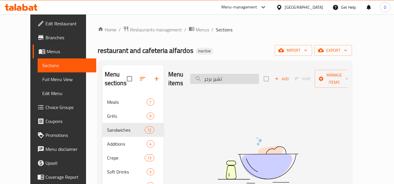
click at [218, 75] on input "تشيز برجر" at bounding box center [224, 79] width 69 height 10
type input "ت"
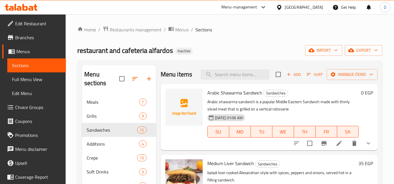
paste input "كلاسيك تشيز برجر"
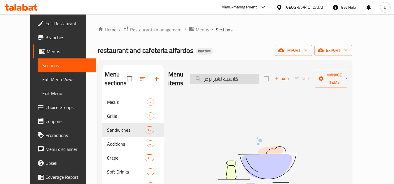
drag, startPoint x: 232, startPoint y: 74, endPoint x: 216, endPoint y: 75, distance: 16.4
click at [216, 75] on input "كلاسيك تشيز برجر" at bounding box center [224, 79] width 69 height 10
drag, startPoint x: 214, startPoint y: 76, endPoint x: 229, endPoint y: 75, distance: 15.2
click at [229, 75] on input "كلاسيك تشيز برجر" at bounding box center [224, 79] width 69 height 10
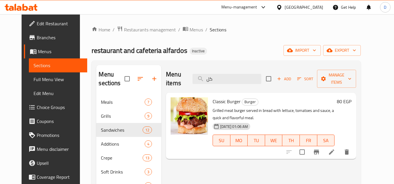
type input "ك"
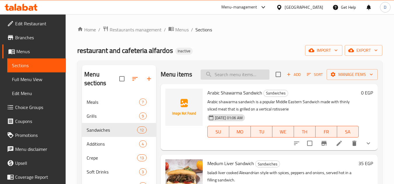
click at [227, 80] on input "search" at bounding box center [234, 75] width 69 height 10
paste input "نص-فرخة-مشويه-شيش"
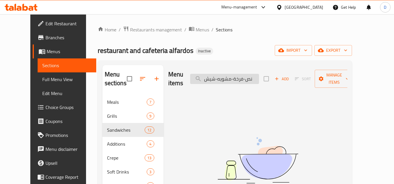
click at [255, 76] on input "نص-فرخة-مشويه-شيش" at bounding box center [224, 79] width 69 height 10
type input "-فرخة-مشويه-شيش"
click at [215, 75] on input "-فرخة-مشويه-شيش" at bounding box center [224, 79] width 69 height 10
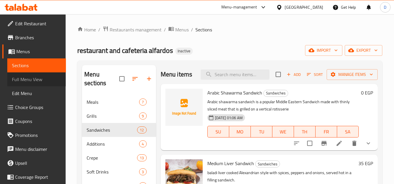
click at [41, 81] on span "Full Menu View" at bounding box center [36, 79] width 49 height 7
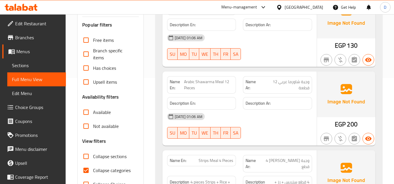
scroll to position [117, 0]
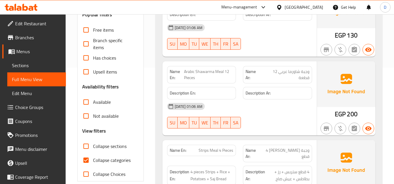
click at [103, 158] on span "Collapse categories" at bounding box center [112, 160] width 38 height 7
click at [93, 158] on input "Collapse categories" at bounding box center [86, 161] width 14 height 14
checkbox input "false"
click at [115, 145] on span "Collapse sections" at bounding box center [110, 146] width 34 height 7
click at [93, 145] on input "Collapse sections" at bounding box center [86, 147] width 14 height 14
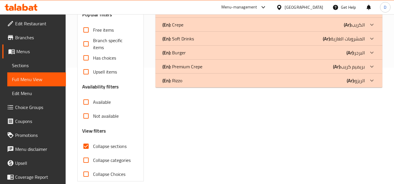
click at [115, 145] on span "Collapse sections" at bounding box center [110, 146] width 34 height 7
click at [93, 145] on input "Collapse sections" at bounding box center [86, 147] width 14 height 14
checkbox input "false"
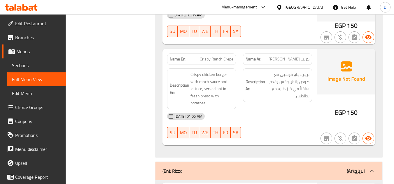
scroll to position [6569, 0]
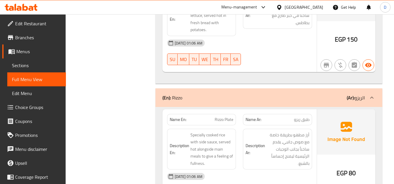
click at [219, 117] on span "Rizzo Plate" at bounding box center [223, 120] width 19 height 6
click at [30, 66] on span "Sections" at bounding box center [36, 65] width 49 height 7
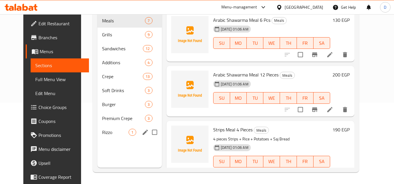
click at [106, 130] on span "Rizzo" at bounding box center [115, 132] width 27 height 7
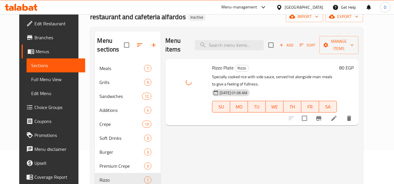
scroll to position [82, 0]
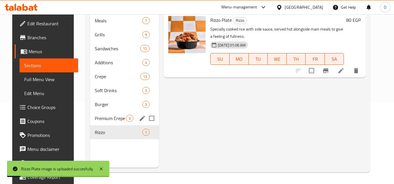
click at [108, 122] on span "Premium Crepe" at bounding box center [110, 118] width 31 height 7
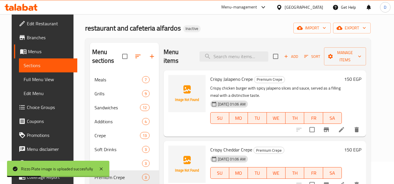
scroll to position [29, 0]
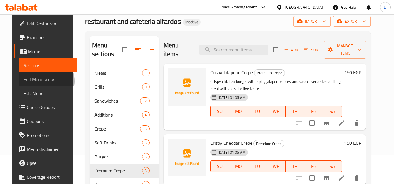
click at [31, 81] on span "Full Menu View" at bounding box center [48, 79] width 49 height 7
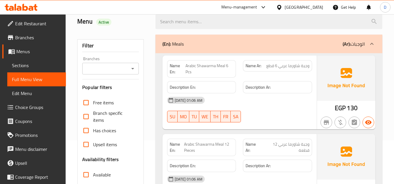
scroll to position [117, 0]
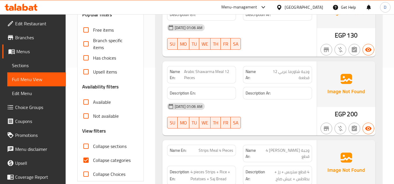
click at [103, 163] on span "Collapse categories" at bounding box center [112, 160] width 38 height 7
click at [93, 163] on input "Collapse categories" at bounding box center [86, 161] width 14 height 14
checkbox input "false"
click at [103, 146] on span "Collapse sections" at bounding box center [110, 146] width 34 height 7
click at [93, 146] on input "Collapse sections" at bounding box center [86, 147] width 14 height 14
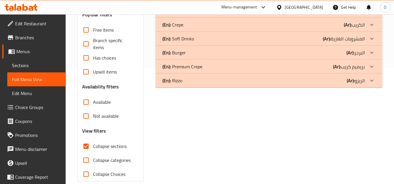
click at [103, 146] on span "Collapse sections" at bounding box center [110, 146] width 34 height 7
click at [93, 146] on input "Collapse sections" at bounding box center [86, 147] width 14 height 14
checkbox input "false"
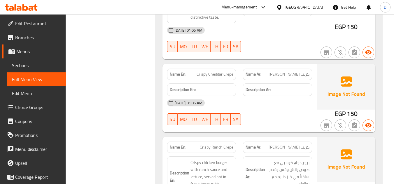
scroll to position [6394, 0]
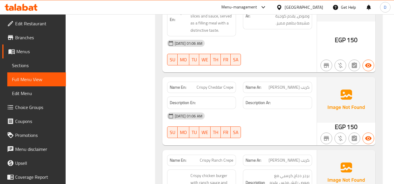
click at [279, 158] on span "كريب كريسبي رانش" at bounding box center [288, 161] width 41 height 6
copy span "رانش"
click at [279, 85] on span "كريب كريسبي شيدر" at bounding box center [288, 88] width 41 height 6
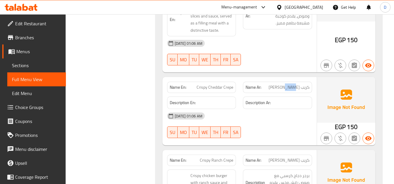
copy span "شيدر"
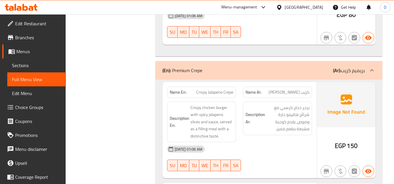
scroll to position [6277, 0]
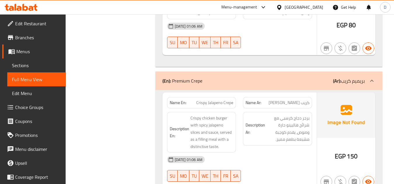
click at [278, 100] on span "كريب كريسبي هالبينو" at bounding box center [288, 103] width 41 height 6
copy span "هالبينو"
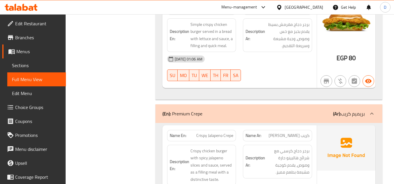
scroll to position [6248, 0]
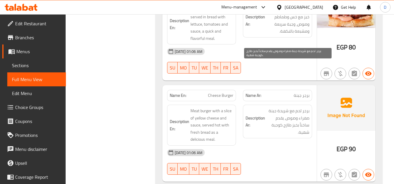
scroll to position [6073, 0]
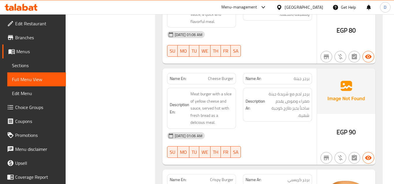
click at [32, 66] on span "Sections" at bounding box center [36, 65] width 49 height 7
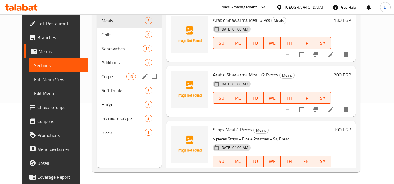
scroll to position [82, 0]
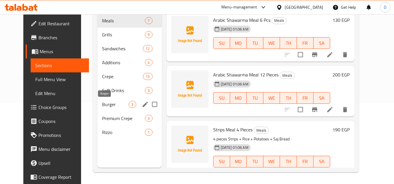
click at [102, 103] on span "Burger" at bounding box center [115, 104] width 27 height 7
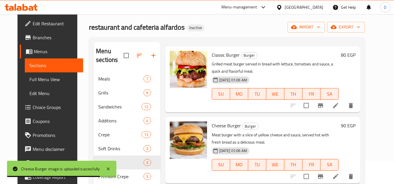
scroll to position [52, 0]
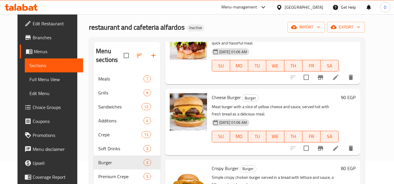
click at [29, 78] on span "Full Menu View" at bounding box center [53, 79] width 49 height 7
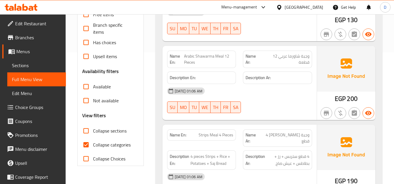
scroll to position [140, 0]
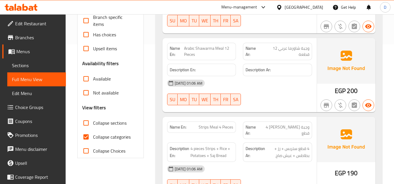
click at [110, 139] on span "Collapse categories" at bounding box center [112, 137] width 38 height 7
click at [93, 139] on input "Collapse categories" at bounding box center [86, 137] width 14 height 14
checkbox input "false"
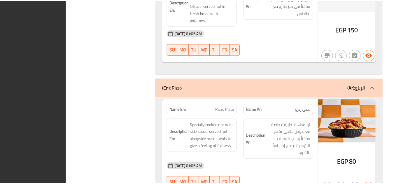
scroll to position [6548, 0]
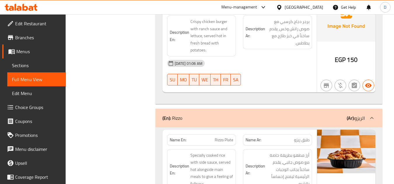
click at [284, 8] on div at bounding box center [280, 7] width 8 height 6
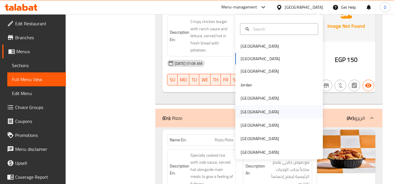
click at [244, 111] on div "Oman" at bounding box center [259, 112] width 38 height 6
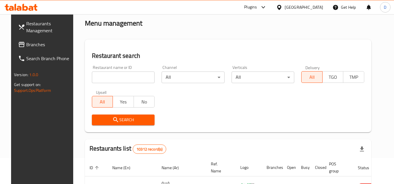
scroll to position [24, 0]
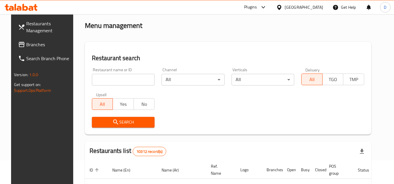
click at [29, 47] on span "Branches" at bounding box center [49, 44] width 46 height 7
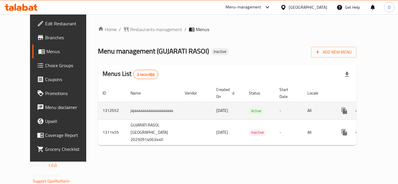
click at [383, 108] on icon "enhanced table" at bounding box center [386, 111] width 7 height 7
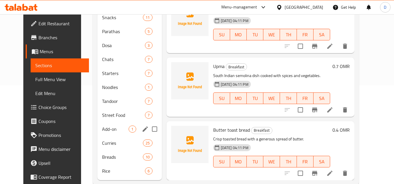
scroll to position [111, 0]
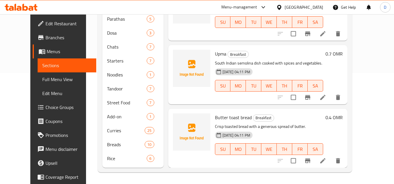
click at [45, 23] on span "Edit Restaurant" at bounding box center [68, 23] width 46 height 7
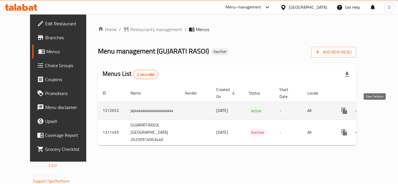
click at [383, 111] on icon "enhanced table" at bounding box center [386, 111] width 7 height 7
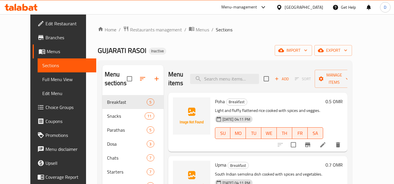
click at [215, 105] on span "Poha" at bounding box center [220, 101] width 10 height 9
copy h6 "Poha"
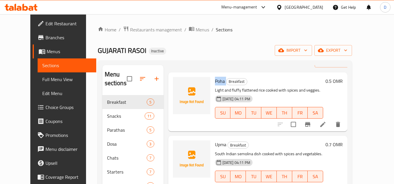
scroll to position [29, 0]
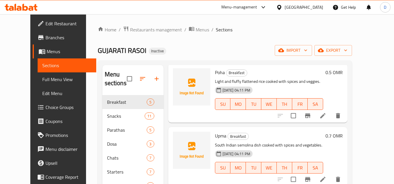
click at [215, 136] on span "Upma" at bounding box center [220, 136] width 11 height 9
copy h6 "Upma"
click at [215, 70] on span "Poha" at bounding box center [220, 72] width 10 height 9
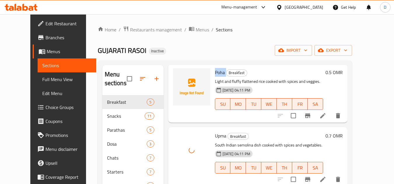
click at [215, 70] on span "Poha" at bounding box center [220, 72] width 10 height 9
copy h6 "Poha"
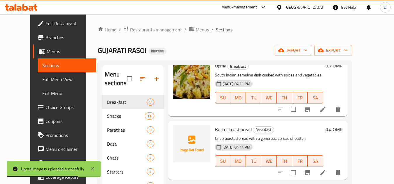
scroll to position [117, 0]
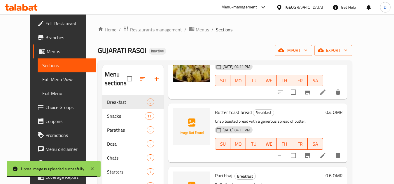
click at [215, 116] on span "Butter toast bread" at bounding box center [233, 112] width 37 height 9
copy span "Butter"
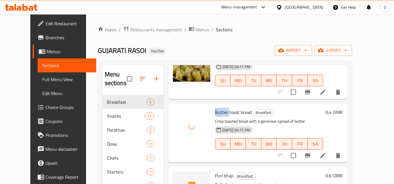
scroll to position [127, 0]
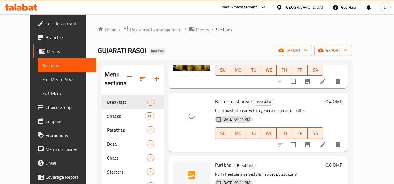
click at [220, 166] on span "Puri bhaji" at bounding box center [224, 165] width 18 height 9
copy h6 "Puri bhaji"
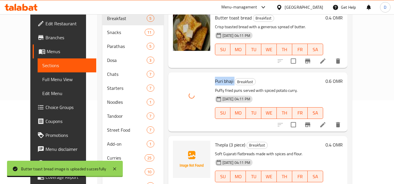
scroll to position [111, 0]
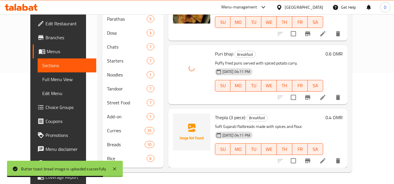
click at [216, 119] on span "Thepla (3 piece)" at bounding box center [230, 117] width 30 height 9
copy span "Thepla"
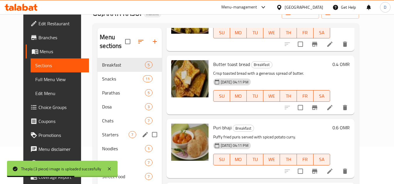
scroll to position [24, 0]
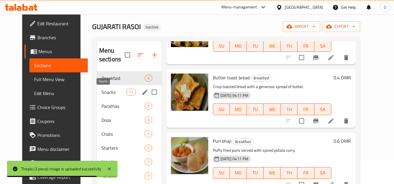
drag, startPoint x: 108, startPoint y: 92, endPoint x: 122, endPoint y: 97, distance: 14.5
click at [108, 92] on span "Snacks" at bounding box center [113, 92] width 25 height 7
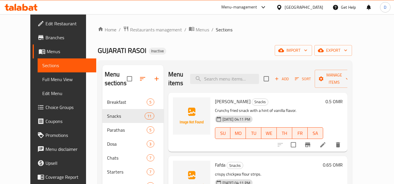
click at [215, 101] on span "[PERSON_NAME]" at bounding box center [233, 101] width 36 height 9
copy h6 "[PERSON_NAME]"
click at [215, 163] on span "Fafda" at bounding box center [220, 165] width 10 height 9
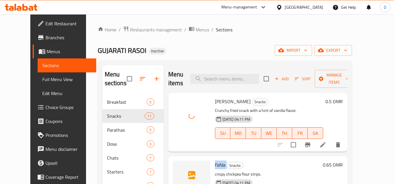
click at [215, 163] on span "Fafda" at bounding box center [220, 165] width 10 height 9
copy h6 "Fafda"
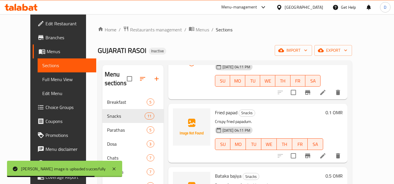
scroll to position [117, 0]
click at [215, 116] on span "Fried papad" at bounding box center [226, 112] width 22 height 9
copy h6 "Fried papad"
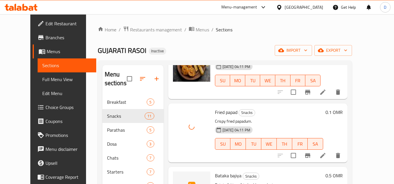
click at [215, 174] on span "Bataka bajiya" at bounding box center [228, 176] width 27 height 9
copy h6 "Bataka bajiya"
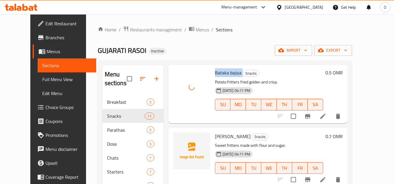
scroll to position [233, 0]
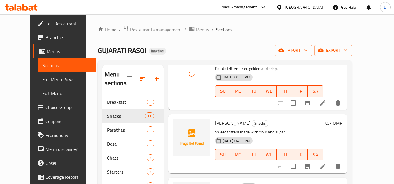
click at [215, 124] on span "Meethi bhajiya" at bounding box center [233, 123] width 36 height 9
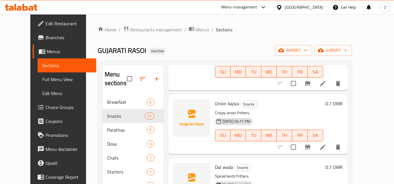
scroll to position [321, 0]
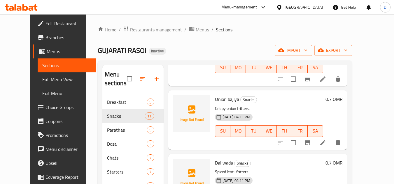
click at [224, 94] on div "Onion bajiya Snacks Crispy onion fritters. 17-09-2025 04:11 PM SU MO TU WE TH F…" at bounding box center [268, 120] width 113 height 54
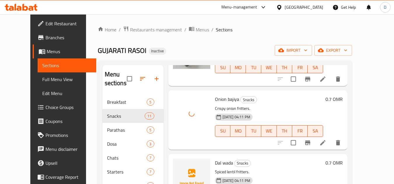
click at [218, 165] on span "Dal wada" at bounding box center [224, 163] width 18 height 9
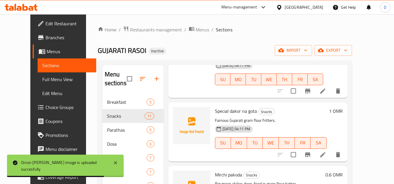
scroll to position [437, 0]
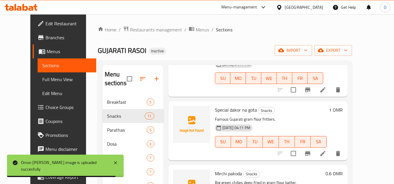
click at [226, 113] on span "Special dakor na gota" at bounding box center [236, 110] width 42 height 9
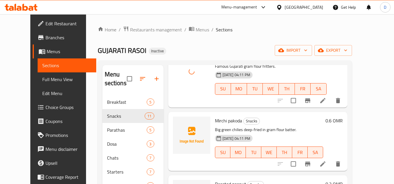
scroll to position [495, 0]
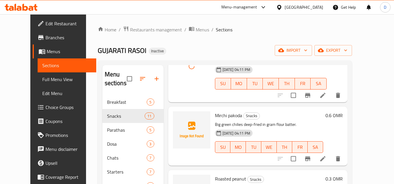
click at [215, 119] on span "Mirchi pakoda" at bounding box center [228, 115] width 27 height 9
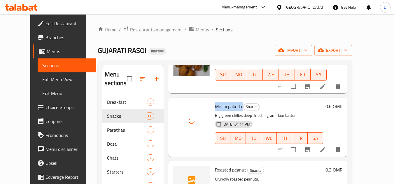
scroll to position [509, 0]
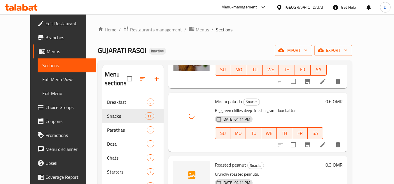
click at [216, 164] on span "Roasted peanut" at bounding box center [230, 165] width 31 height 9
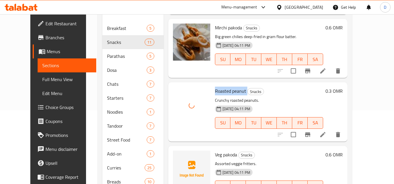
scroll to position [87, 0]
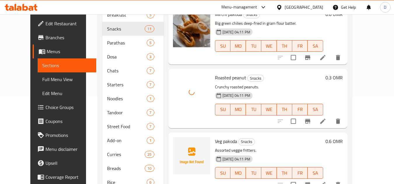
click at [220, 144] on span "Veg pakoda" at bounding box center [226, 141] width 22 height 9
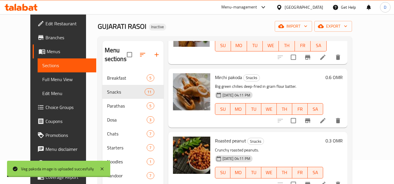
scroll to position [24, 0]
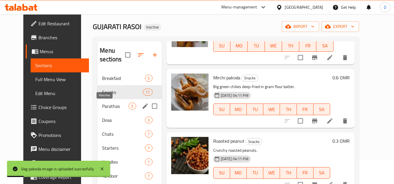
click at [102, 109] on span "Parathas" at bounding box center [115, 106] width 27 height 7
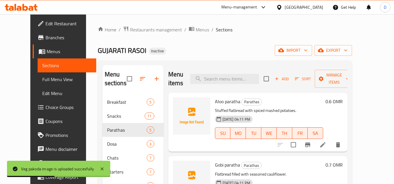
click at [223, 99] on span "Aloo paratha" at bounding box center [227, 101] width 25 height 9
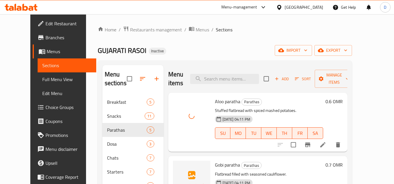
click at [220, 166] on span "Gobi paratha" at bounding box center [227, 165] width 25 height 9
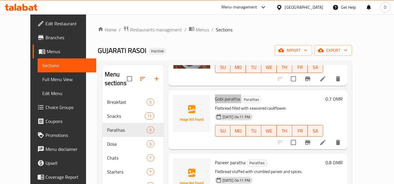
scroll to position [87, 0]
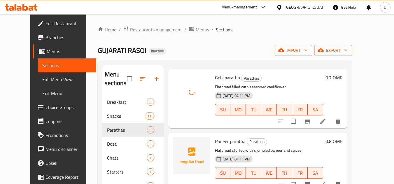
click at [220, 144] on span "Paneer paratha" at bounding box center [230, 141] width 31 height 9
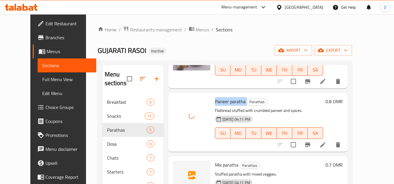
scroll to position [29, 0]
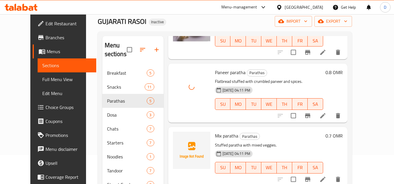
click at [216, 138] on span "Mix paratha" at bounding box center [226, 136] width 23 height 9
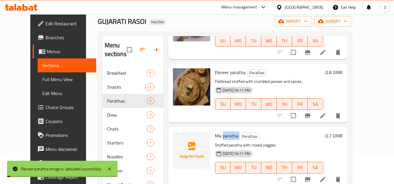
click at [216, 138] on span "Mix paratha" at bounding box center [226, 136] width 23 height 9
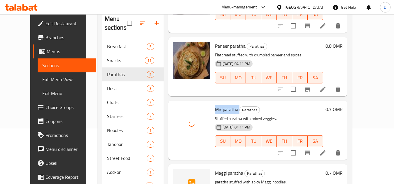
scroll to position [111, 0]
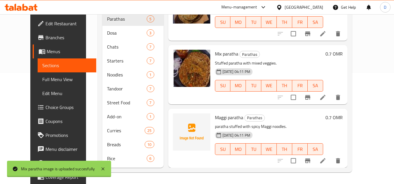
click at [217, 119] on span "Maggi paratha" at bounding box center [229, 117] width 28 height 9
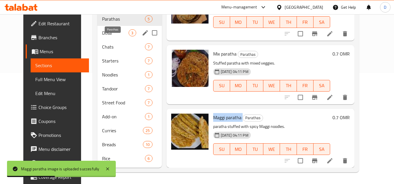
click at [104, 34] on span "Dosa" at bounding box center [115, 32] width 27 height 7
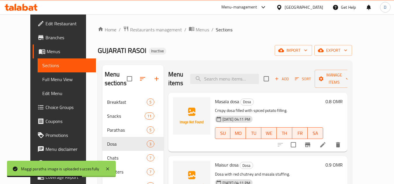
click at [215, 97] on span "Masala dosa" at bounding box center [227, 101] width 24 height 9
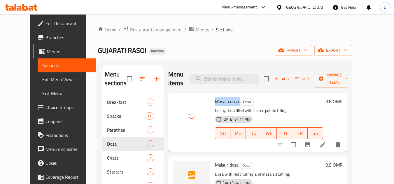
scroll to position [29, 0]
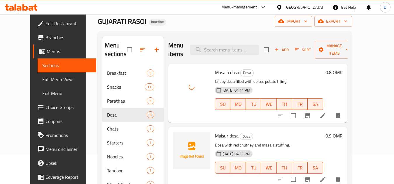
click at [221, 132] on span "Maisur dosa" at bounding box center [227, 136] width 24 height 9
click at [222, 132] on span "Maisur dosa" at bounding box center [227, 136] width 24 height 9
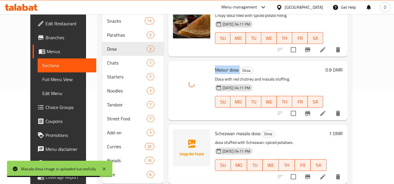
scroll to position [111, 0]
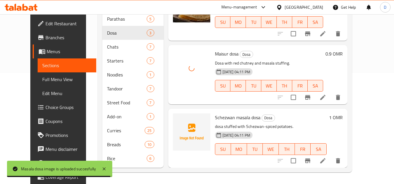
click at [219, 113] on span "Schezwan masala dosa" at bounding box center [237, 117] width 45 height 9
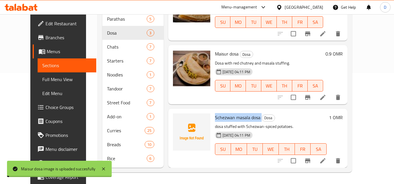
click at [219, 113] on span "Schezwan masala dosa" at bounding box center [237, 117] width 45 height 9
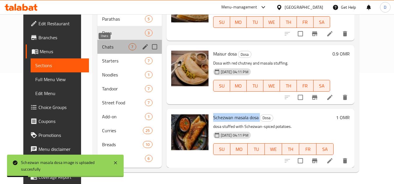
click at [104, 47] on span "Chats" at bounding box center [115, 46] width 27 height 7
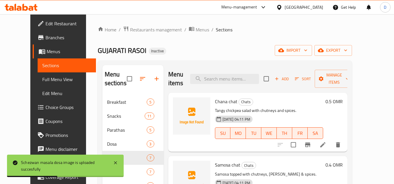
click at [203, 99] on div at bounding box center [191, 122] width 42 height 54
click at [223, 101] on span "Chana chat" at bounding box center [226, 101] width 22 height 9
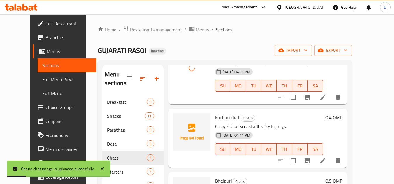
scroll to position [117, 0]
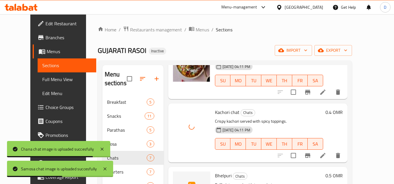
click at [215, 174] on span "Bhelpuri" at bounding box center [223, 176] width 17 height 9
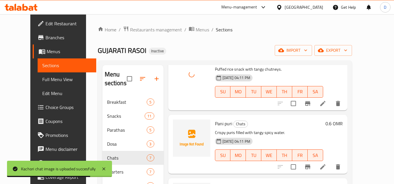
scroll to position [233, 0]
click at [215, 125] on span "Pani puri" at bounding box center [223, 123] width 17 height 9
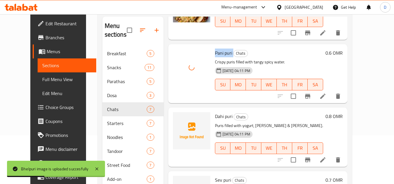
scroll to position [58, 0]
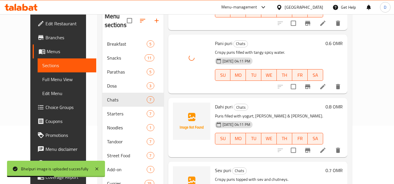
click at [215, 105] on span "Dahi puri" at bounding box center [223, 107] width 17 height 9
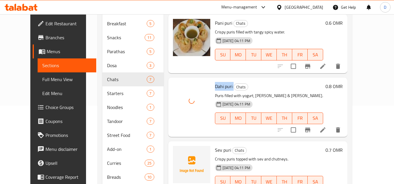
scroll to position [87, 0]
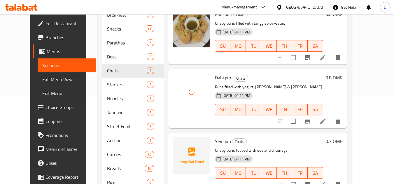
click at [220, 144] on span "Sev puri" at bounding box center [223, 141] width 16 height 9
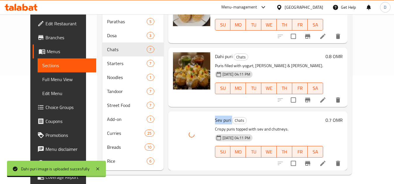
scroll to position [111, 0]
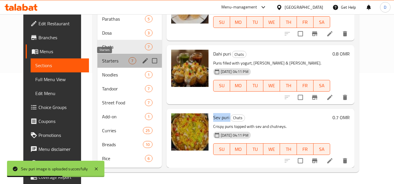
click at [102, 63] on span "Starters" at bounding box center [115, 60] width 27 height 7
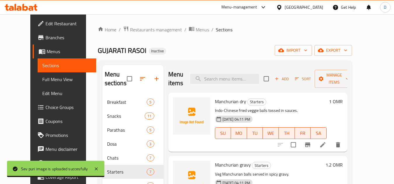
click at [236, 102] on span "Manchurian dry" at bounding box center [230, 101] width 31 height 9
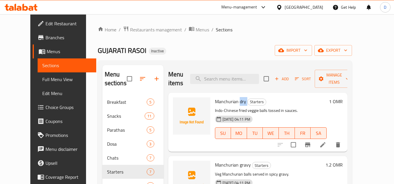
click at [236, 102] on span "Manchurian dry" at bounding box center [230, 101] width 31 height 9
click at [215, 103] on span "Manchurian dry" at bounding box center [230, 101] width 31 height 9
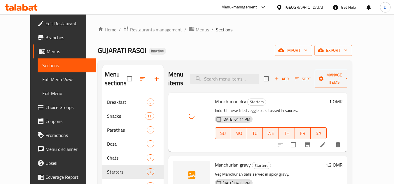
click at [224, 168] on span "Manchurian gravy" at bounding box center [233, 165] width 36 height 9
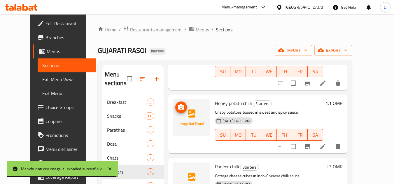
scroll to position [117, 0]
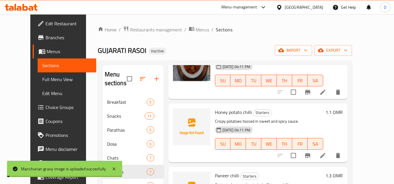
click at [227, 111] on span "Honey potato chilli" at bounding box center [233, 112] width 37 height 9
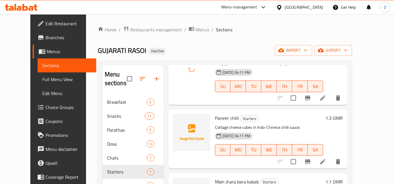
scroll to position [175, 0]
click at [215, 119] on span "Paneer chilli" at bounding box center [227, 117] width 24 height 9
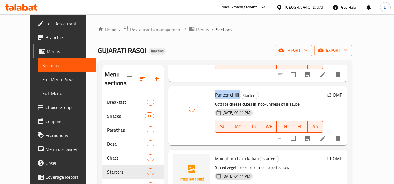
scroll to position [233, 0]
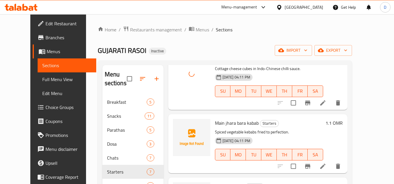
click at [227, 124] on span "Main jhara bara kabab" at bounding box center [237, 123] width 44 height 9
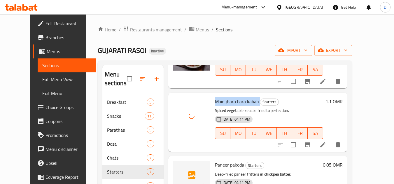
scroll to position [29, 0]
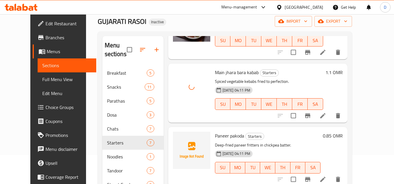
click at [224, 139] on span "Paneer pakoda" at bounding box center [229, 136] width 29 height 9
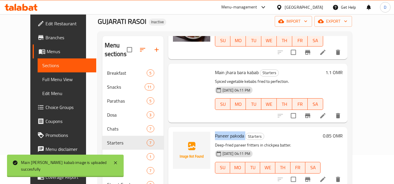
click at [224, 139] on span "Paneer pakoda" at bounding box center [229, 136] width 29 height 9
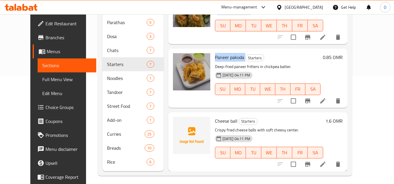
scroll to position [111, 0]
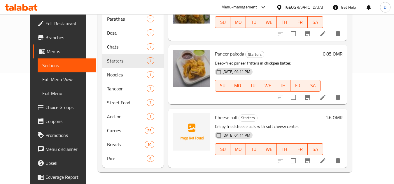
click at [215, 117] on span "Cheese ball" at bounding box center [226, 117] width 22 height 9
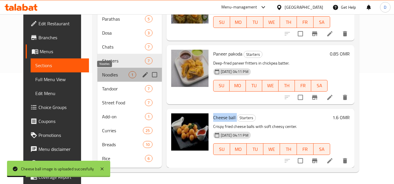
click at [102, 75] on span "Noodles" at bounding box center [115, 74] width 27 height 7
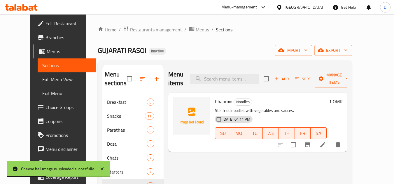
click at [215, 97] on span "Chaumin" at bounding box center [223, 101] width 17 height 9
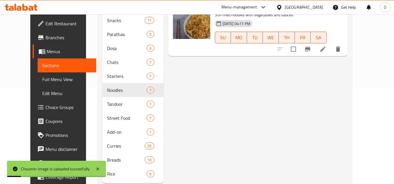
scroll to position [111, 0]
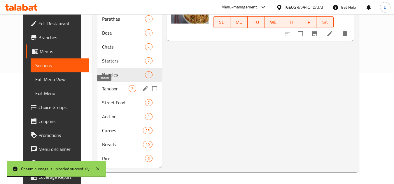
click at [110, 92] on span "Tandoor" at bounding box center [115, 88] width 27 height 7
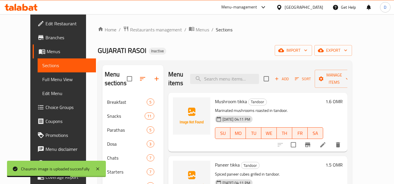
click at [217, 103] on span "Mushroom tikka" at bounding box center [231, 101] width 32 height 9
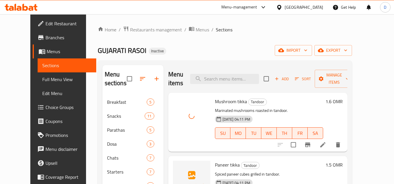
click at [212, 164] on div "Paneer tikka Tandoor Spiced paneer cubes grilled in tandoor. 17-09-2025 04:11 P…" at bounding box center [268, 186] width 113 height 54
click at [220, 167] on span "Paneer tikka" at bounding box center [227, 165] width 25 height 9
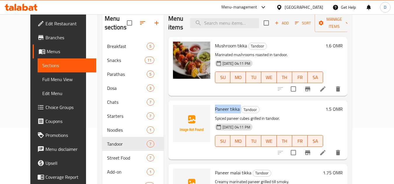
scroll to position [58, 0]
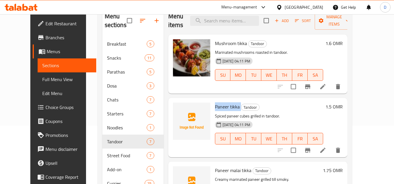
click at [215, 107] on span "Paneer tikka" at bounding box center [227, 107] width 25 height 9
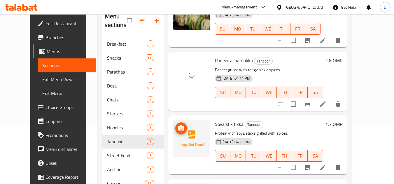
scroll to position [175, 0]
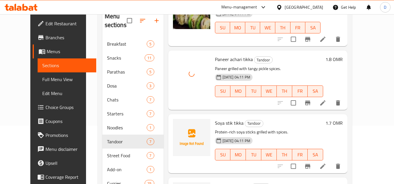
click at [215, 126] on span "Soya stik tikka" at bounding box center [229, 123] width 29 height 9
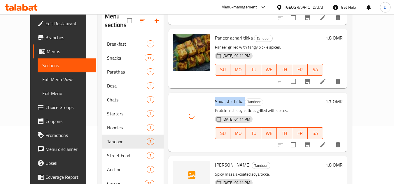
scroll to position [255, 0]
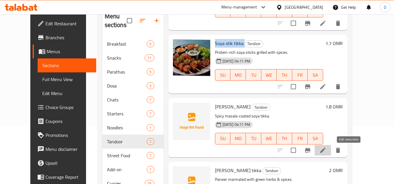
click at [326, 153] on icon at bounding box center [322, 150] width 7 height 7
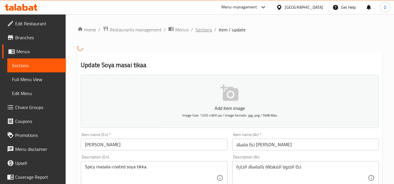
click at [201, 29] on span "Sections" at bounding box center [203, 29] width 17 height 7
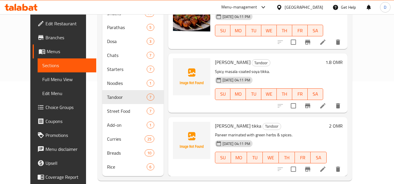
scroll to position [111, 0]
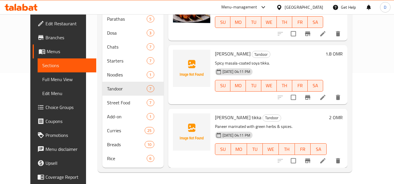
click at [227, 119] on span "Paneer hariyali tikka" at bounding box center [238, 117] width 46 height 9
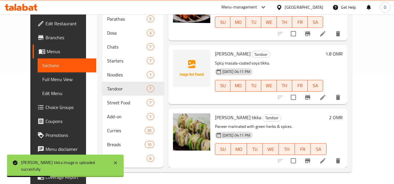
click at [215, 53] on span "Soya masai tikaa" at bounding box center [233, 54] width 36 height 9
click at [319, 56] on h6 "Soya masai tikaa Tandoor" at bounding box center [269, 54] width 108 height 8
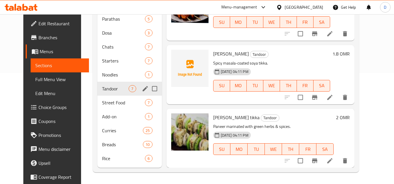
click at [116, 90] on span "Tandoor" at bounding box center [115, 88] width 27 height 7
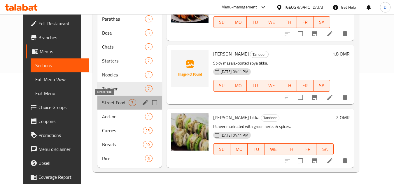
click at [109, 105] on span "Street Food" at bounding box center [115, 102] width 27 height 7
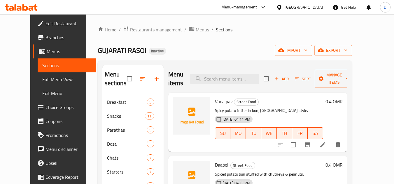
click at [215, 104] on span "Vada pav" at bounding box center [224, 101] width 18 height 9
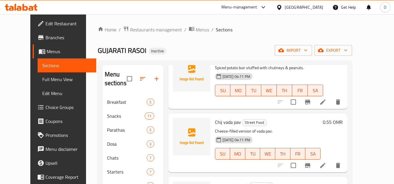
scroll to position [117, 0]
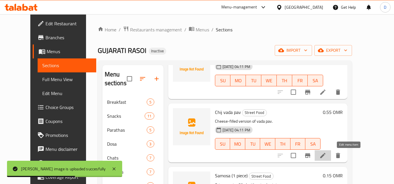
click at [326, 155] on icon at bounding box center [322, 155] width 7 height 7
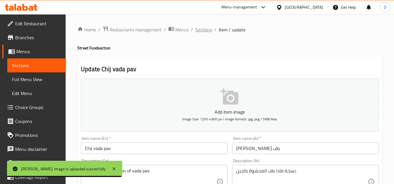
click at [211, 27] on span "Sections" at bounding box center [203, 29] width 17 height 7
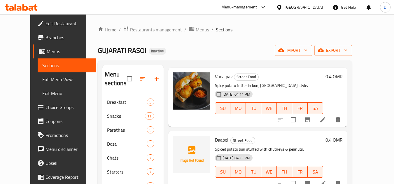
scroll to position [58, 0]
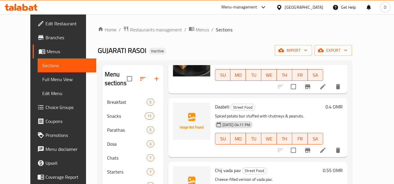
click at [215, 104] on span "Daabeli" at bounding box center [222, 107] width 14 height 9
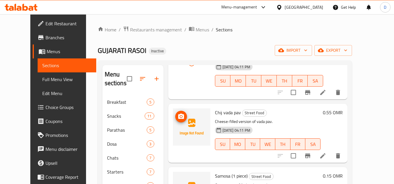
scroll to position [117, 0]
click at [215, 113] on span "Chij vada pav" at bounding box center [228, 112] width 26 height 9
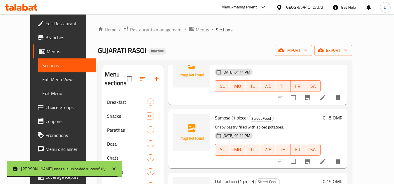
scroll to position [175, 0]
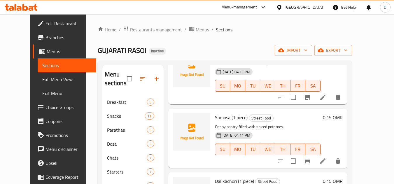
click at [216, 120] on span "Samosa (1 piece)" at bounding box center [231, 117] width 33 height 9
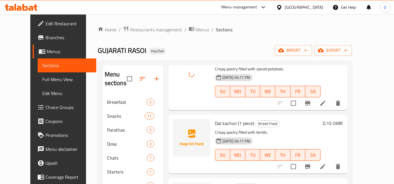
scroll to position [233, 0]
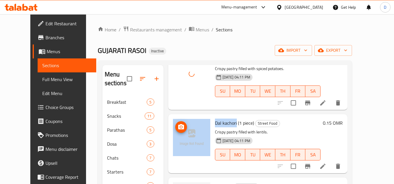
drag, startPoint x: 229, startPoint y: 124, endPoint x: 201, endPoint y: 124, distance: 27.4
click at [201, 124] on div "Dal kachori (1 piece) Street Food Crispy pastry filled with lentils. 17-09-2025…" at bounding box center [257, 144] width 174 height 54
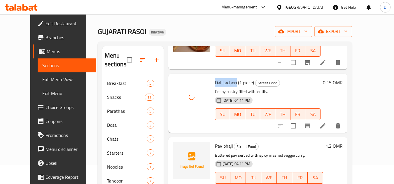
scroll to position [29, 0]
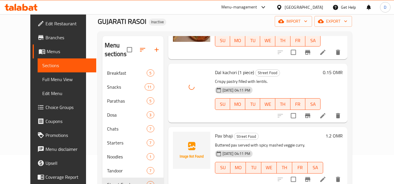
click at [217, 138] on span "Pav bhaji" at bounding box center [224, 136] width 18 height 9
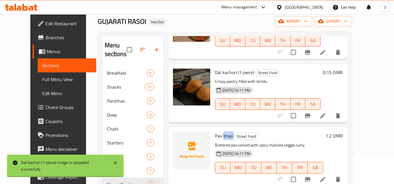
click at [217, 138] on span "Pav bhaji" at bounding box center [224, 136] width 18 height 9
click at [216, 138] on span "Pav bhaji" at bounding box center [224, 136] width 18 height 9
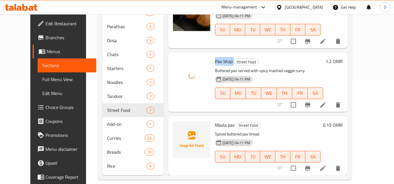
scroll to position [111, 0]
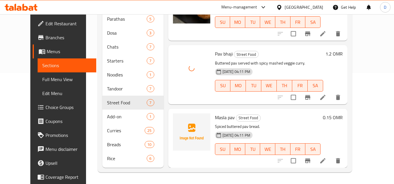
click at [220, 119] on span "Masla pav" at bounding box center [225, 117] width 20 height 9
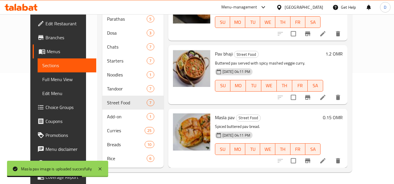
click at [278, 120] on h6 "Masla pav Street Food" at bounding box center [267, 118] width 105 height 8
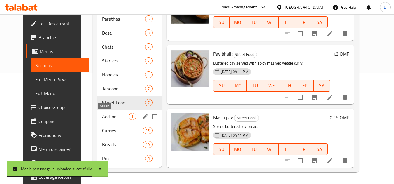
click at [102, 119] on span "Add-on" at bounding box center [115, 116] width 27 height 7
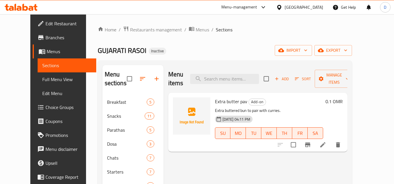
click at [220, 97] on span "Extra butter pav" at bounding box center [231, 101] width 32 height 9
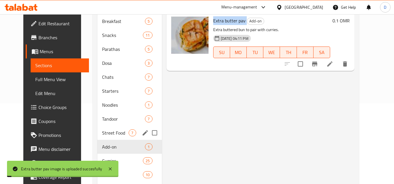
scroll to position [111, 0]
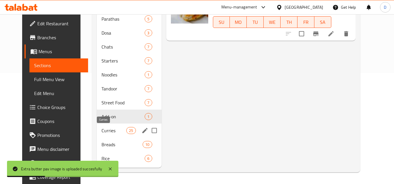
click at [101, 131] on span "Curries" at bounding box center [113, 130] width 25 height 7
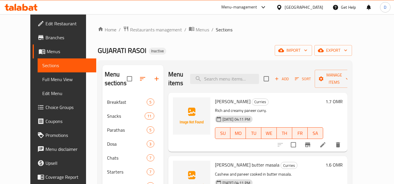
click at [224, 103] on span "Shahi paneer" at bounding box center [233, 101] width 36 height 9
click at [226, 166] on span "Kaju Kari butter masala" at bounding box center [247, 165] width 64 height 9
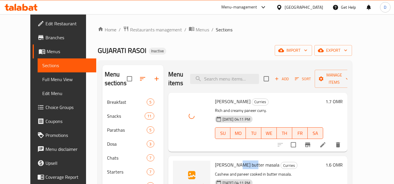
click at [226, 166] on span "Kaju Kari butter masala" at bounding box center [247, 165] width 64 height 9
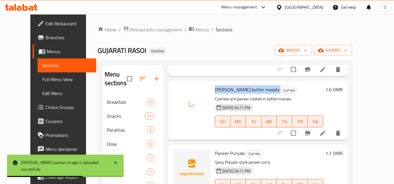
scroll to position [87, 0]
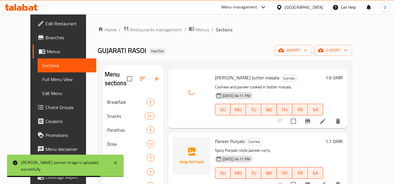
click at [215, 141] on span "Paneer Punjabi" at bounding box center [230, 141] width 30 height 9
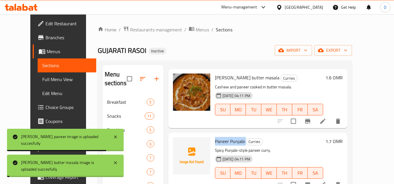
click at [215, 141] on span "Paneer Punjabi" at bounding box center [230, 141] width 30 height 9
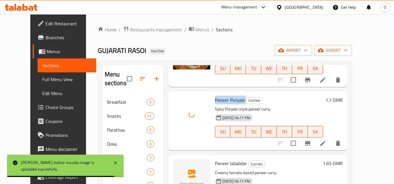
scroll to position [175, 0]
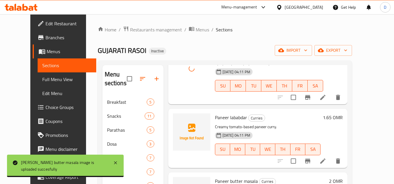
click at [229, 117] on span "Paneer lababdar" at bounding box center [231, 117] width 32 height 9
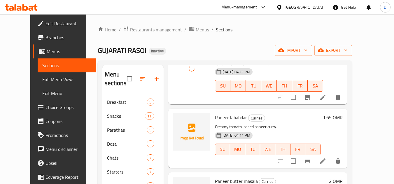
click at [229, 117] on span "Paneer lababdar" at bounding box center [231, 117] width 32 height 9
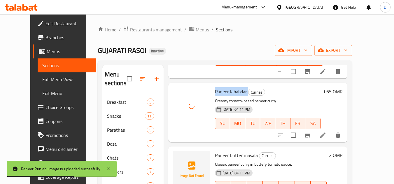
scroll to position [233, 0]
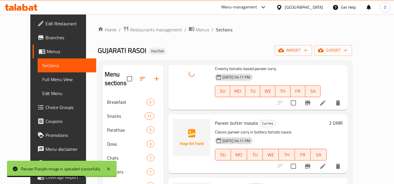
click at [229, 122] on span "Paneer butter masala" at bounding box center [236, 123] width 43 height 9
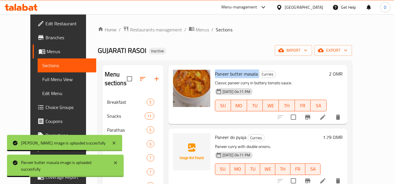
scroll to position [350, 0]
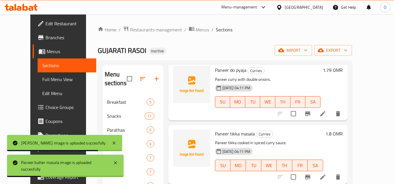
click at [219, 70] on span "Paneer do pyaja" at bounding box center [230, 70] width 31 height 9
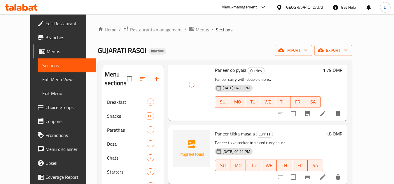
click at [218, 133] on span "Paneer tikka masala" at bounding box center [235, 134] width 40 height 9
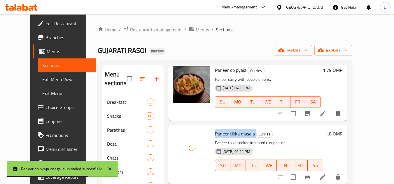
scroll to position [408, 0]
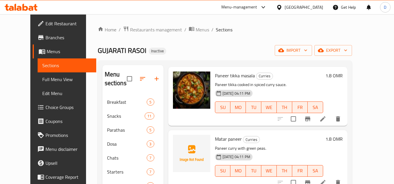
click at [226, 136] on span "Matar paneer" at bounding box center [228, 139] width 27 height 9
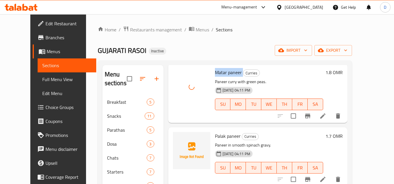
scroll to position [495, 0]
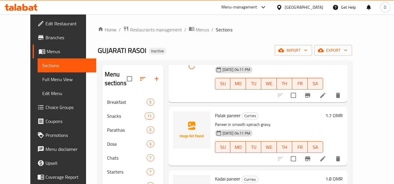
click at [217, 116] on span "Palak paneer" at bounding box center [228, 115] width 26 height 9
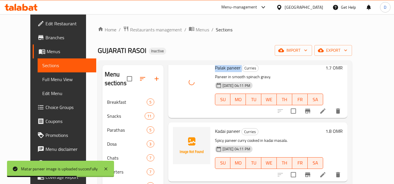
scroll to position [554, 0]
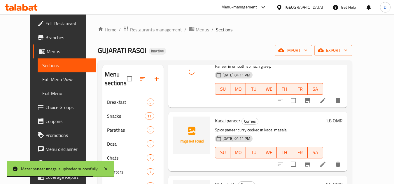
click at [216, 120] on span "Kadai paneer" at bounding box center [227, 121] width 25 height 9
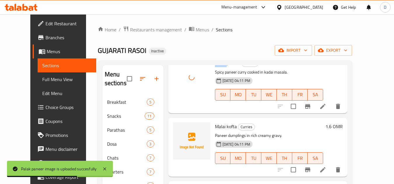
scroll to position [612, 0]
click at [215, 126] on span "Malai kofta" at bounding box center [226, 126] width 22 height 9
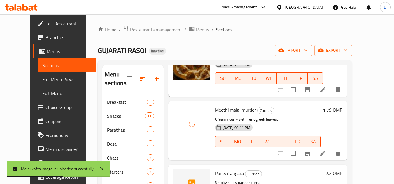
scroll to position [758, 0]
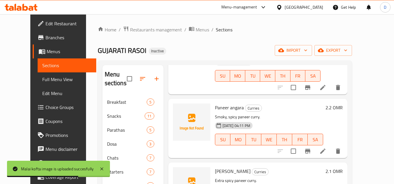
click at [215, 108] on span "Paneer angara" at bounding box center [229, 107] width 29 height 9
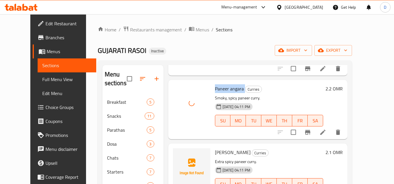
scroll to position [787, 0]
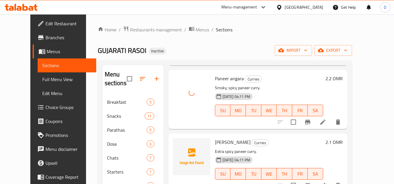
click at [215, 144] on span "Paneer tufani" at bounding box center [233, 142] width 36 height 9
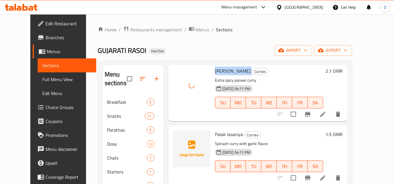
scroll to position [874, 0]
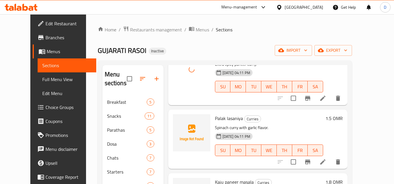
click at [225, 120] on span "Palak lasaniya" at bounding box center [229, 118] width 28 height 9
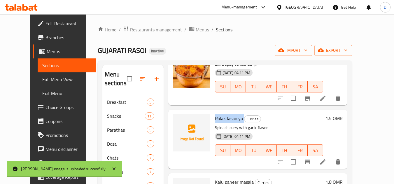
click at [225, 120] on span "Palak lasaniya" at bounding box center [229, 118] width 28 height 9
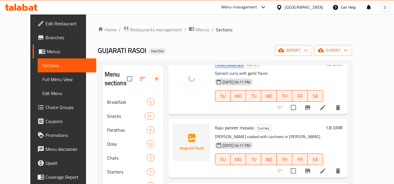
scroll to position [932, 0]
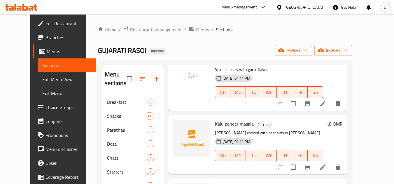
click at [224, 124] on span "Kaju paneer masala" at bounding box center [234, 124] width 39 height 9
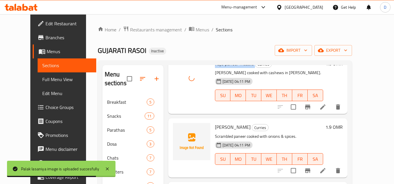
scroll to position [1020, 0]
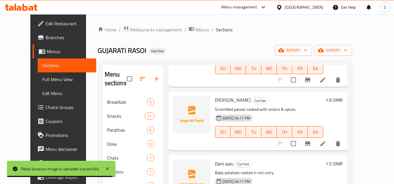
click at [228, 103] on span "Paneer bhurji" at bounding box center [233, 100] width 36 height 9
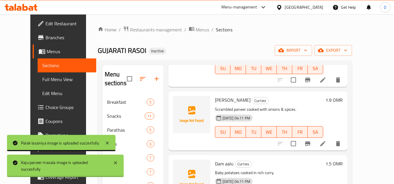
click at [228, 103] on span "Paneer bhurji" at bounding box center [233, 100] width 36 height 9
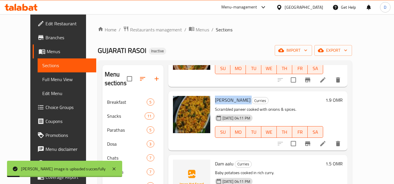
click at [215, 163] on span "Dam aalu" at bounding box center [224, 164] width 19 height 9
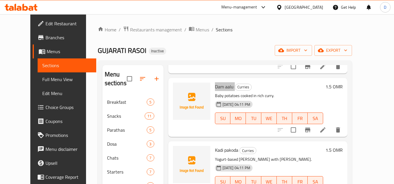
scroll to position [1107, 0]
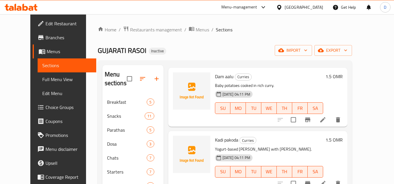
click at [215, 142] on span "Kadi pakoda" at bounding box center [226, 140] width 23 height 9
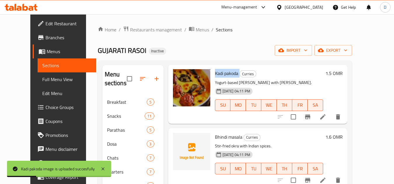
scroll to position [1195, 0]
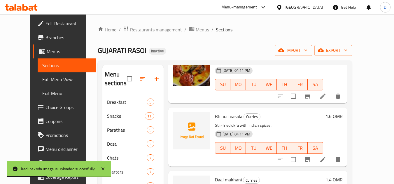
click at [221, 117] on span "Bhindi masala" at bounding box center [228, 116] width 27 height 9
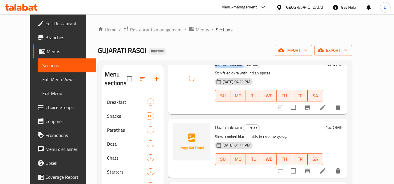
scroll to position [1253, 0]
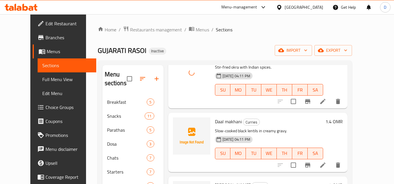
click at [215, 122] on span "Daal makhani" at bounding box center [228, 121] width 27 height 9
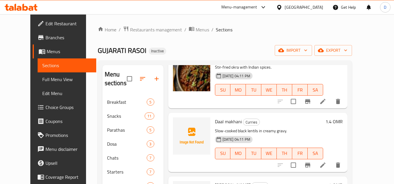
click at [224, 119] on span "Daal makhani" at bounding box center [228, 121] width 27 height 9
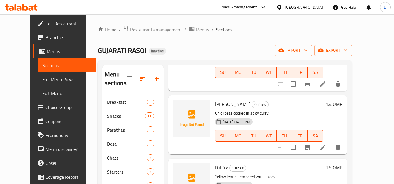
scroll to position [1340, 0]
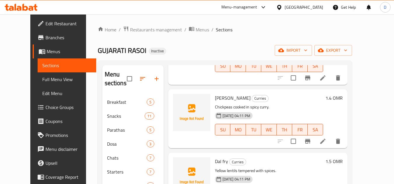
click at [218, 100] on span "Chana masala" at bounding box center [233, 98] width 36 height 9
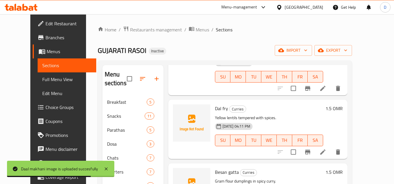
scroll to position [1399, 0]
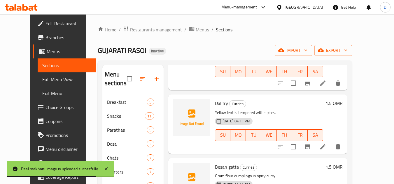
click at [215, 107] on span "Dal fry" at bounding box center [221, 103] width 13 height 9
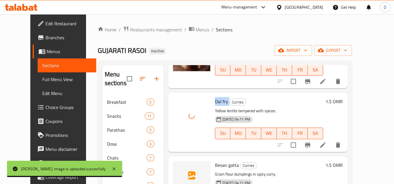
scroll to position [1401, 0]
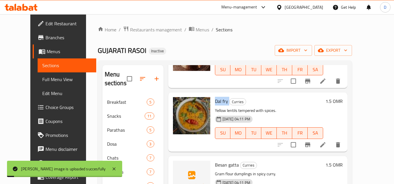
click at [215, 162] on span "Besan gatta" at bounding box center [227, 165] width 24 height 9
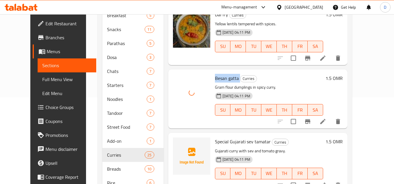
scroll to position [87, 0]
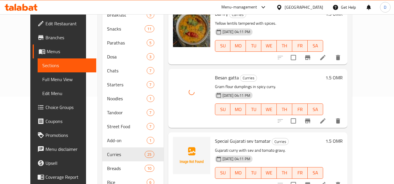
click at [215, 140] on span "Special Gujarati sev tamatar" at bounding box center [243, 141] width 56 height 9
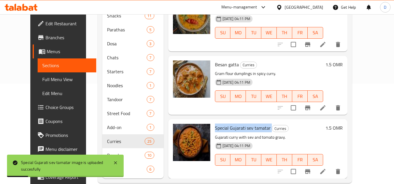
scroll to position [111, 0]
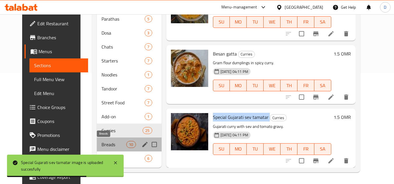
click at [101, 143] on span "Breads" at bounding box center [113, 144] width 25 height 7
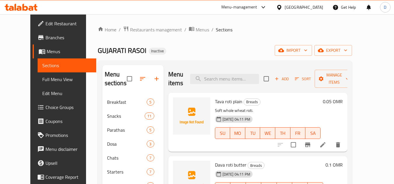
click at [221, 99] on span "Tava roti plain" at bounding box center [228, 101] width 27 height 9
click at [220, 166] on span "Dava roti butter" at bounding box center [230, 165] width 31 height 9
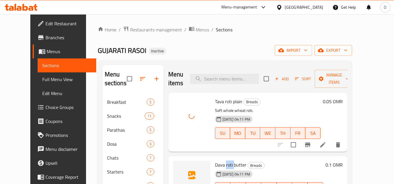
click at [220, 166] on span "Dava roti butter" at bounding box center [230, 165] width 31 height 9
click at [221, 166] on span "Dava roti butter" at bounding box center [230, 165] width 31 height 9
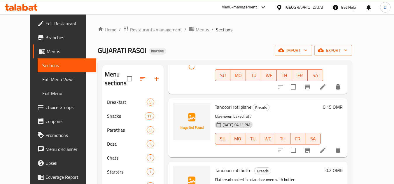
scroll to position [117, 0]
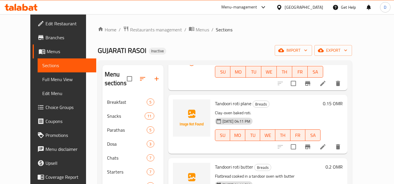
click at [219, 104] on span "Tandoori roti plane" at bounding box center [233, 103] width 36 height 9
click at [212, 108] on div "Tandoori roti plane Breads Clay-oven baked roti. 17-09-2025 04:11 PM SU MO TU W…" at bounding box center [267, 124] width 110 height 54
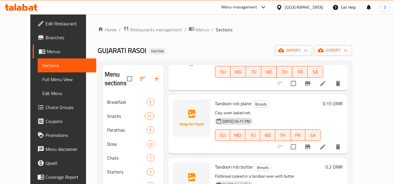
click at [215, 103] on span "Tandoori roti plane" at bounding box center [233, 103] width 36 height 9
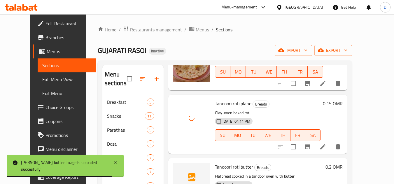
click at [230, 169] on span "Tandoori roti butter" at bounding box center [234, 167] width 38 height 9
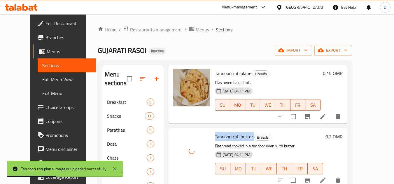
scroll to position [233, 0]
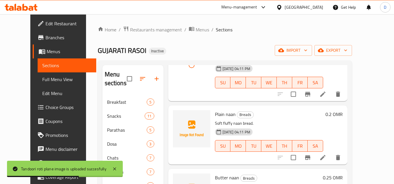
click at [224, 116] on span "Plain naan" at bounding box center [225, 114] width 21 height 9
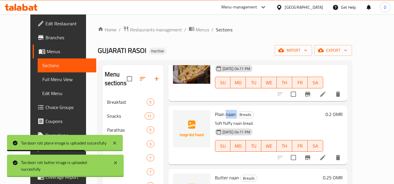
click at [224, 116] on span "Plain naan" at bounding box center [225, 114] width 21 height 9
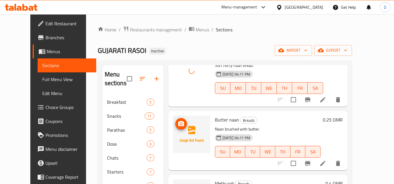
scroll to position [291, 0]
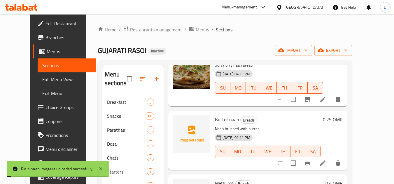
click at [215, 120] on span "Butter naan" at bounding box center [227, 119] width 24 height 9
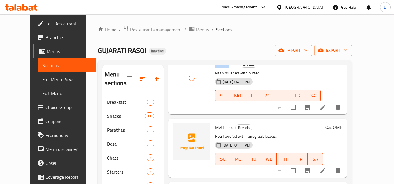
scroll to position [350, 0]
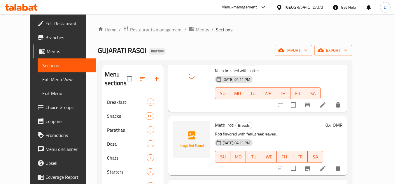
click at [215, 125] on span "Methi roti" at bounding box center [224, 125] width 19 height 9
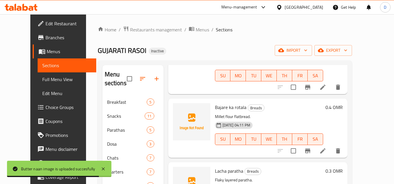
scroll to position [437, 0]
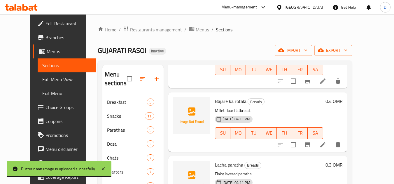
click at [216, 103] on span "Bajare ka rotala" at bounding box center [230, 101] width 31 height 9
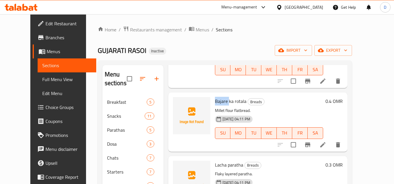
click at [216, 103] on span "Bajare ka rotala" at bounding box center [230, 101] width 31 height 9
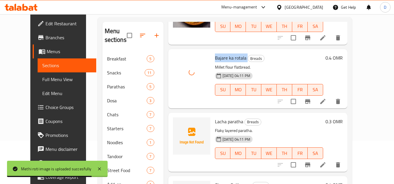
scroll to position [58, 0]
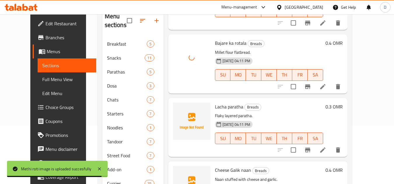
click at [232, 106] on span "Lacha paratha" at bounding box center [229, 107] width 28 height 9
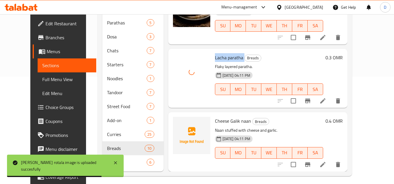
scroll to position [111, 0]
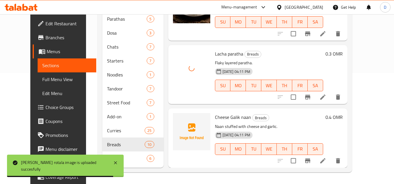
click at [222, 119] on span "Cheese Galik naan" at bounding box center [233, 117] width 36 height 9
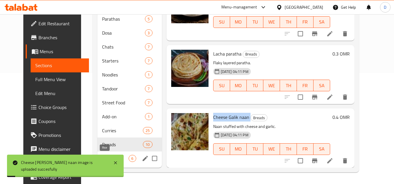
click at [108, 159] on span "Rice" at bounding box center [115, 158] width 27 height 7
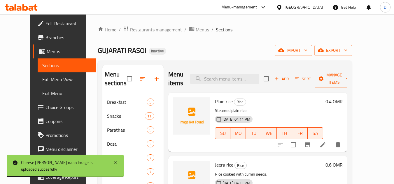
click at [212, 103] on div "Plain rice Rice Steamed plain rice. 17-09-2025 04:11 PM SU MO TU WE TH FR SA" at bounding box center [268, 122] width 113 height 54
click at [215, 101] on span "Plain rice" at bounding box center [224, 101] width 18 height 9
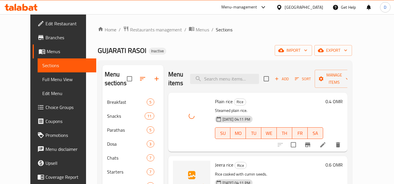
click at [215, 166] on span "Jeera rice" at bounding box center [224, 165] width 18 height 9
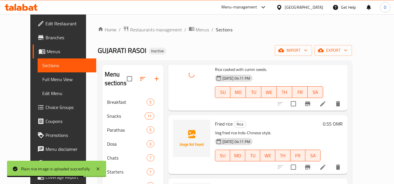
scroll to position [117, 0]
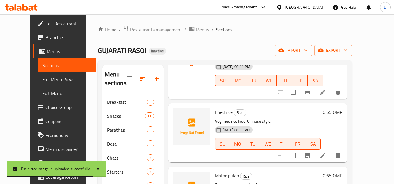
click at [215, 114] on span "Fried rice" at bounding box center [224, 112] width 18 height 9
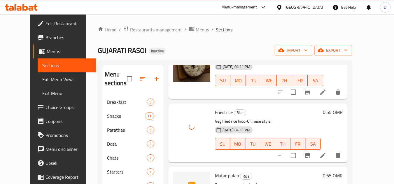
click at [224, 179] on span "Matar pulao" at bounding box center [227, 176] width 24 height 9
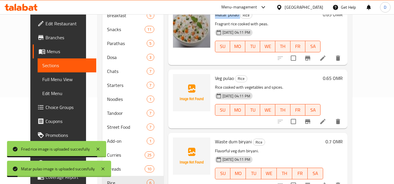
scroll to position [87, 0]
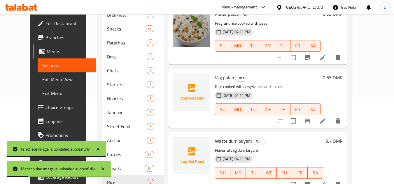
click at [222, 77] on span "Veg pulao" at bounding box center [224, 77] width 19 height 9
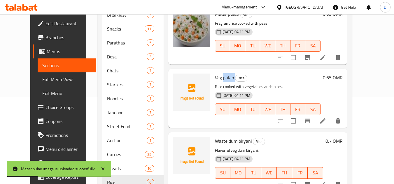
click at [222, 77] on span "Veg pulao" at bounding box center [224, 77] width 19 height 9
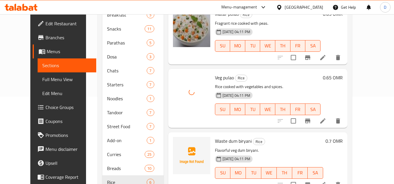
click at [218, 143] on span "Waste dum biryani" at bounding box center [233, 141] width 37 height 9
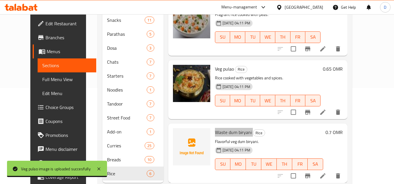
scroll to position [111, 0]
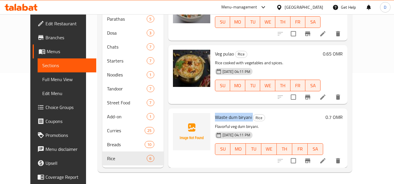
click at [222, 112] on div "Waste dum biryani Rice Flavorful veg dum biryani. 17-09-2025 04:11 PM SU MO TU …" at bounding box center [268, 138] width 113 height 54
click at [215, 117] on span "Waste dum biryani" at bounding box center [233, 117] width 37 height 9
click at [42, 80] on span "Full Menu View" at bounding box center [66, 79] width 49 height 7
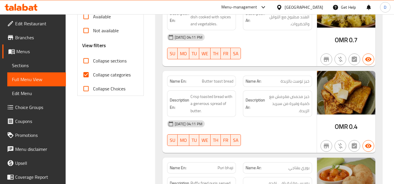
scroll to position [199, 0]
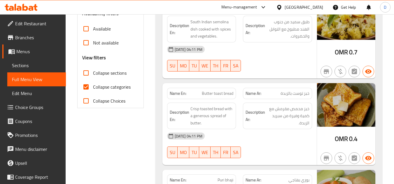
click at [82, 86] on input "Collapse categories" at bounding box center [86, 87] width 14 height 14
checkbox input "false"
click at [89, 75] on input "Collapse sections" at bounding box center [86, 73] width 14 height 14
checkbox input "true"
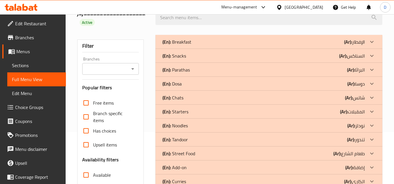
scroll to position [51, 0]
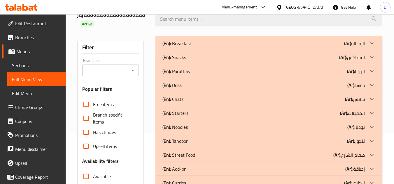
click at [341, 40] on div "(En): Breakfast (Ar): الإفطار" at bounding box center [263, 43] width 202 height 7
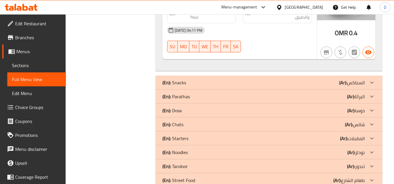
scroll to position [541, 0]
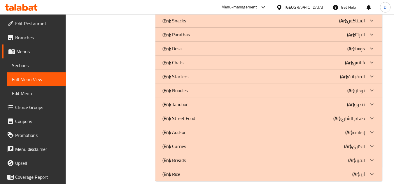
click at [314, 25] on div "(En): Snacks (Ar): السناكس" at bounding box center [268, 21] width 227 height 14
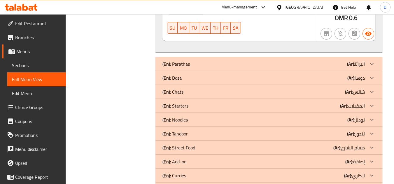
scroll to position [1441, 0]
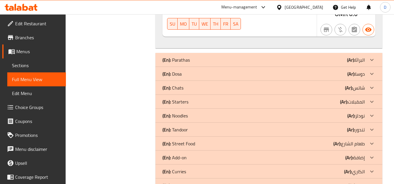
click at [288, 57] on div "(En): Parathas (Ar): البراثا" at bounding box center [263, 60] width 202 height 7
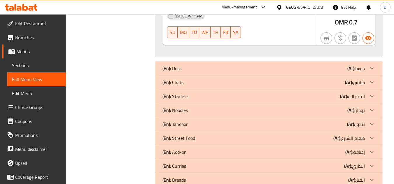
scroll to position [1886, 0]
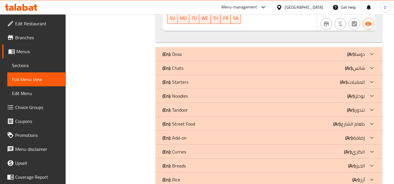
click at [307, 51] on div "(En): Dosa (Ar): دوسا" at bounding box center [263, 54] width 202 height 7
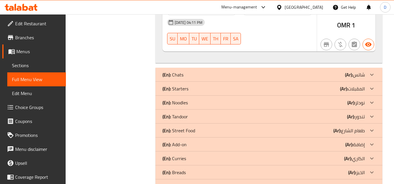
scroll to position [2151, 0]
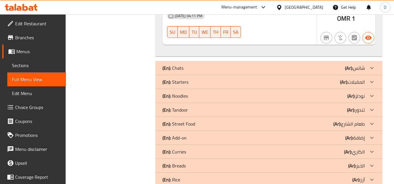
click at [281, 65] on div "(En): Chats (Ar): شاتس" at bounding box center [263, 68] width 202 height 7
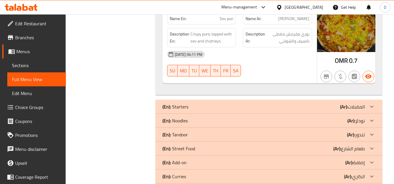
scroll to position [2746, 0]
click at [286, 103] on div "(En): Starters (Ar): المقبلات" at bounding box center [263, 106] width 202 height 7
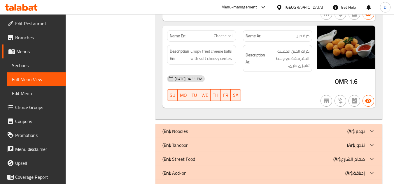
scroll to position [3377, 0]
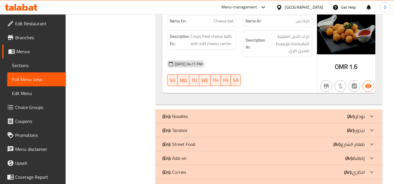
click at [280, 113] on div "(En): Noodles (Ar): نودلز" at bounding box center [263, 116] width 202 height 7
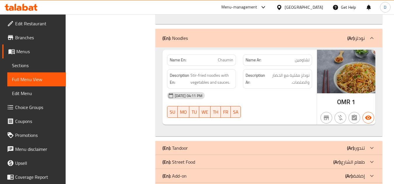
click at [269, 141] on div "(En): Tandoor (Ar): تندور" at bounding box center [268, 148] width 227 height 14
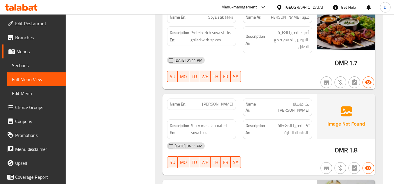
scroll to position [3953, 0]
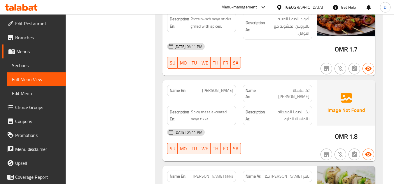
click at [222, 88] on span "Soya masai tikaa" at bounding box center [217, 91] width 31 height 6
click at [206, 88] on span "Soya masai tikaa" at bounding box center [217, 91] width 31 height 6
click at [217, 88] on span "Soya masai tikaa" at bounding box center [217, 91] width 31 height 6
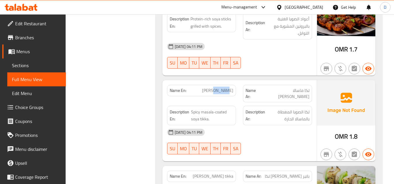
click at [217, 88] on span "Soya masai tikaa" at bounding box center [217, 91] width 31 height 6
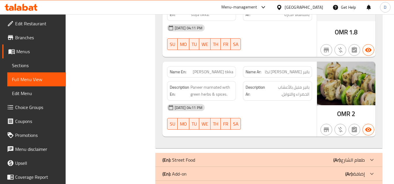
scroll to position [4067, 0]
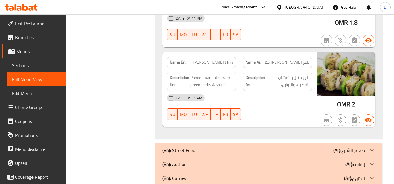
click at [341, 146] on b "(Ar):" at bounding box center [337, 150] width 8 height 9
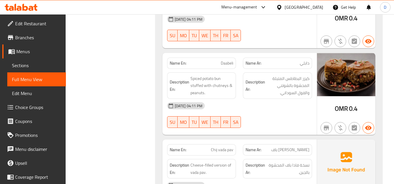
scroll to position [4300, 0]
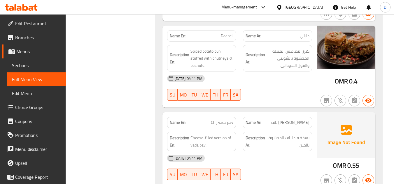
click at [219, 120] on span "Chij vada pav" at bounding box center [222, 123] width 22 height 6
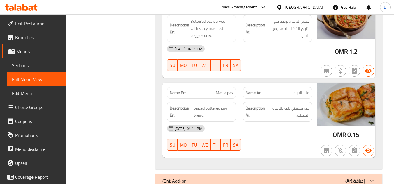
scroll to position [4659, 0]
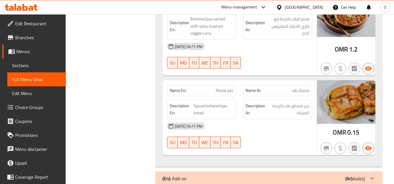
drag, startPoint x: 308, startPoint y: 122, endPoint x: 300, endPoint y: 108, distance: 17.1
click at [308, 175] on div "(En): Add-on (Ar): إضافة" at bounding box center [263, 178] width 202 height 7
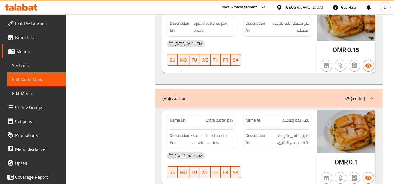
scroll to position [4746, 0]
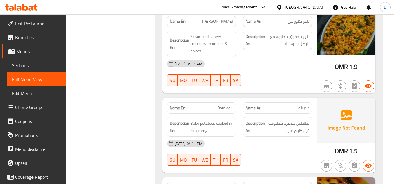
scroll to position [6233, 0]
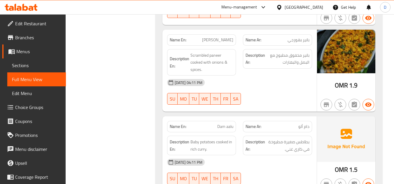
click at [220, 124] on span "Dam aalu" at bounding box center [225, 127] width 16 height 6
click at [230, 124] on span "Dam aalu" at bounding box center [225, 127] width 16 height 6
click at [27, 66] on span "Sections" at bounding box center [36, 65] width 49 height 7
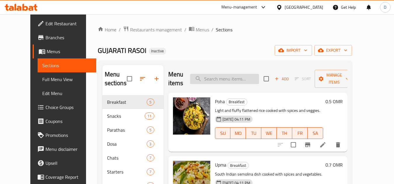
click at [226, 78] on input "search" at bounding box center [224, 79] width 69 height 10
paste input "aalu"
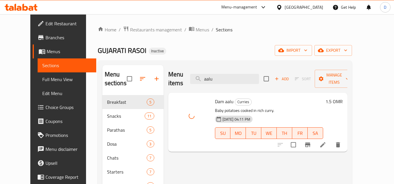
drag, startPoint x: 206, startPoint y: 78, endPoint x: 197, endPoint y: 80, distance: 9.2
click at [198, 80] on div "Menu items aalu Add Sort Manage items" at bounding box center [257, 79] width 179 height 28
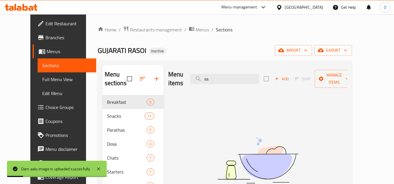
type input "s"
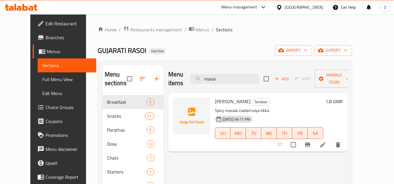
type input "masai"
click at [225, 97] on span "Soya masai tikaa" at bounding box center [233, 101] width 36 height 9
click at [215, 97] on span "Soya masai tikaa" at bounding box center [233, 101] width 36 height 9
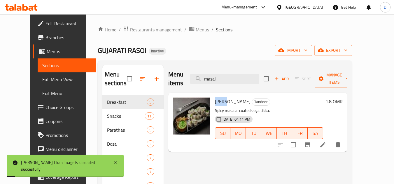
click at [42, 82] on span "Full Menu View" at bounding box center [66, 79] width 49 height 7
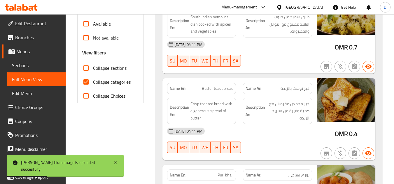
scroll to position [204, 0]
click at [82, 80] on input "Collapse categories" at bounding box center [86, 82] width 14 height 14
checkbox input "false"
click at [85, 68] on input "Collapse sections" at bounding box center [86, 68] width 14 height 14
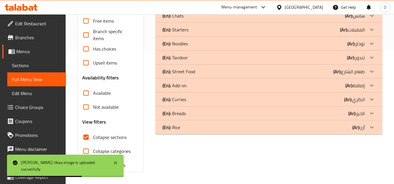
scroll to position [134, 0]
click at [340, 59] on div "(En): Tandoor (Ar): تندور" at bounding box center [263, 57] width 202 height 7
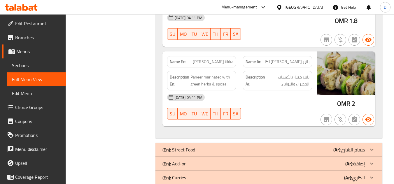
scroll to position [659, 0]
click at [311, 146] on div "(En): Street Food (Ar): طعام الشارع" at bounding box center [263, 149] width 202 height 7
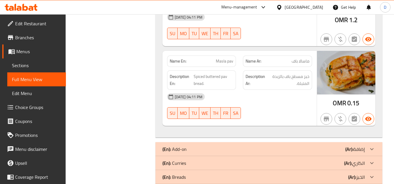
scroll to position [1285, 0]
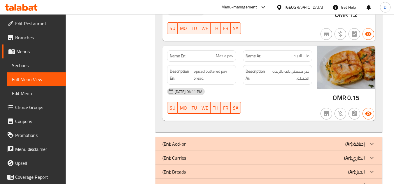
click at [320, 141] on div "(En): Add-on (Ar): إضافة" at bounding box center [263, 144] width 202 height 7
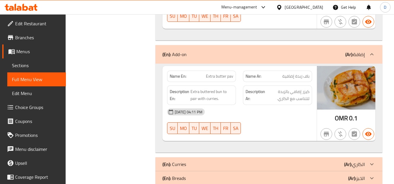
scroll to position [1383, 0]
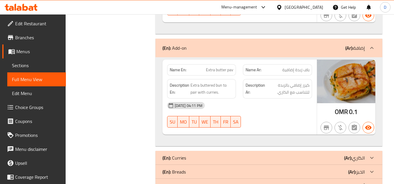
click at [323, 151] on div "(En): Curries (Ar): الكاري" at bounding box center [268, 158] width 227 height 14
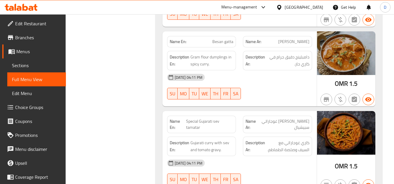
scroll to position [3411, 0]
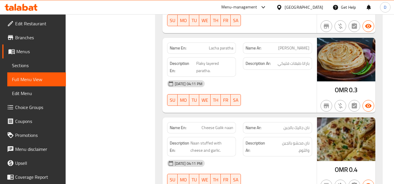
scroll to position [4221, 0]
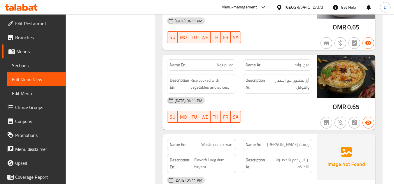
scroll to position [4707, 0]
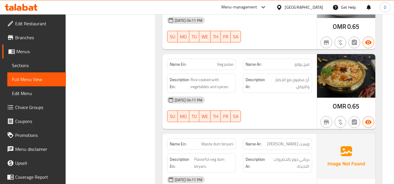
click at [229, 141] on span "Waste dum biryani" at bounding box center [217, 144] width 32 height 6
click at [216, 141] on span "Waste dum biryani" at bounding box center [217, 144] width 32 height 6
click at [227, 141] on span "Waste dum biryani" at bounding box center [217, 144] width 32 height 6
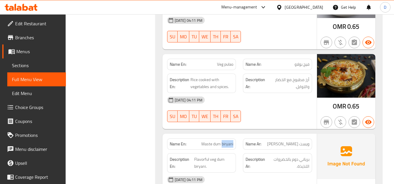
click at [227, 141] on span "Waste dum biryani" at bounding box center [217, 144] width 32 height 6
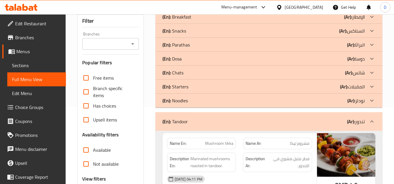
scroll to position [0, 0]
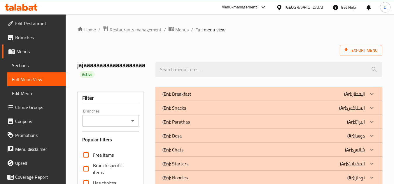
drag, startPoint x: 289, startPoint y: 157, endPoint x: 262, endPoint y: -25, distance: 184.5
drag, startPoint x: 252, startPoint y: 43, endPoint x: 182, endPoint y: 85, distance: 82.1
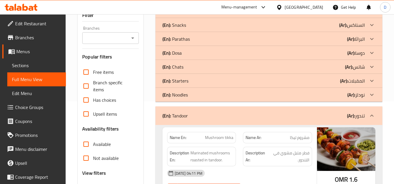
scroll to position [175, 0]
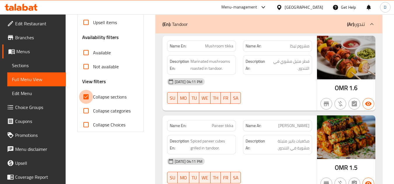
click at [89, 98] on input "Collapse sections" at bounding box center [86, 97] width 14 height 14
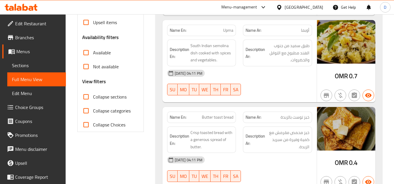
click at [89, 98] on input "Collapse sections" at bounding box center [86, 97] width 14 height 14
checkbox input "true"
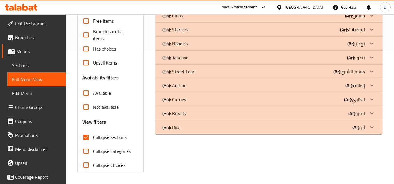
scroll to position [134, 0]
click at [89, 98] on input "Available" at bounding box center [86, 93] width 14 height 14
click at [86, 92] on input "Available" at bounding box center [86, 93] width 14 height 14
checkbox input "false"
click at [86, 140] on input "Collapse sections" at bounding box center [86, 138] width 14 height 14
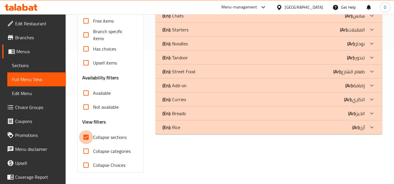
checkbox input "false"
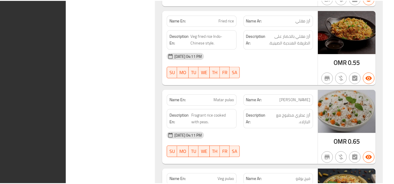
scroll to position [8011, 0]
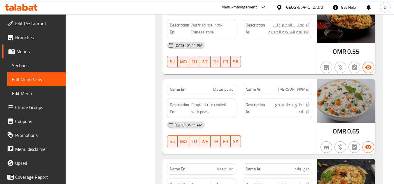
click at [250, 166] on strong "Name Ar:" at bounding box center [253, 169] width 16 height 6
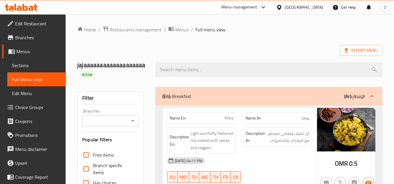
click at [284, 6] on div at bounding box center [280, 7] width 8 height 6
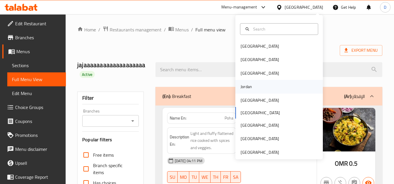
click at [240, 87] on div "Jordan" at bounding box center [245, 87] width 11 height 6
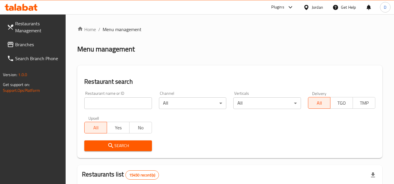
click at [7, 41] on icon at bounding box center [10, 44] width 7 height 7
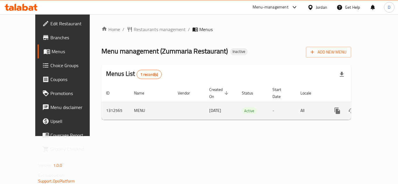
click at [377, 108] on icon "enhanced table" at bounding box center [379, 110] width 5 height 5
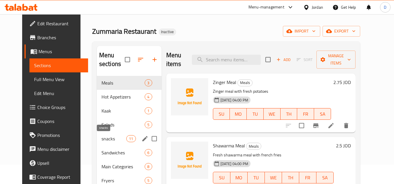
scroll to position [58, 0]
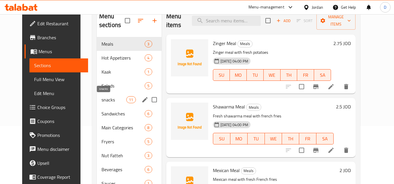
click at [104, 101] on span "snacks" at bounding box center [113, 99] width 25 height 7
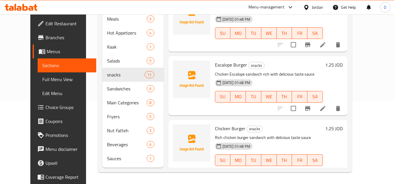
scroll to position [537, 0]
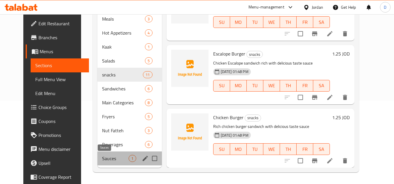
click at [110, 162] on span "Sauces" at bounding box center [115, 158] width 27 height 7
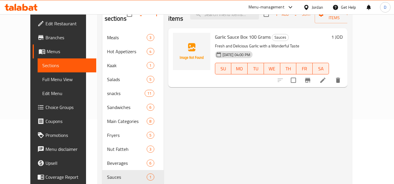
scroll to position [83, 0]
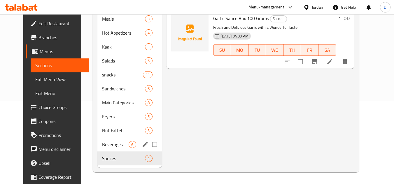
click at [99, 149] on div "Beverages 6" at bounding box center [129, 145] width 64 height 14
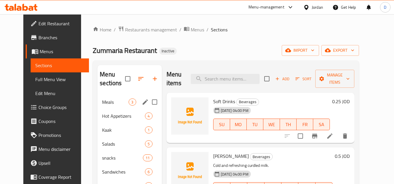
click at [102, 105] on span "Meals" at bounding box center [115, 102] width 27 height 7
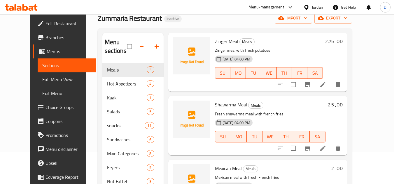
scroll to position [83, 0]
